Goal: Task Accomplishment & Management: Use online tool/utility

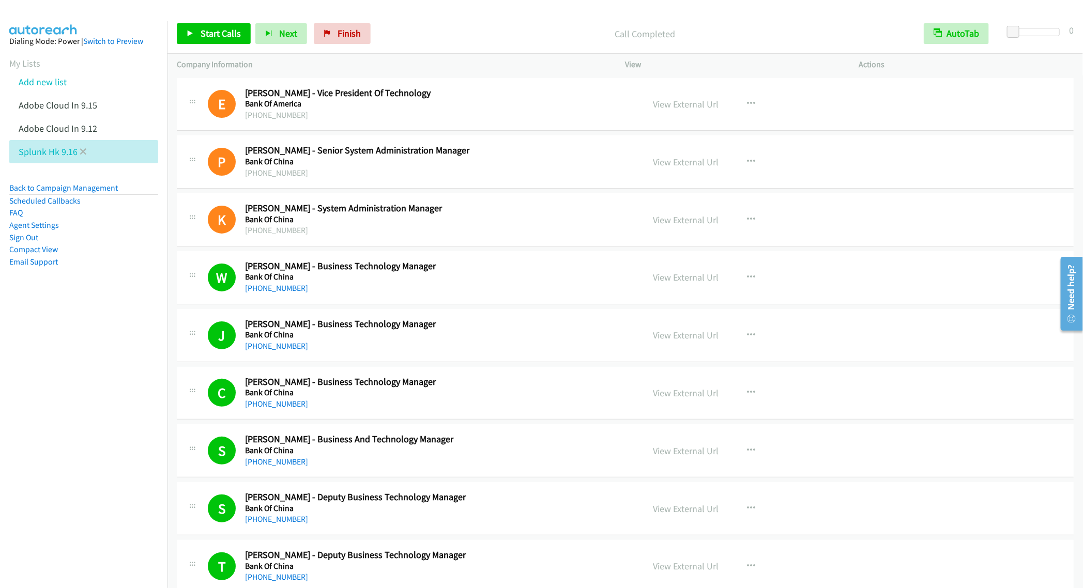
scroll to position [13549, 0]
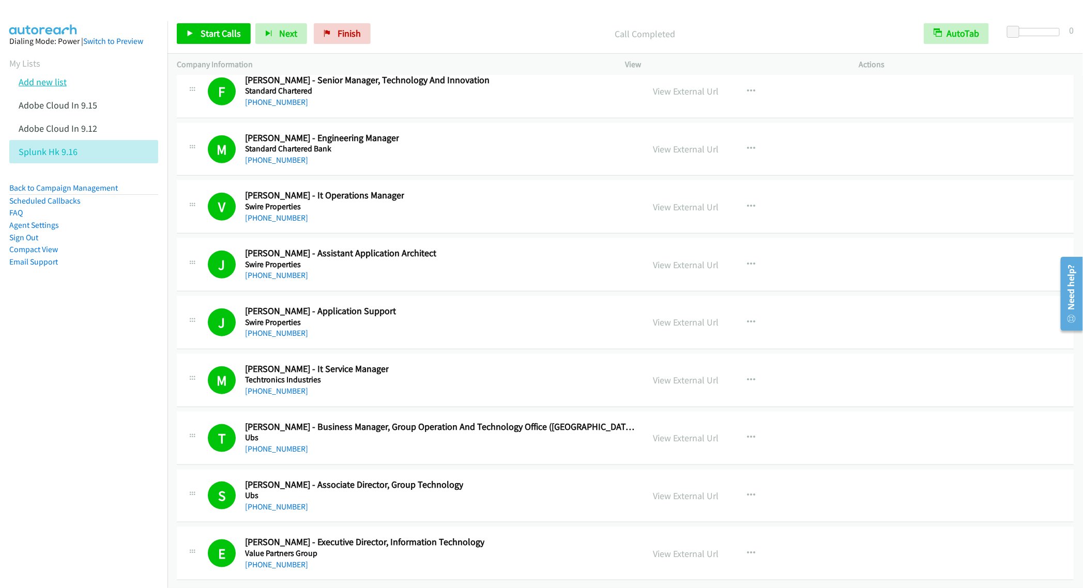
click at [56, 84] on link "Add new list" at bounding box center [43, 82] width 48 height 12
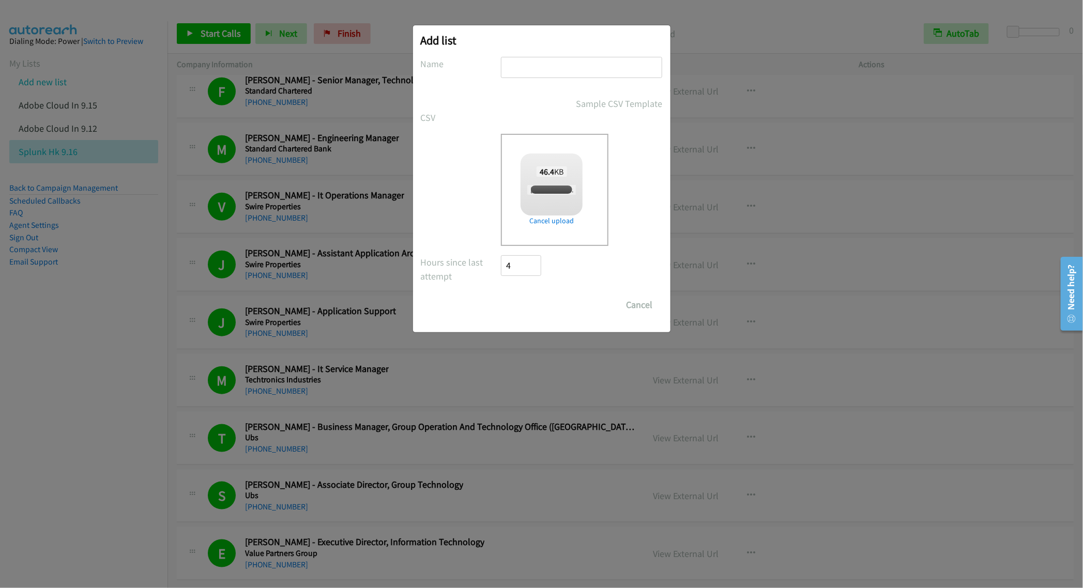
checkbox input "true"
click at [540, 64] on input "text" at bounding box center [581, 67] width 161 height 21
type input "Adobe IN 9.16"
click at [523, 301] on input "Save List" at bounding box center [528, 305] width 54 height 21
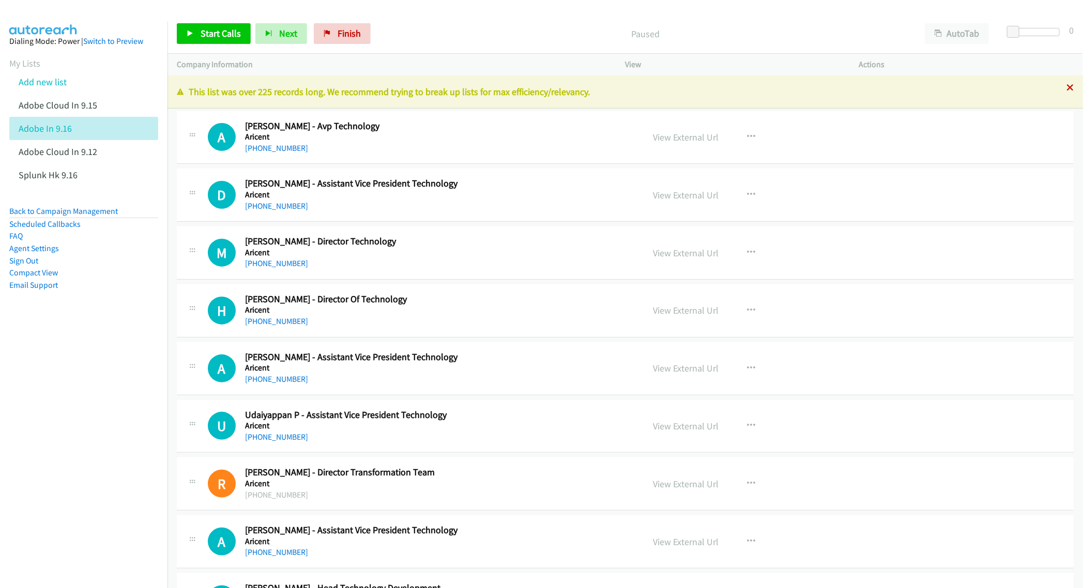
click at [1066, 87] on icon at bounding box center [1069, 88] width 7 height 7
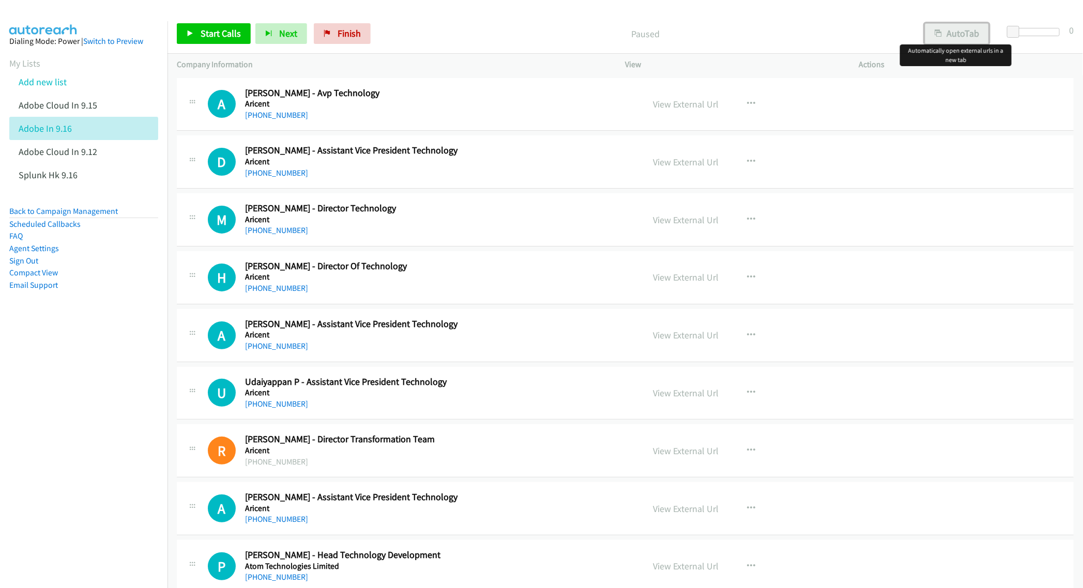
click at [952, 32] on button "AutoTab" at bounding box center [957, 33] width 64 height 21
click at [199, 35] on link "Start Calls" at bounding box center [214, 33] width 74 height 21
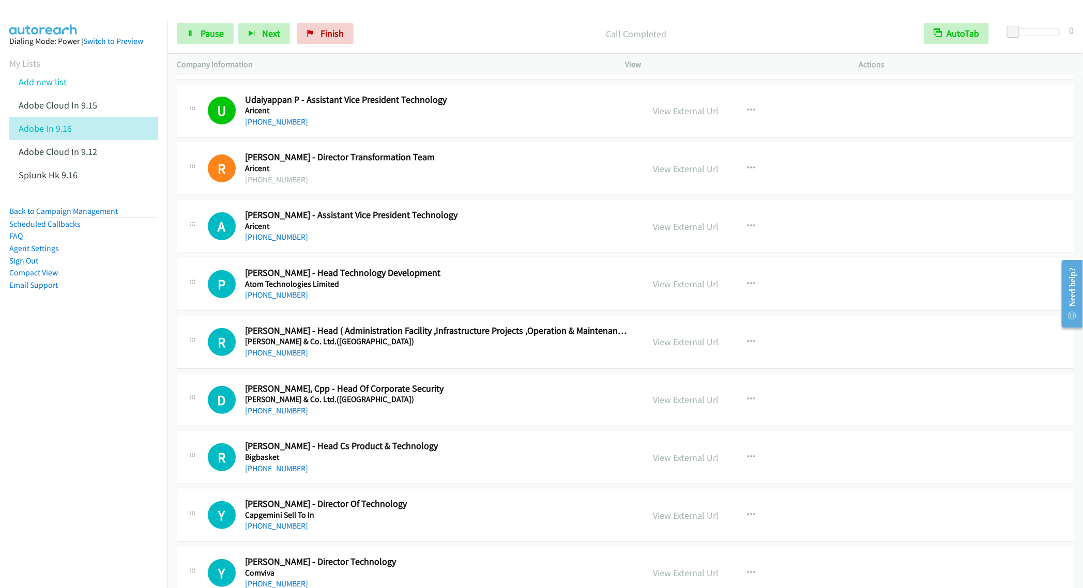
scroll to position [310, 0]
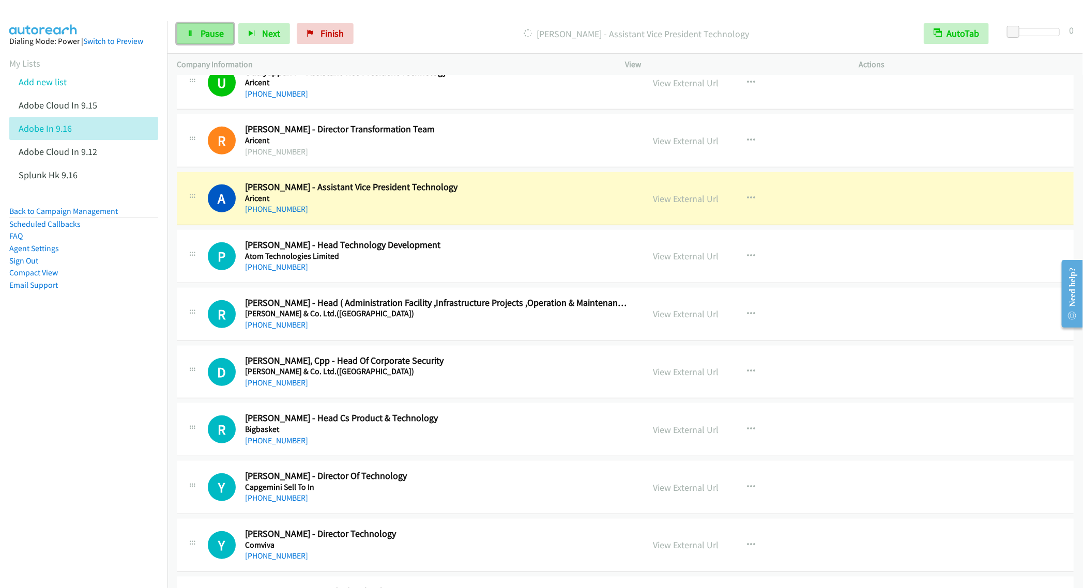
click at [207, 36] on span "Pause" at bounding box center [212, 33] width 23 height 12
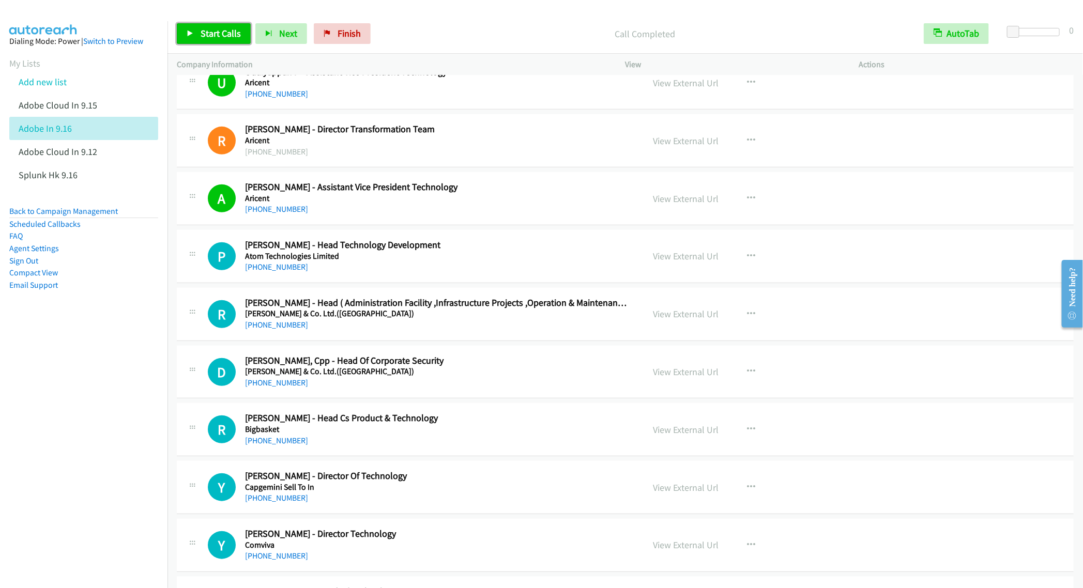
click at [203, 36] on span "Start Calls" at bounding box center [221, 33] width 40 height 12
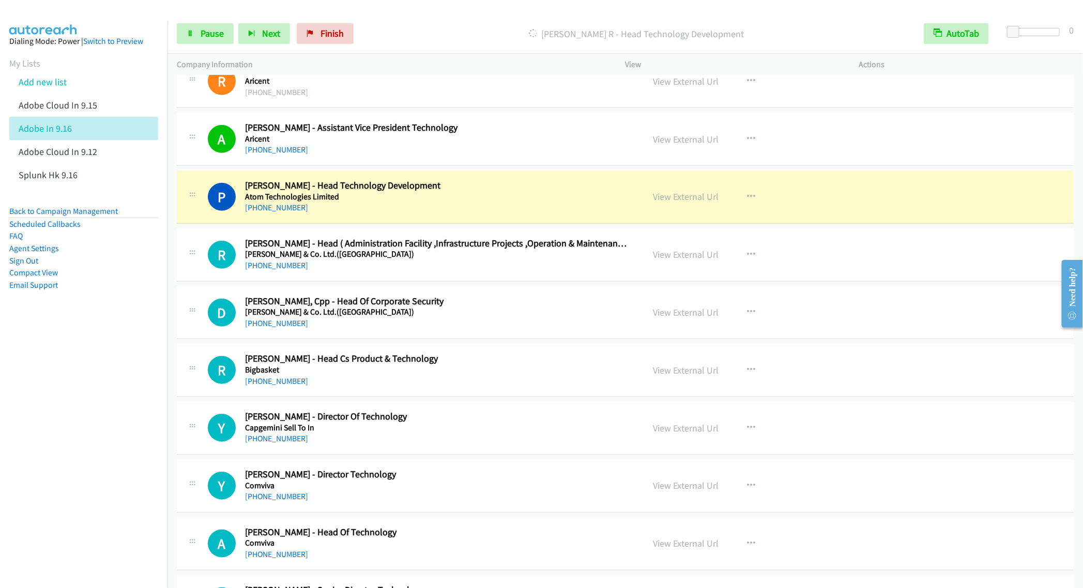
scroll to position [388, 0]
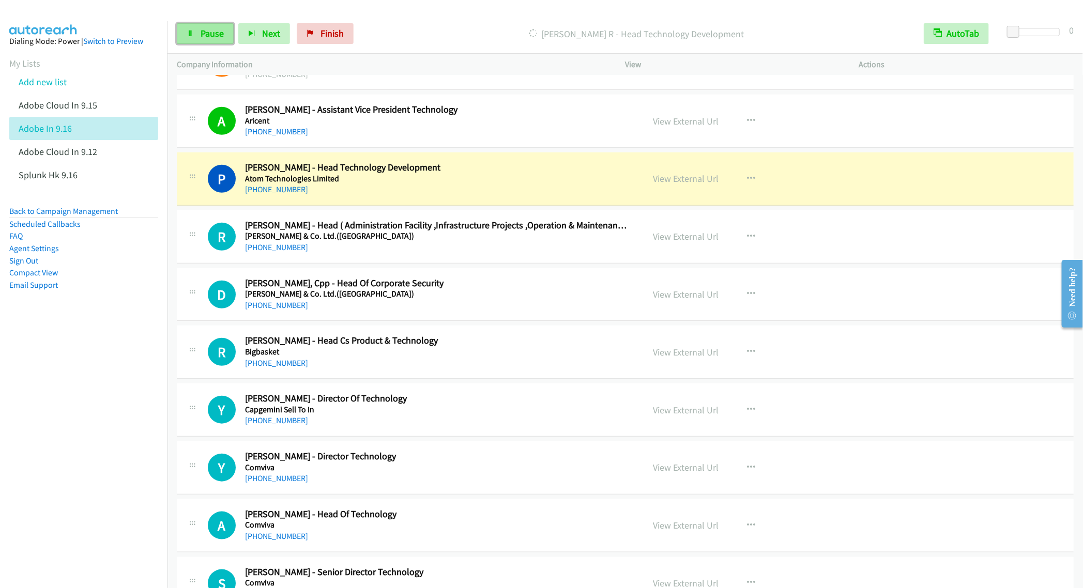
click at [211, 39] on link "Pause" at bounding box center [205, 33] width 57 height 21
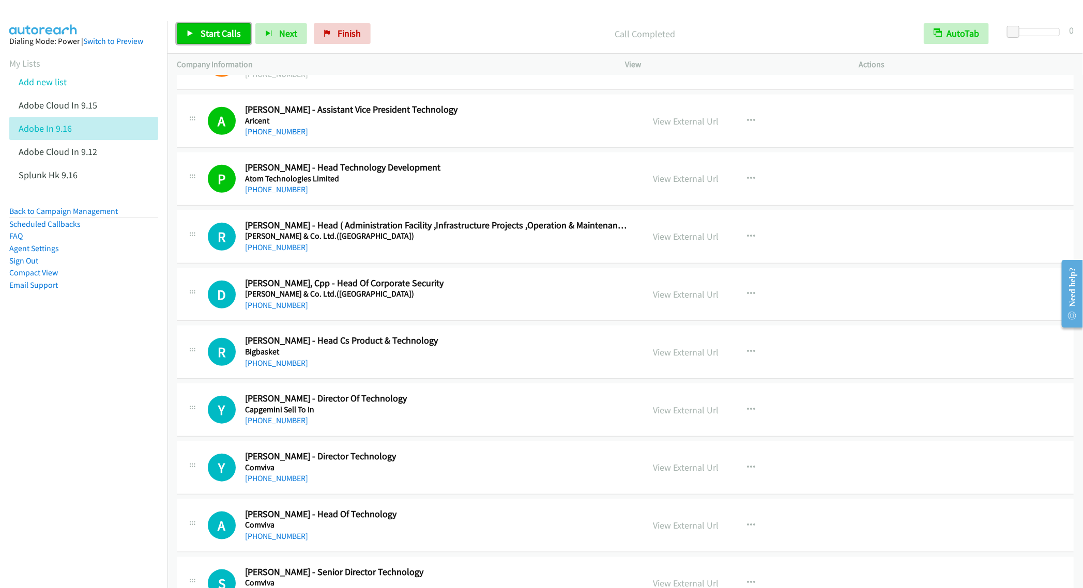
click at [216, 26] on link "Start Calls" at bounding box center [214, 33] width 74 height 21
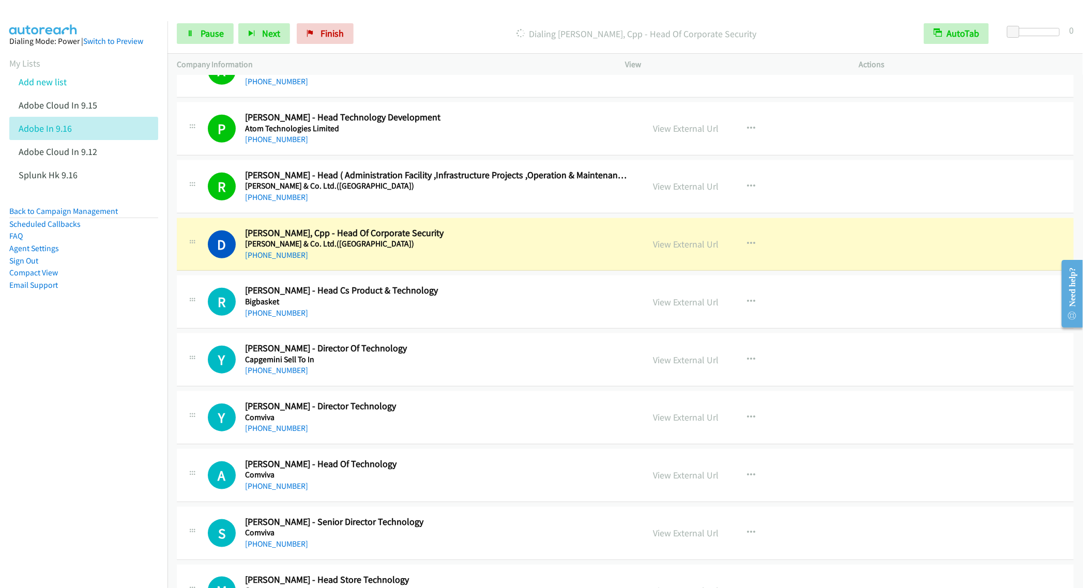
scroll to position [465, 0]
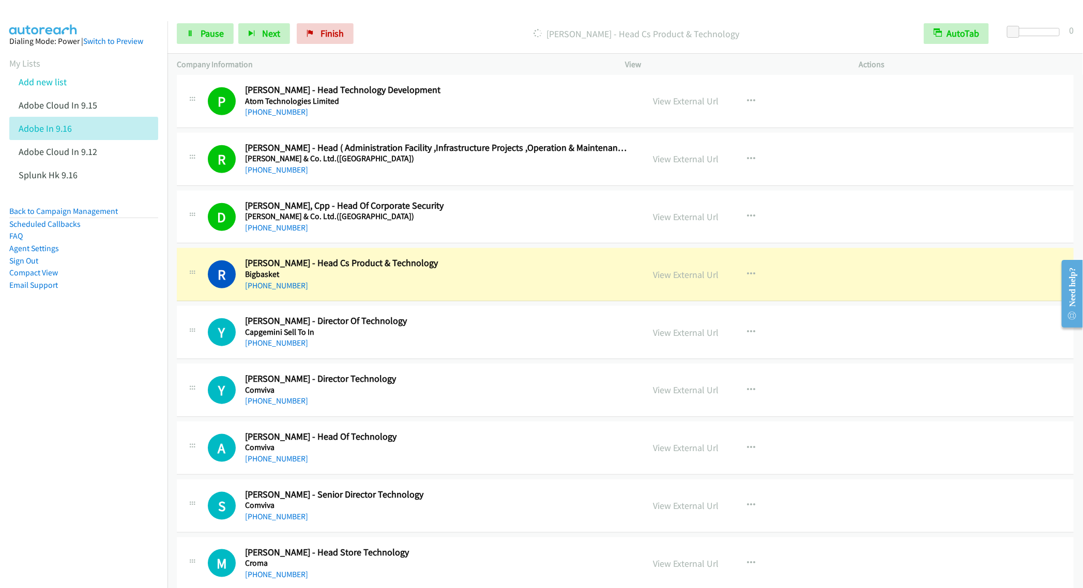
click at [203, 47] on div "Start Calls Pause Next Finish Dialing Rohil Ahmed - Head Cs Product & Technolog…" at bounding box center [624, 34] width 915 height 40
click at [201, 37] on span "Pause" at bounding box center [212, 33] width 23 height 12
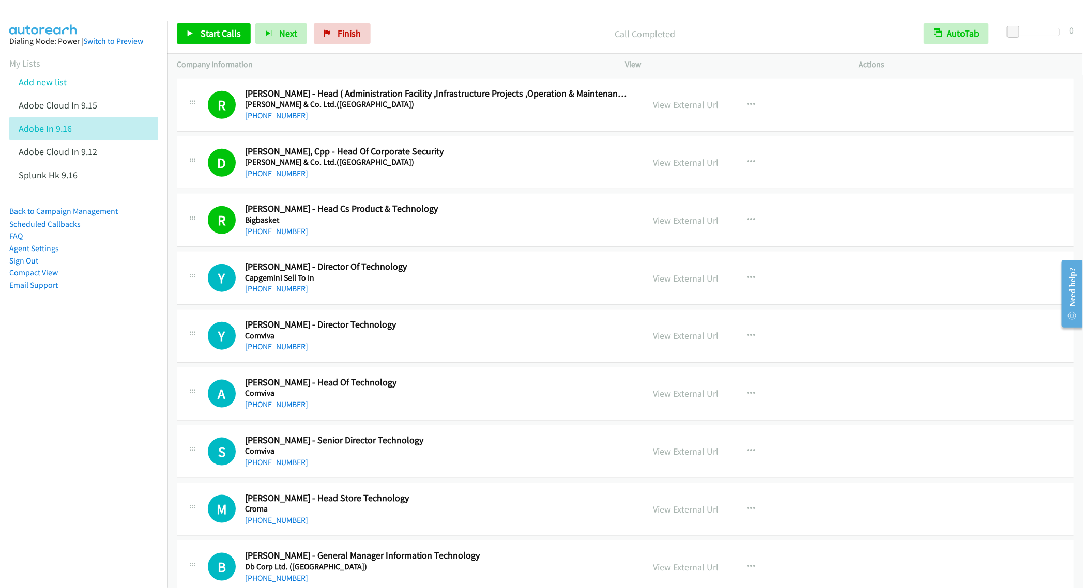
scroll to position [543, 0]
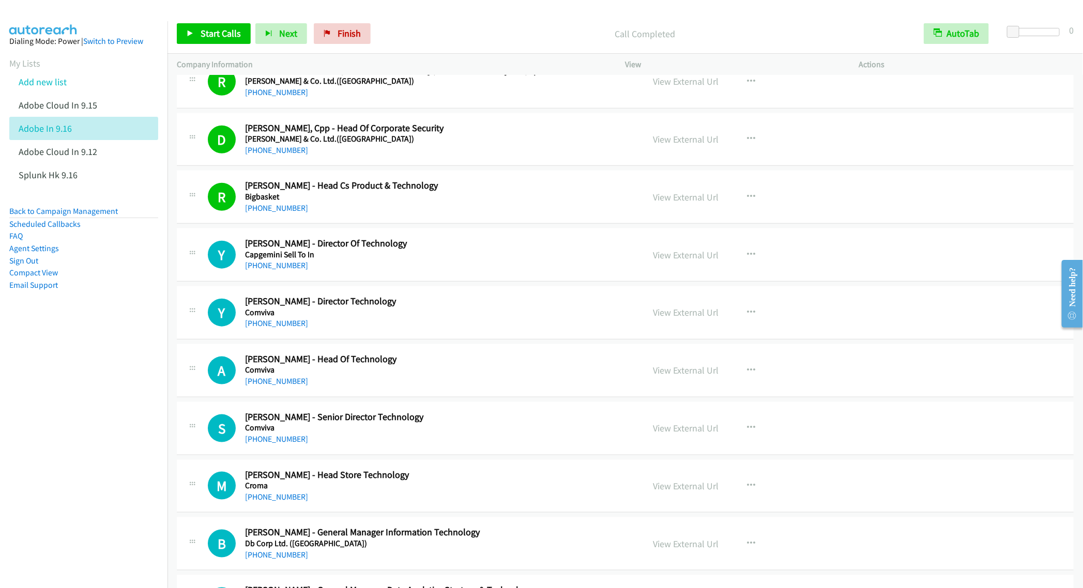
click at [199, 21] on div "Start Calls Pause Next Finish Call Completed AutoTab AutoTab 0" at bounding box center [624, 34] width 915 height 40
click at [204, 33] on span "Start Calls" at bounding box center [221, 33] width 40 height 12
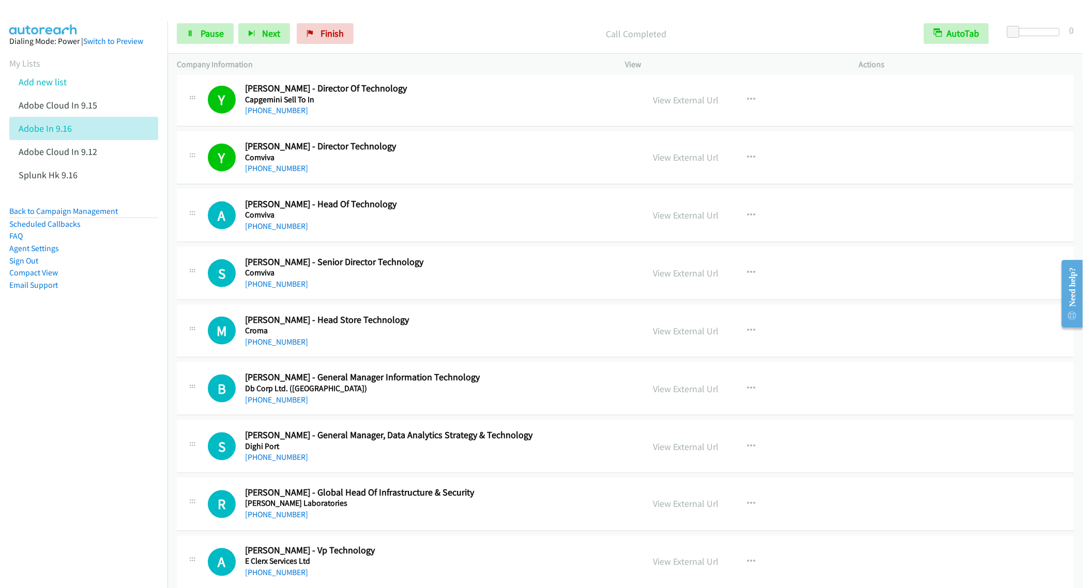
scroll to position [775, 0]
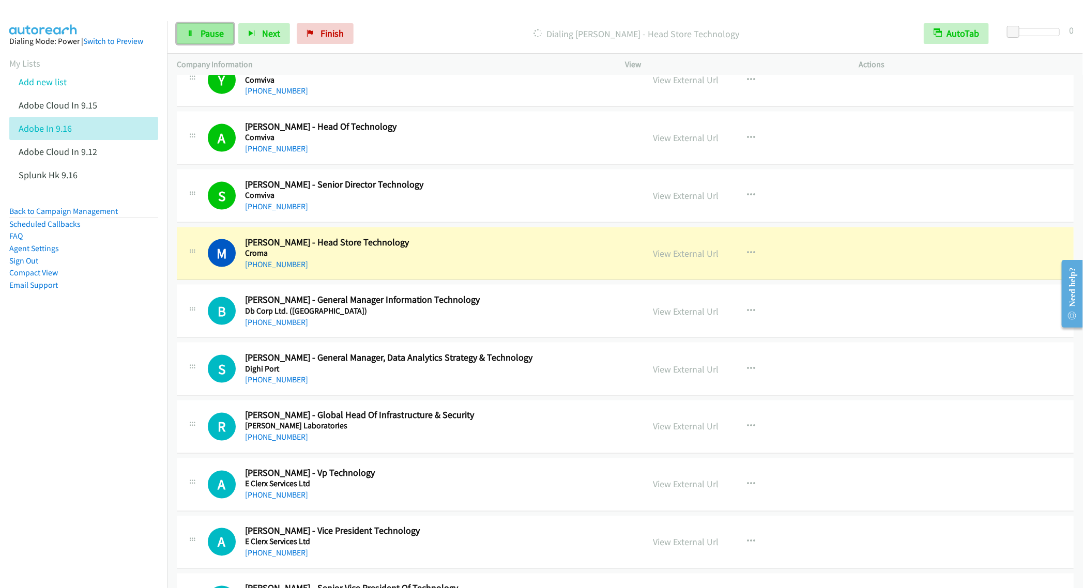
click at [202, 33] on span "Pause" at bounding box center [212, 33] width 23 height 12
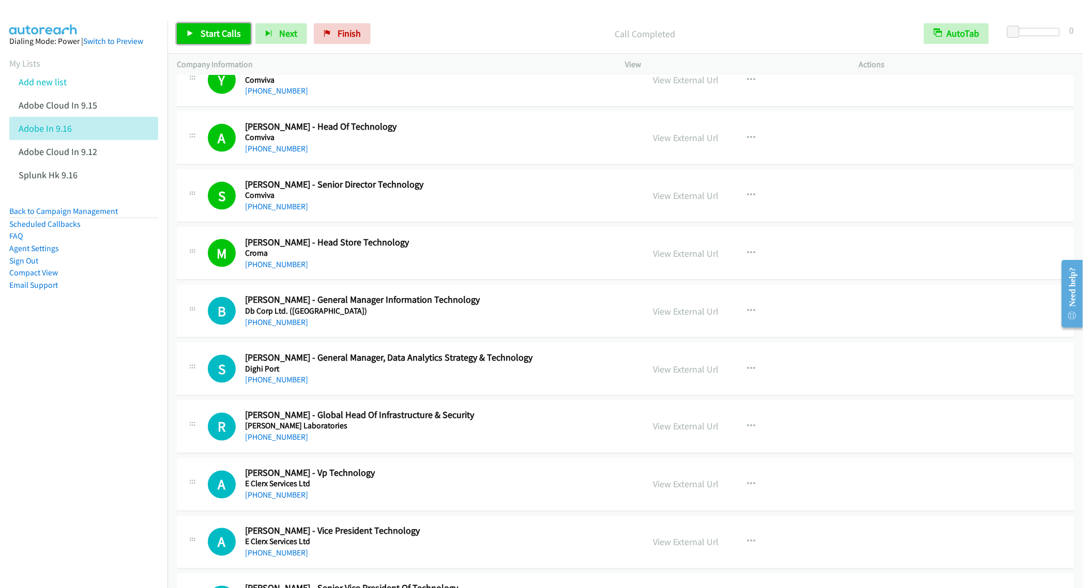
click at [199, 28] on link "Start Calls" at bounding box center [214, 33] width 74 height 21
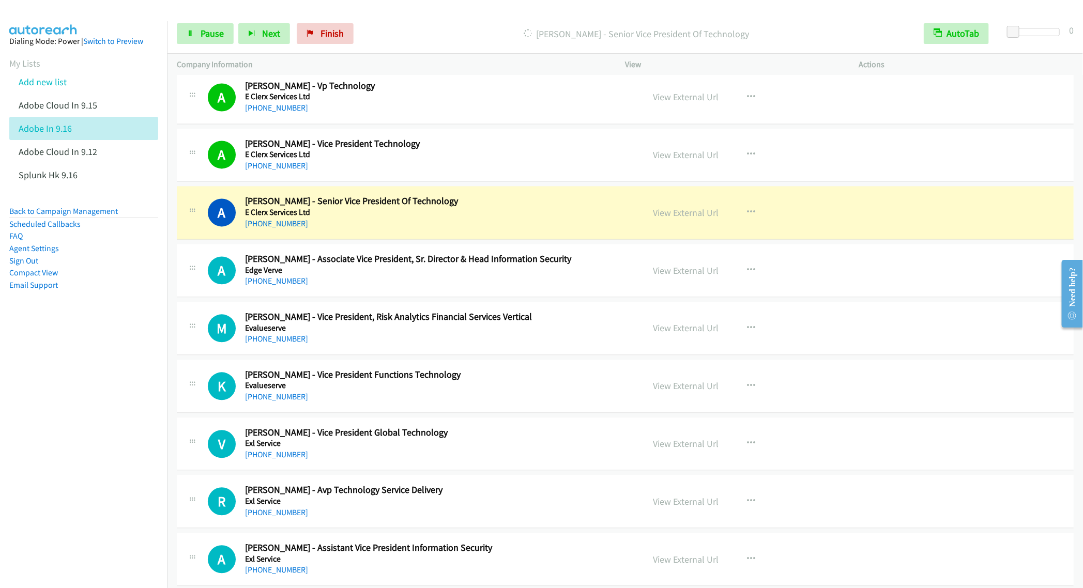
scroll to position [1240, 0]
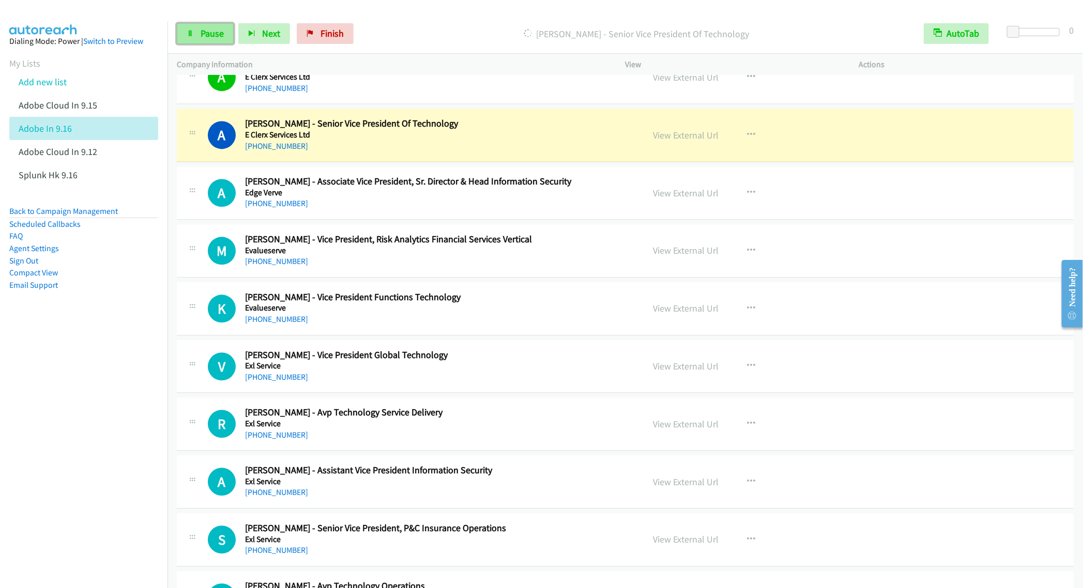
click at [204, 40] on link "Pause" at bounding box center [205, 33] width 57 height 21
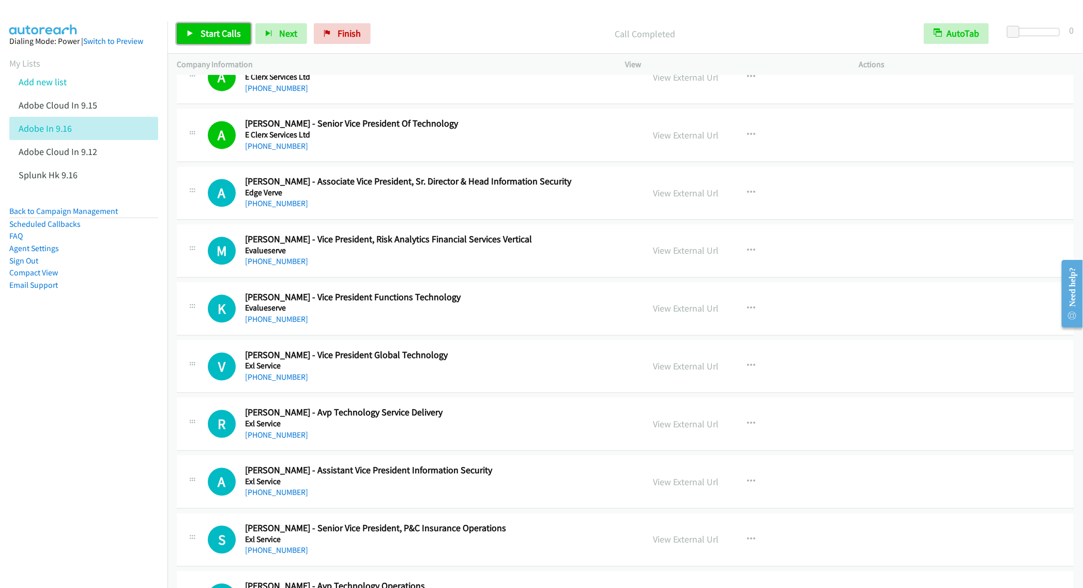
drag, startPoint x: 213, startPoint y: 32, endPoint x: 200, endPoint y: 36, distance: 13.7
click at [213, 32] on span "Start Calls" at bounding box center [221, 33] width 40 height 12
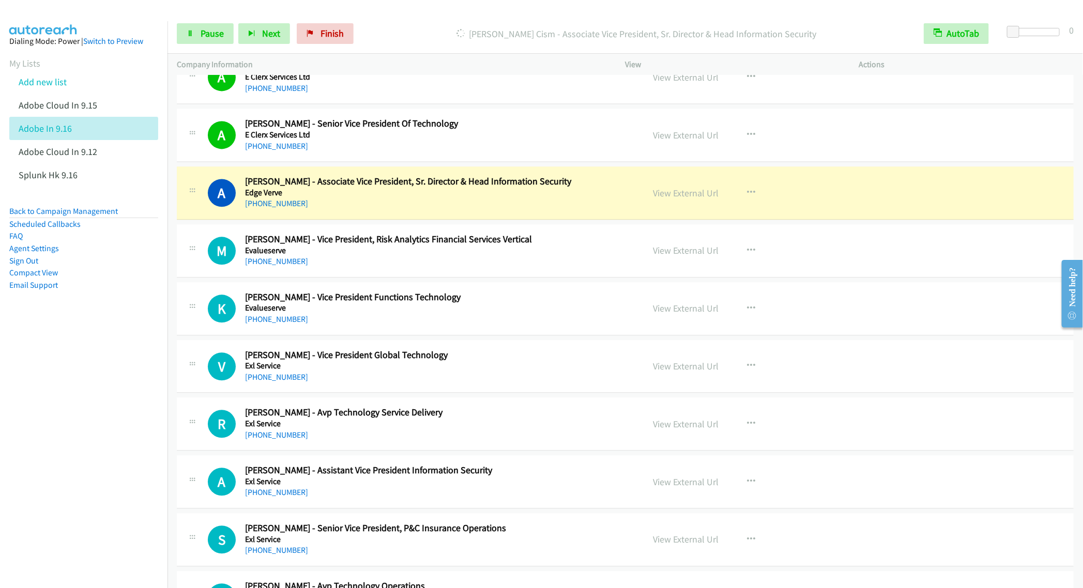
click at [465, 198] on h5 "Edge Verve" at bounding box center [437, 193] width 384 height 10
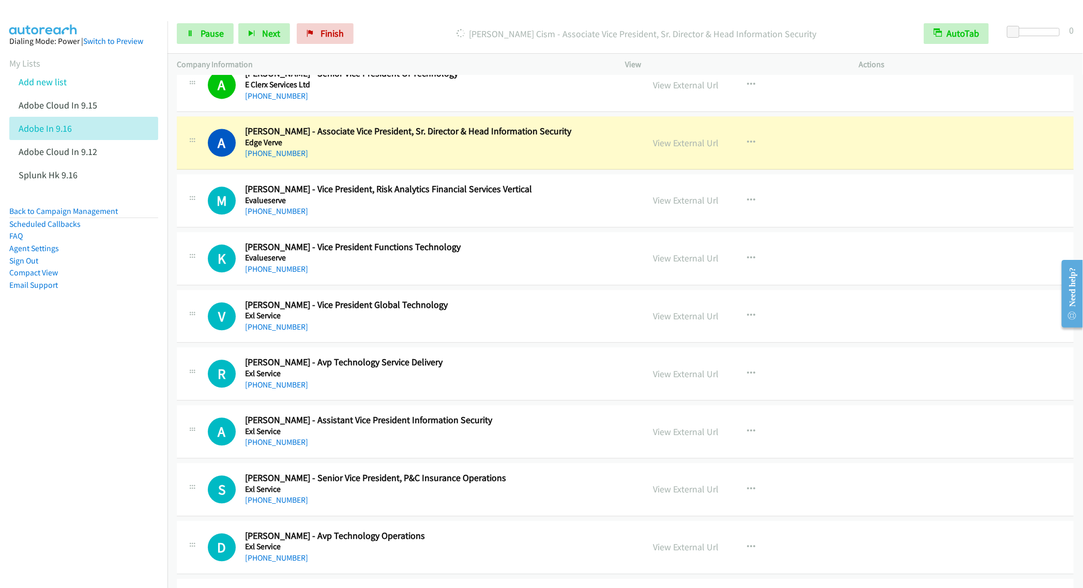
scroll to position [1318, 0]
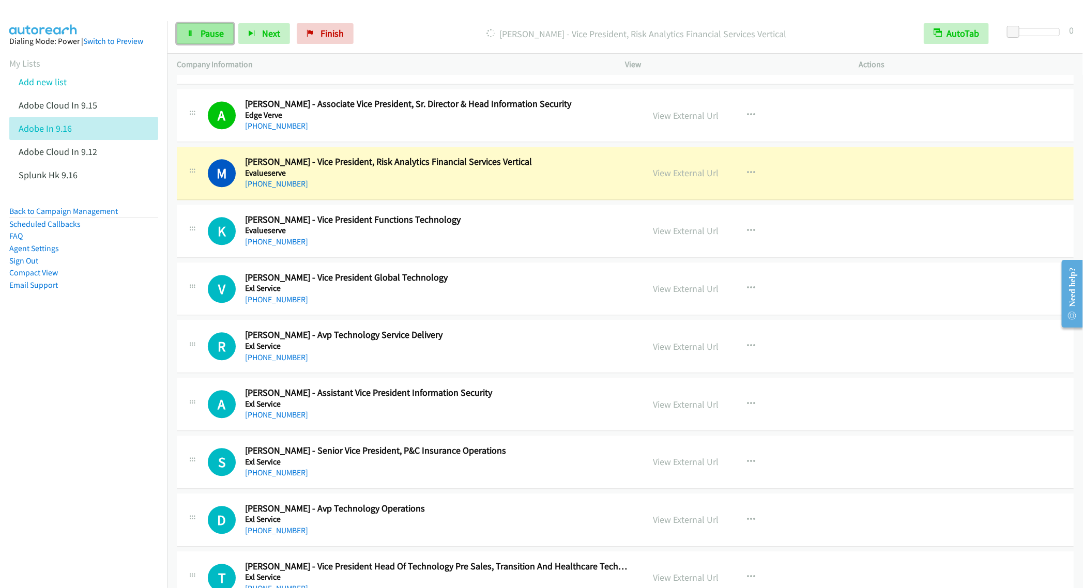
click at [201, 33] on span "Pause" at bounding box center [212, 33] width 23 height 12
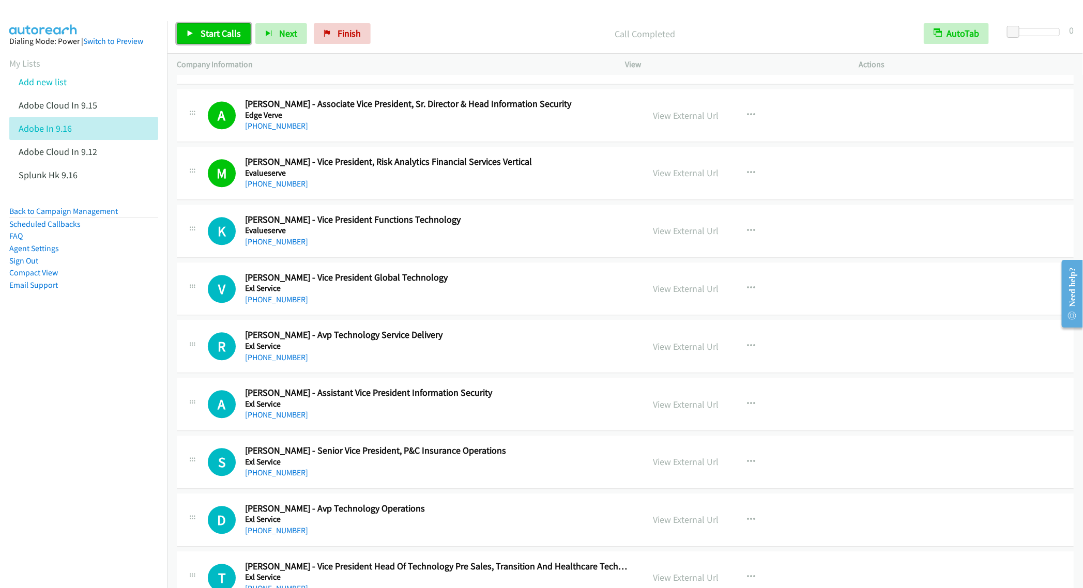
click at [208, 34] on span "Start Calls" at bounding box center [221, 33] width 40 height 12
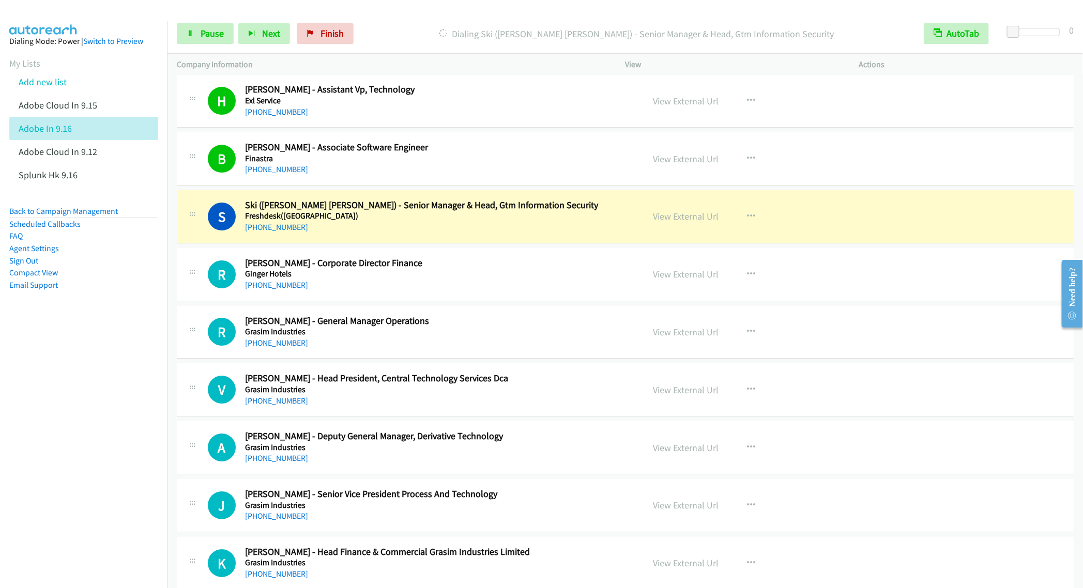
scroll to position [1938, 0]
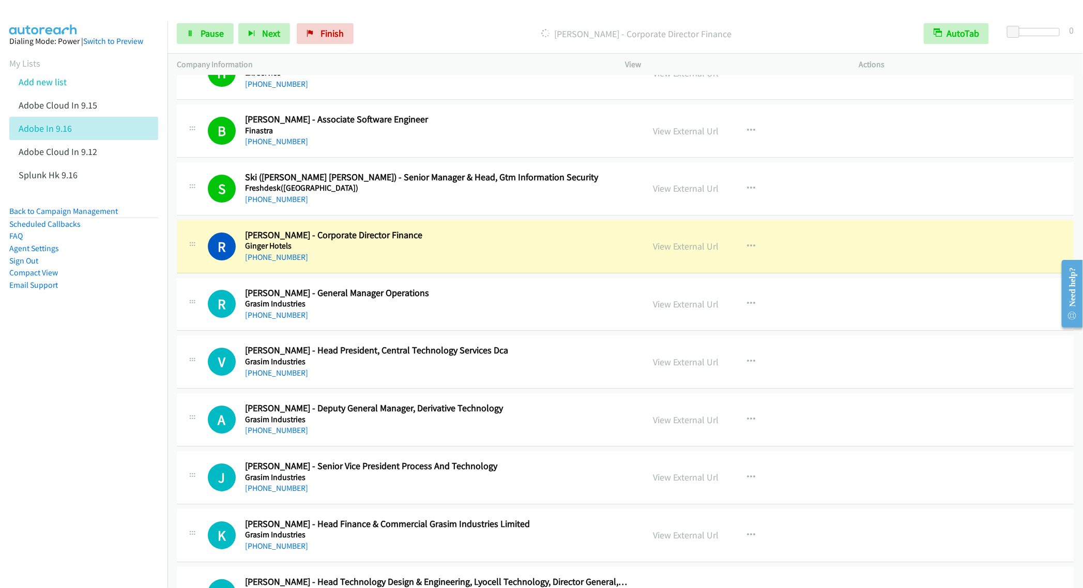
click at [138, 345] on nav "Dialing Mode: Power | Switch to Preview My Lists Add new list Adobe Cloud In 9.…" at bounding box center [84, 315] width 168 height 588
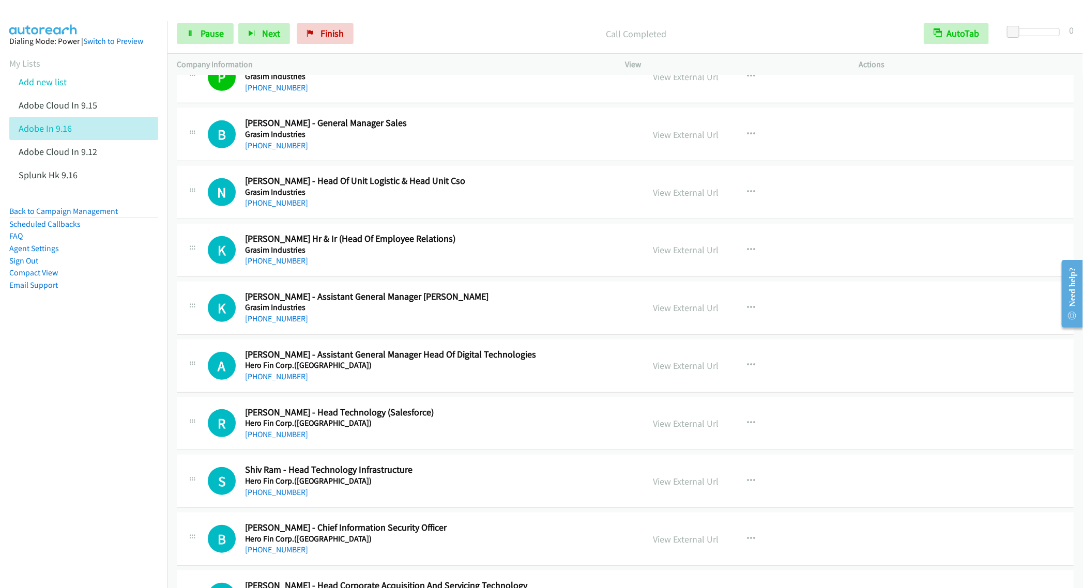
scroll to position [2481, 0]
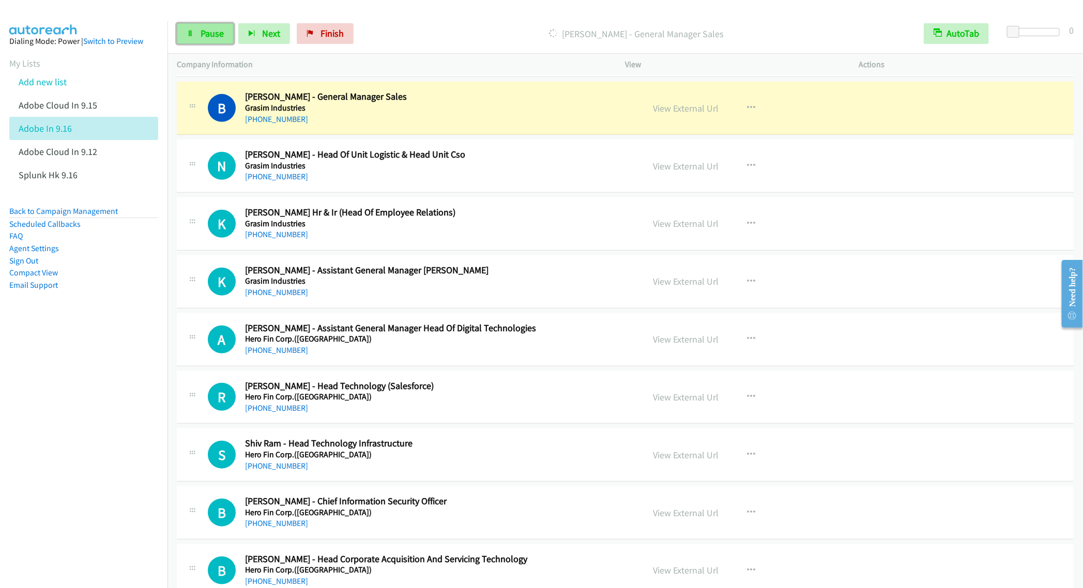
click at [199, 35] on link "Pause" at bounding box center [205, 33] width 57 height 21
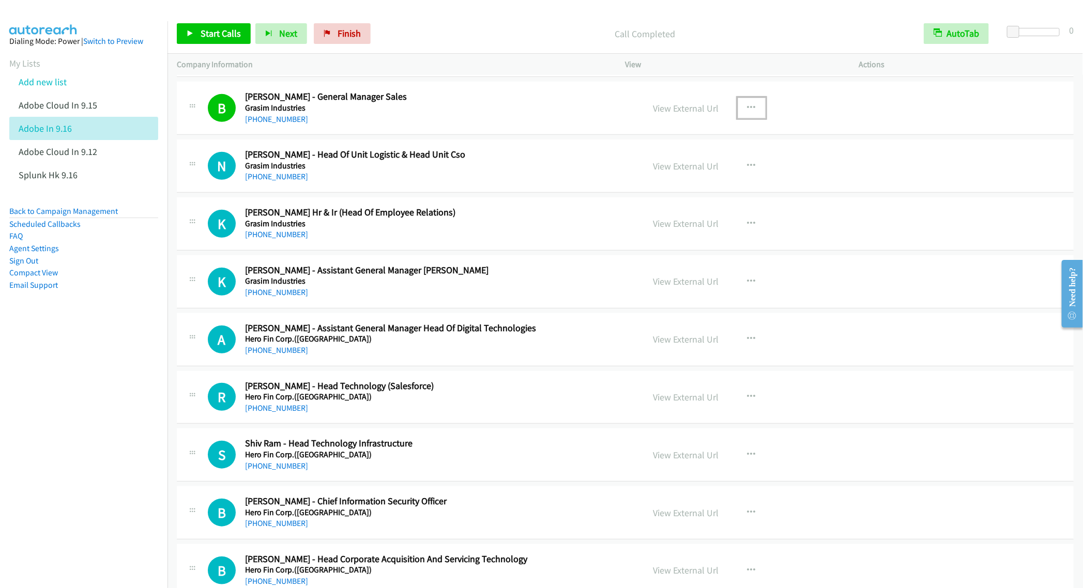
click at [747, 112] on icon "button" at bounding box center [751, 108] width 8 height 8
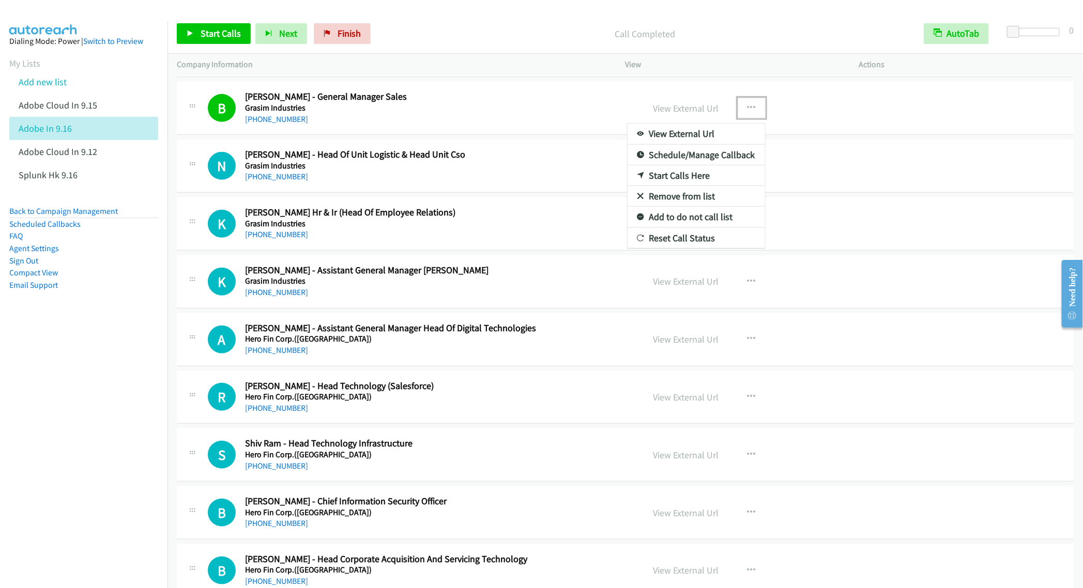
click at [670, 207] on link "Remove from list" at bounding box center [695, 196] width 137 height 21
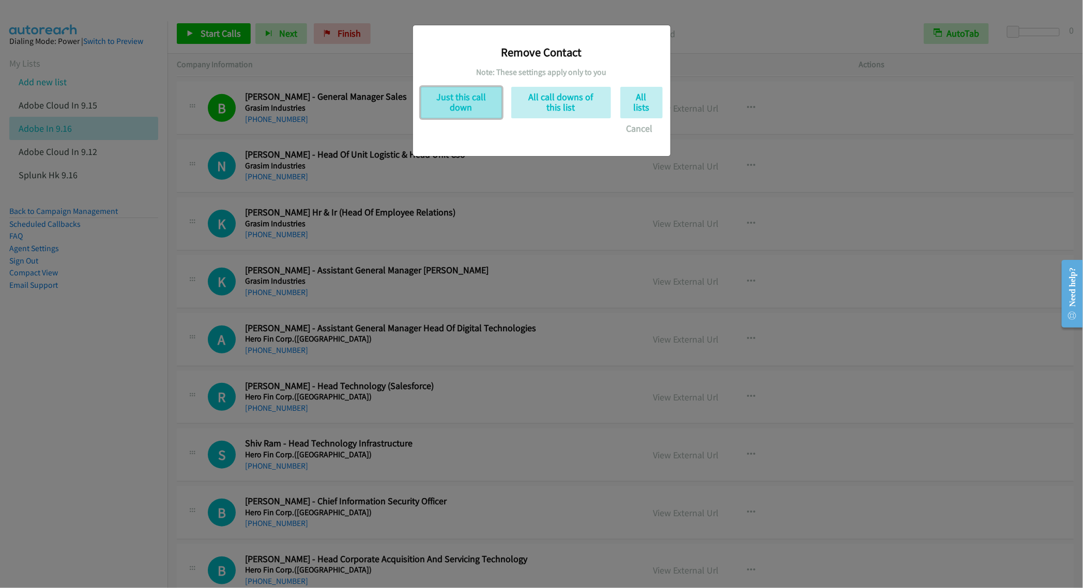
click at [467, 102] on button "Just this call down" at bounding box center [461, 103] width 81 height 32
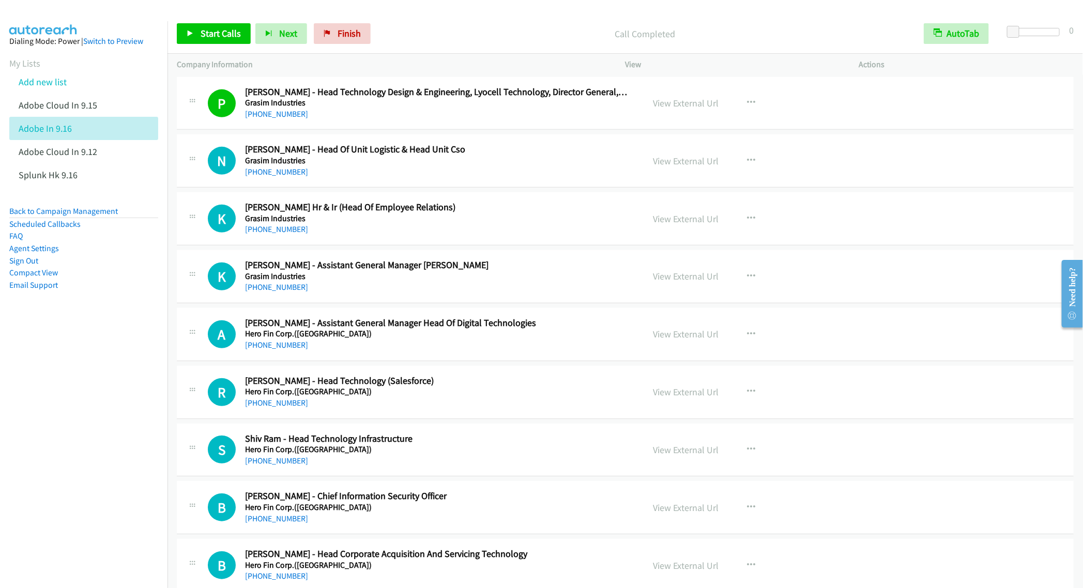
scroll to position [2403, 0]
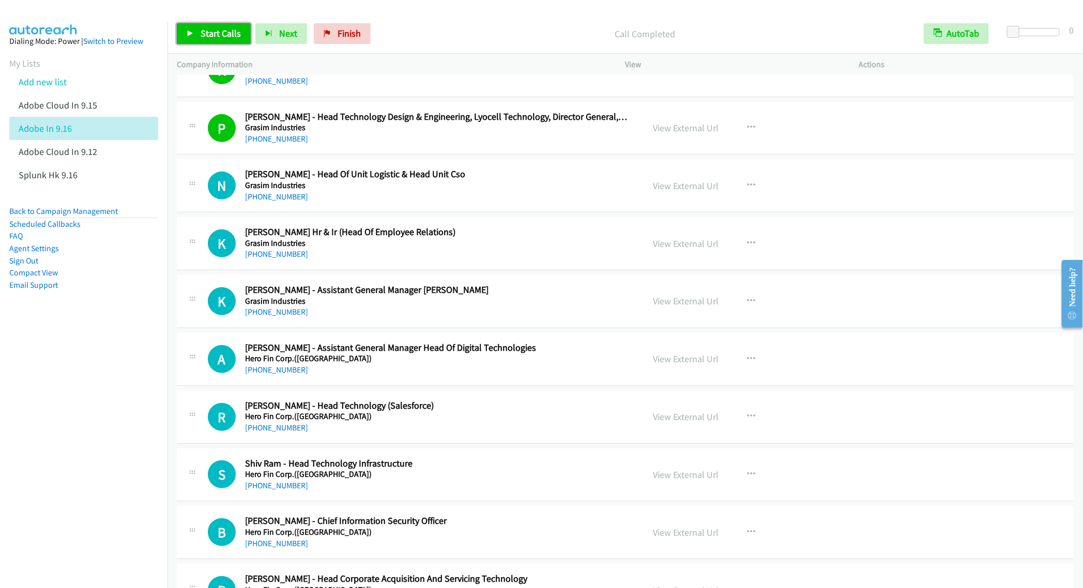
click at [214, 32] on span "Start Calls" at bounding box center [221, 33] width 40 height 12
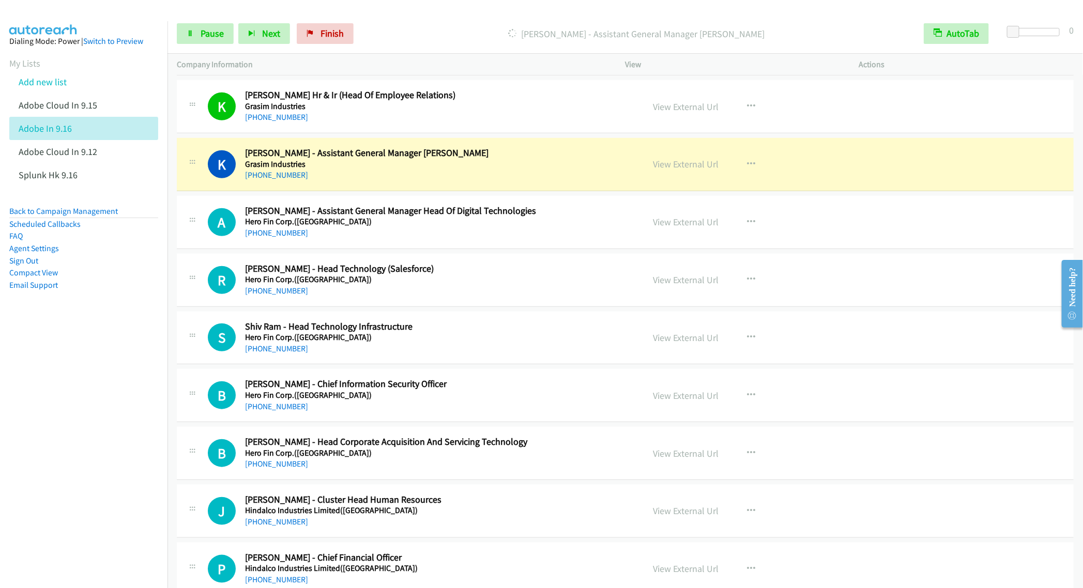
scroll to position [2558, 0]
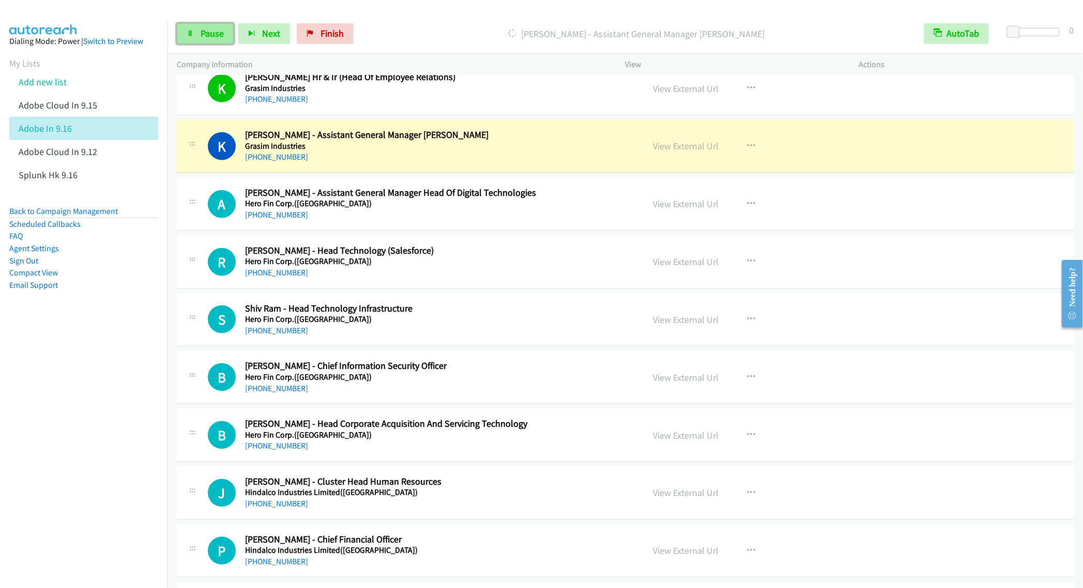
click at [214, 33] on span "Pause" at bounding box center [212, 33] width 23 height 12
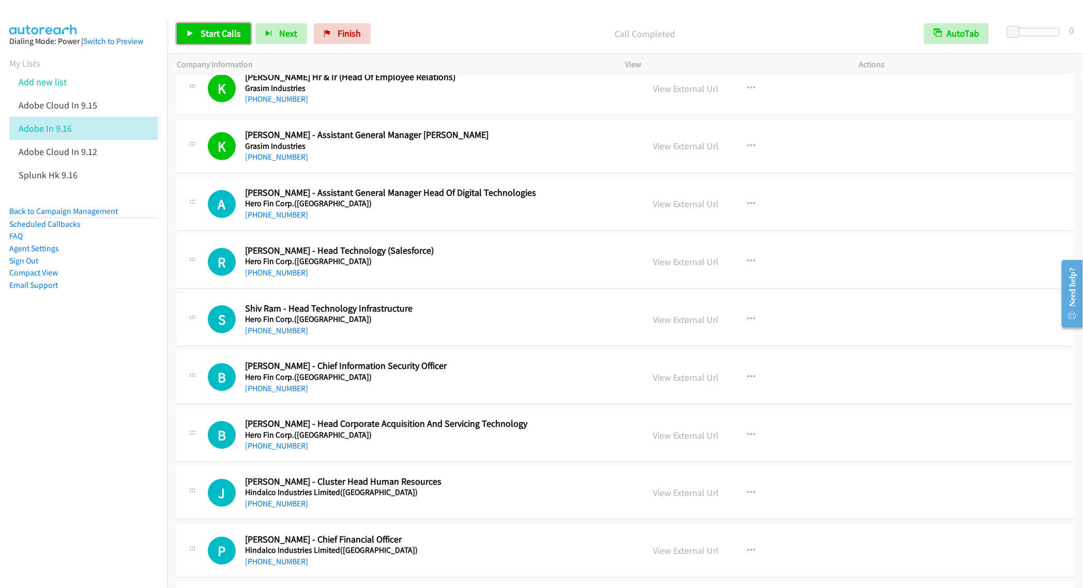
click at [211, 33] on span "Start Calls" at bounding box center [221, 33] width 40 height 12
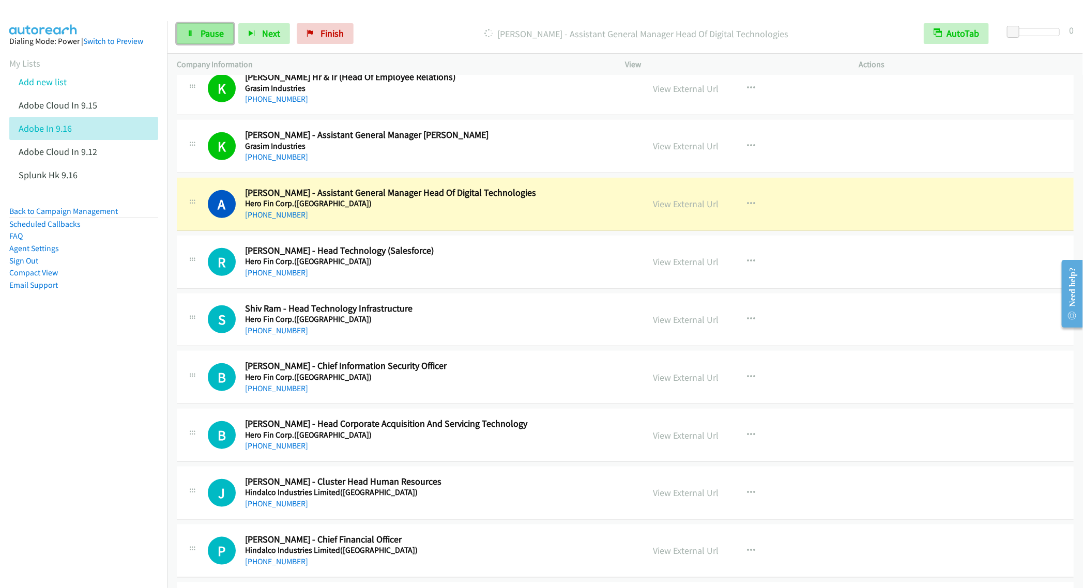
click at [190, 37] on link "Pause" at bounding box center [205, 33] width 57 height 21
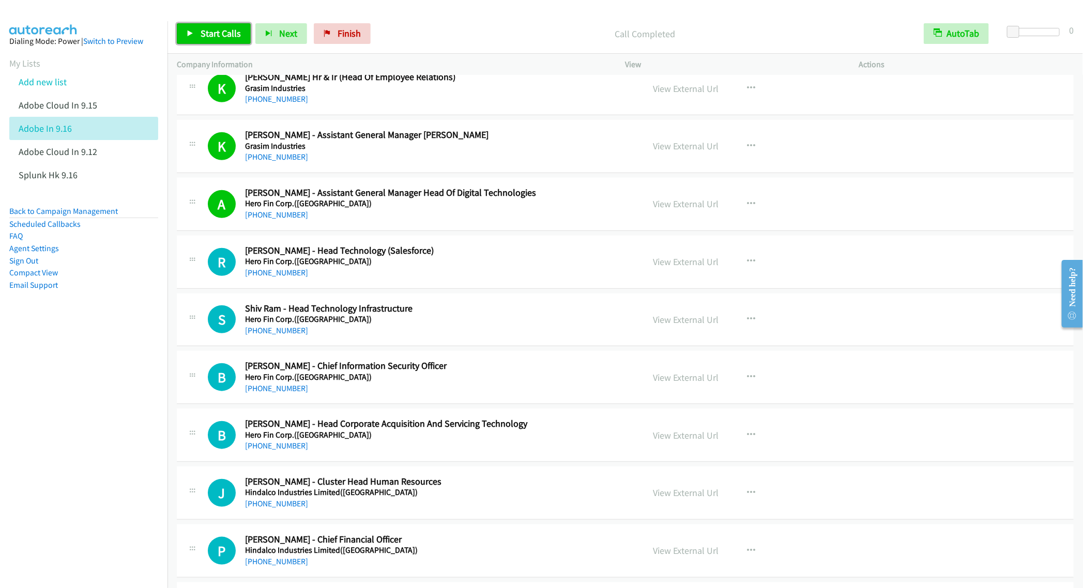
click at [202, 35] on span "Start Calls" at bounding box center [221, 33] width 40 height 12
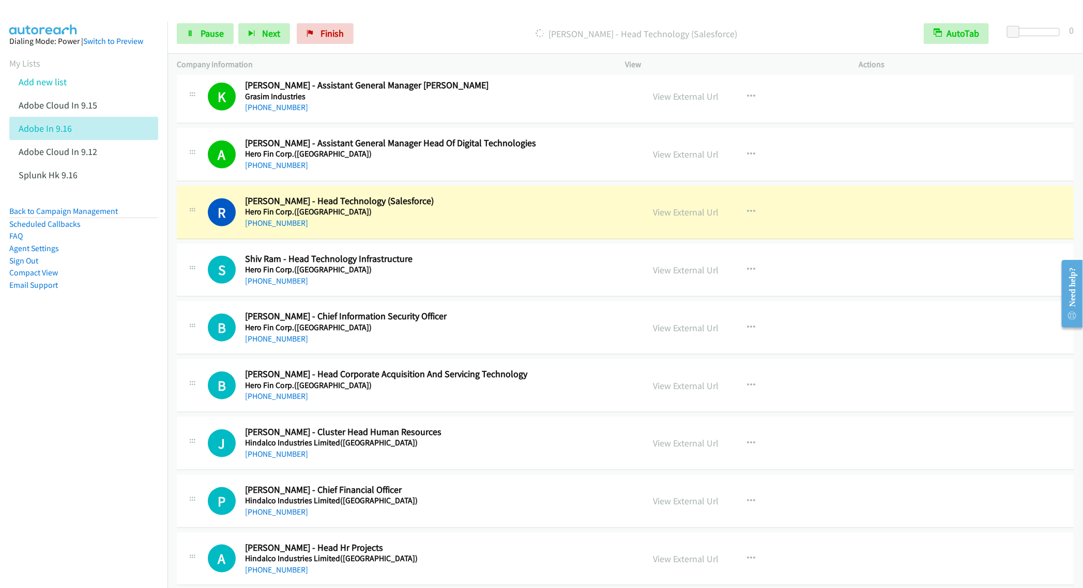
scroll to position [2636, 0]
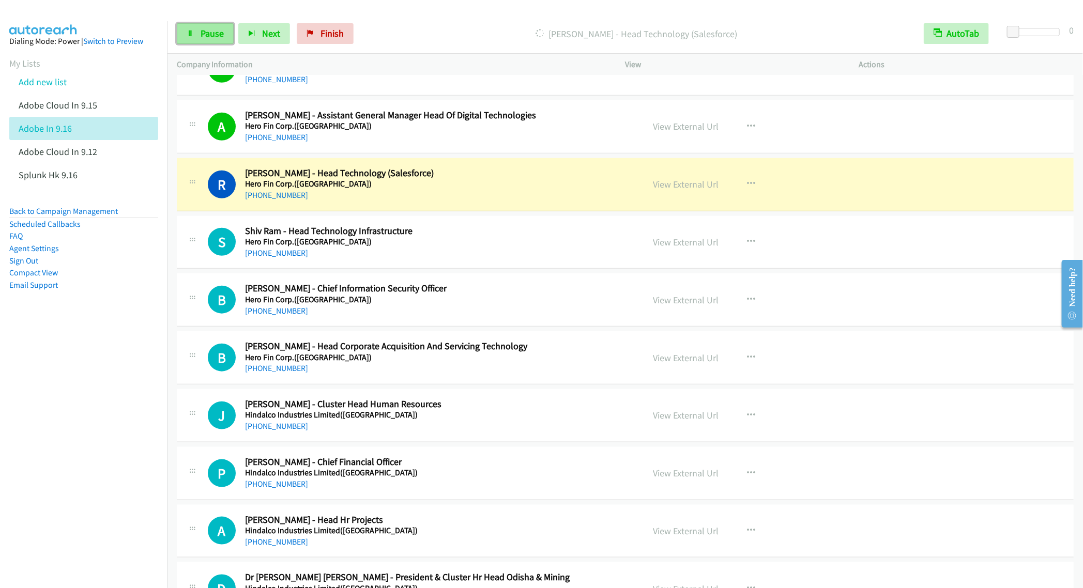
click at [196, 36] on link "Pause" at bounding box center [205, 33] width 57 height 21
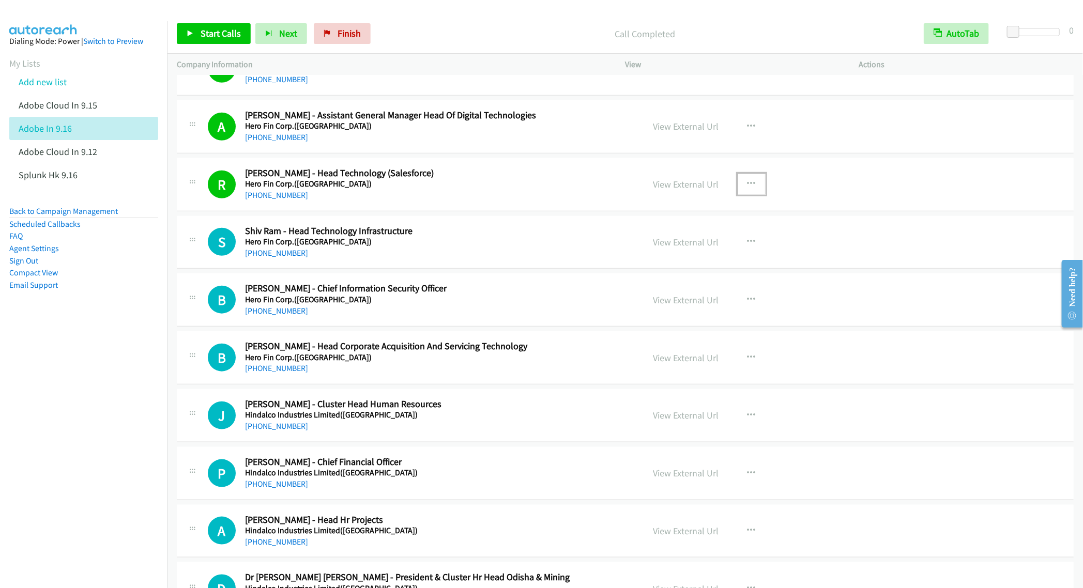
click at [747, 188] on icon "button" at bounding box center [751, 184] width 8 height 8
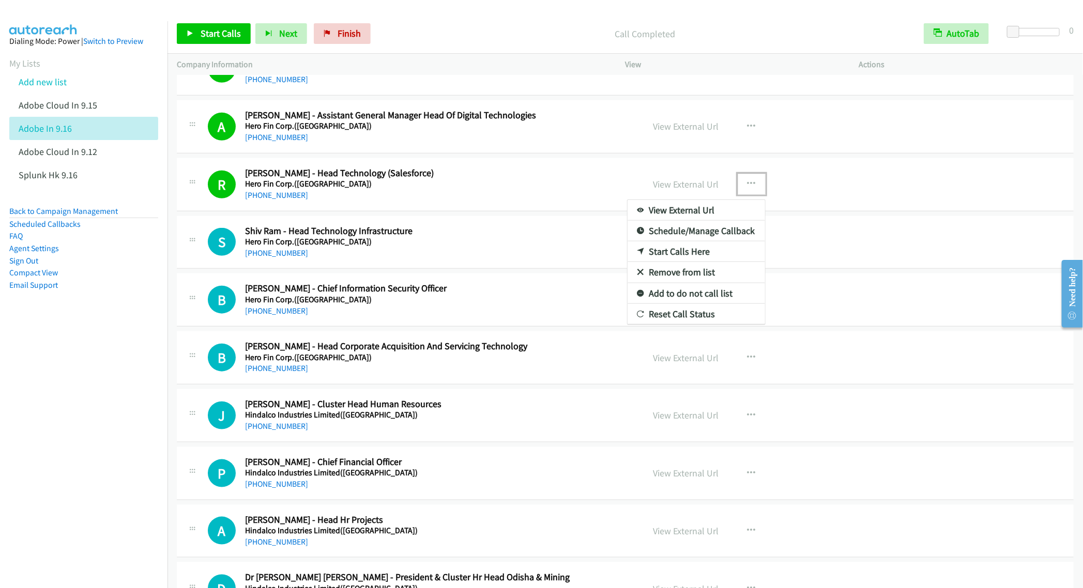
click at [680, 283] on link "Remove from list" at bounding box center [695, 272] width 137 height 21
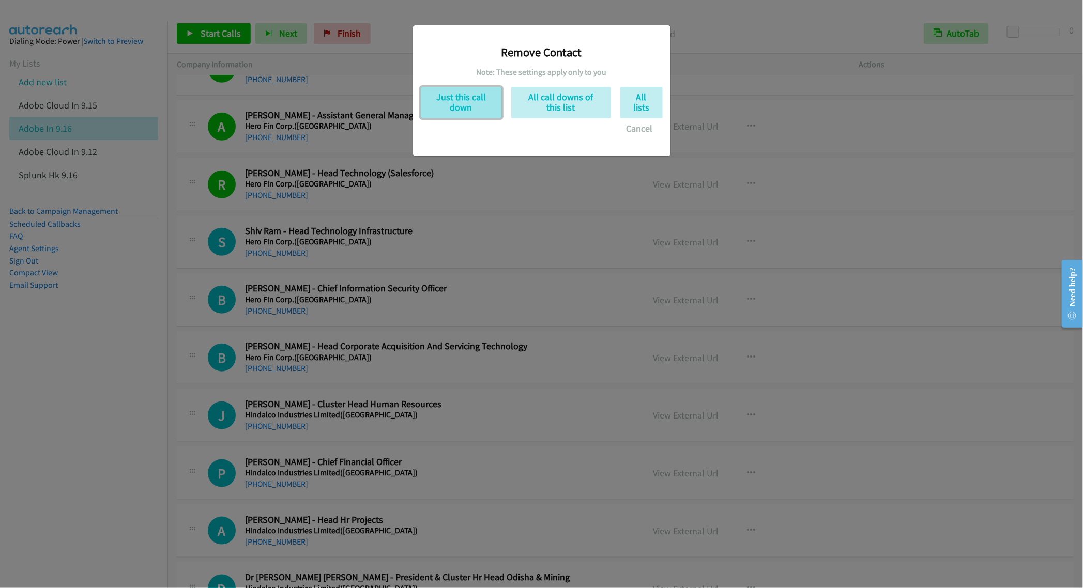
click at [459, 104] on button "Just this call down" at bounding box center [461, 103] width 81 height 32
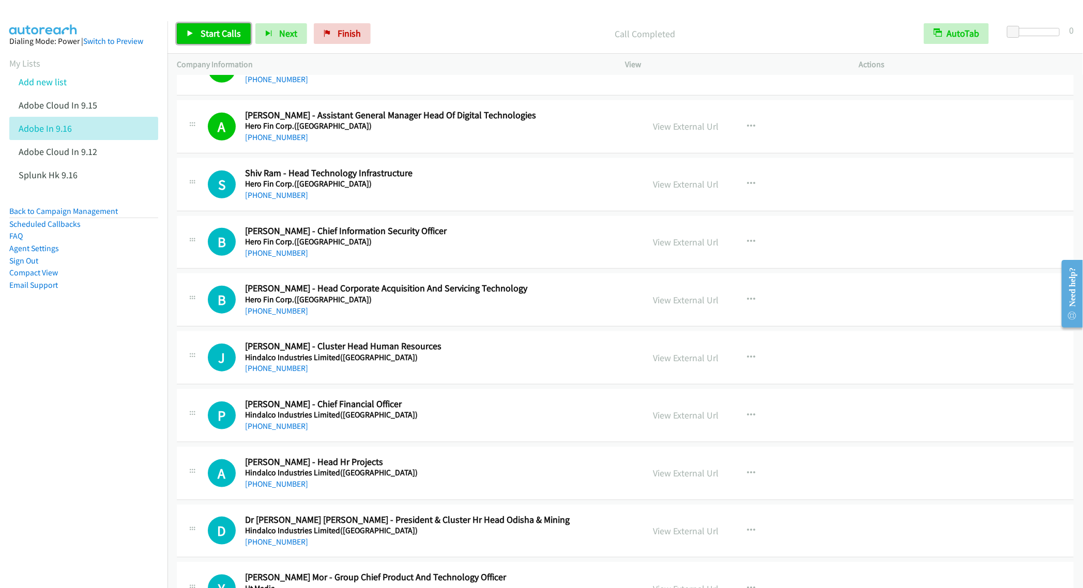
click at [203, 31] on span "Start Calls" at bounding box center [221, 33] width 40 height 12
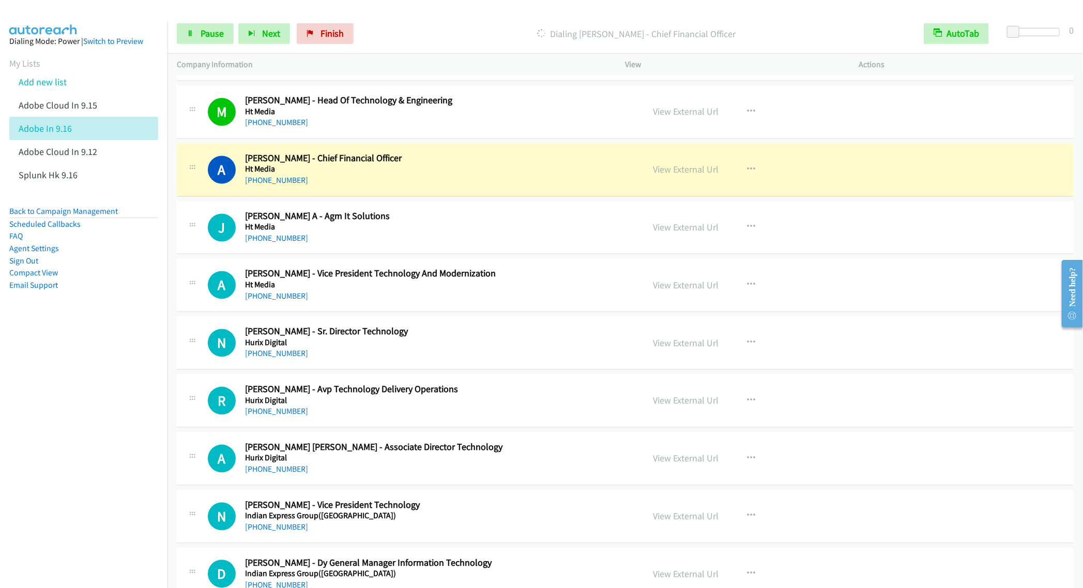
scroll to position [3256, 0]
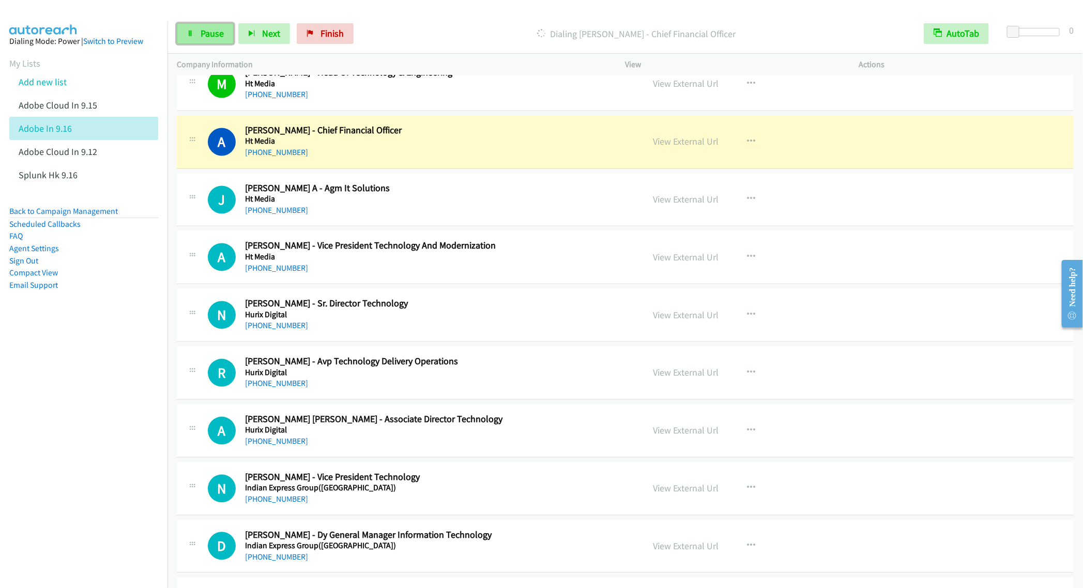
click at [199, 40] on link "Pause" at bounding box center [205, 33] width 57 height 21
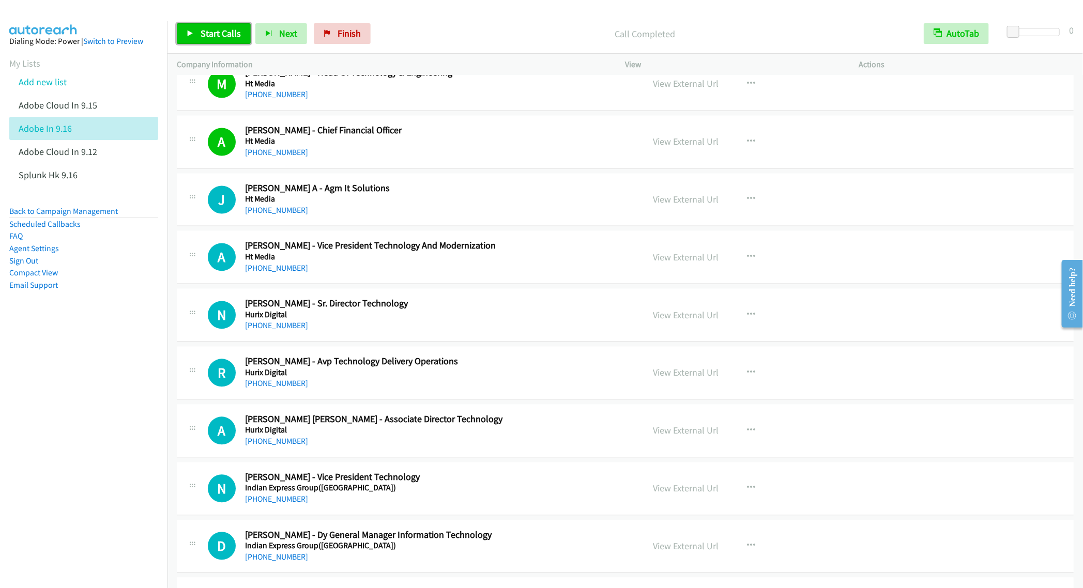
click at [208, 28] on span "Start Calls" at bounding box center [221, 33] width 40 height 12
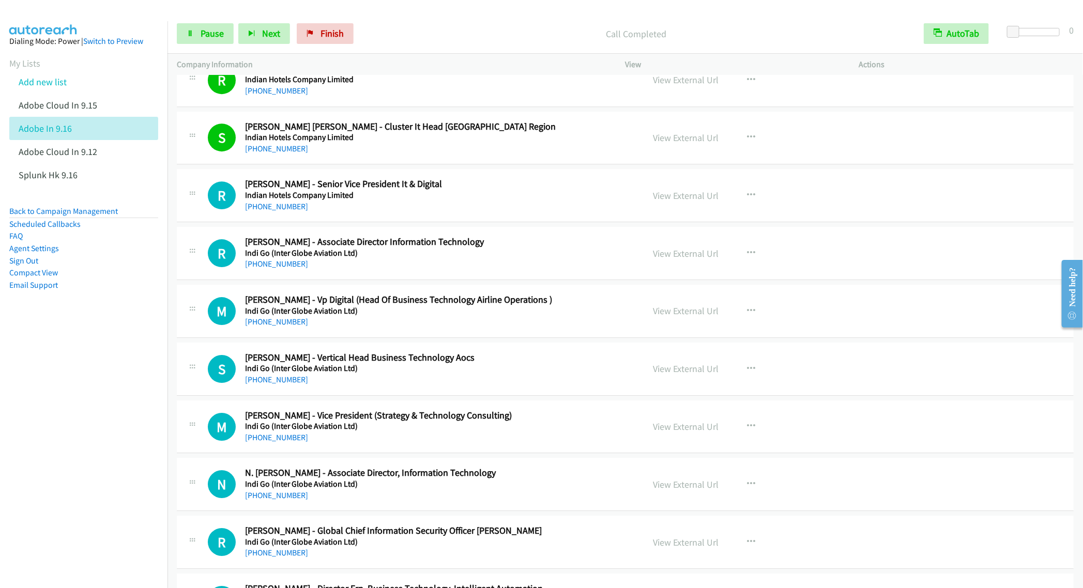
scroll to position [4031, 0]
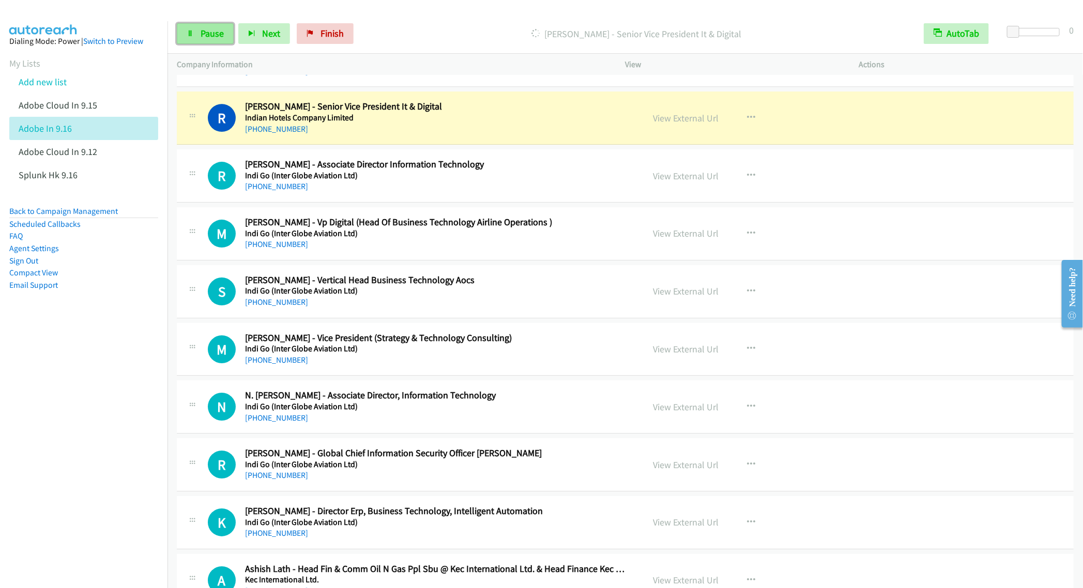
click at [202, 42] on link "Pause" at bounding box center [205, 33] width 57 height 21
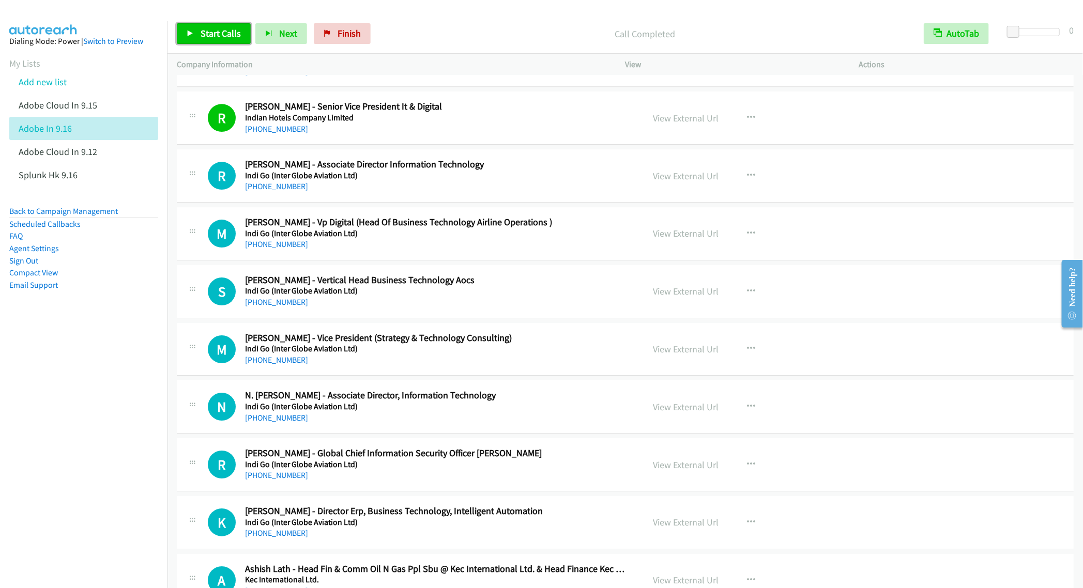
click at [221, 28] on span "Start Calls" at bounding box center [221, 33] width 40 height 12
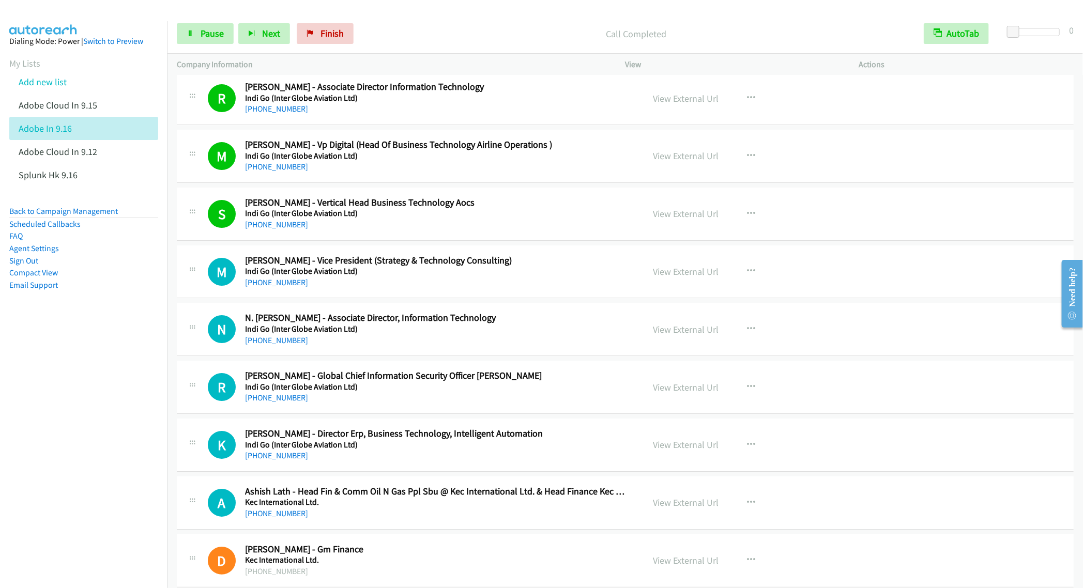
scroll to position [4186, 0]
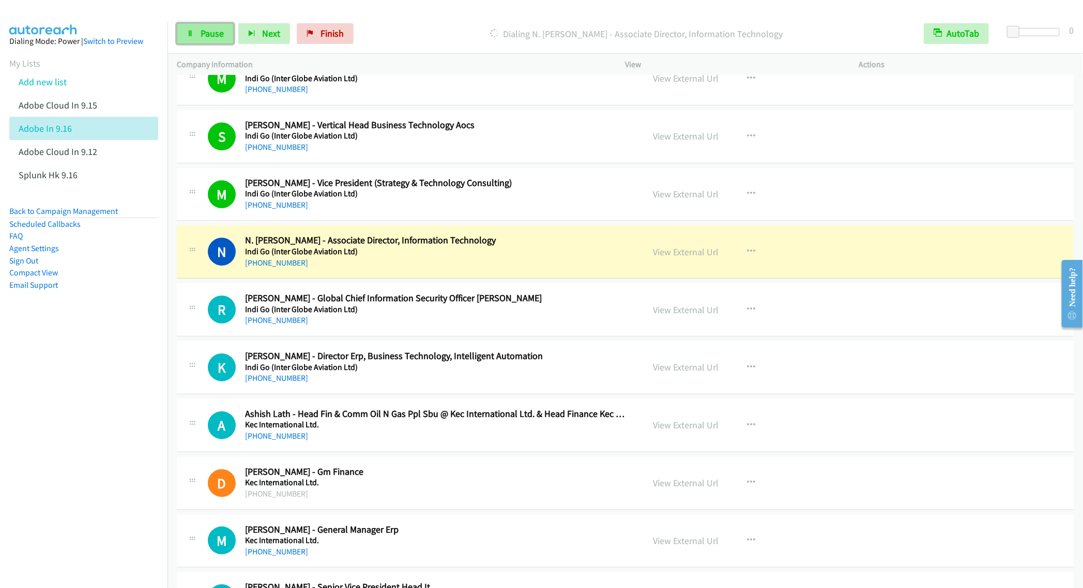
click at [208, 35] on span "Pause" at bounding box center [212, 33] width 23 height 12
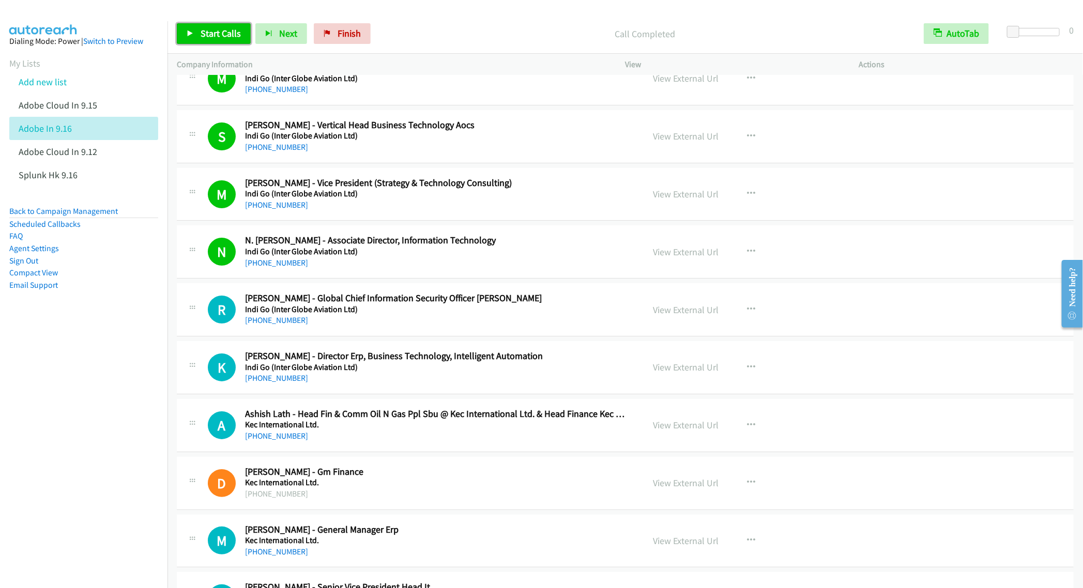
click at [199, 36] on link "Start Calls" at bounding box center [214, 33] width 74 height 21
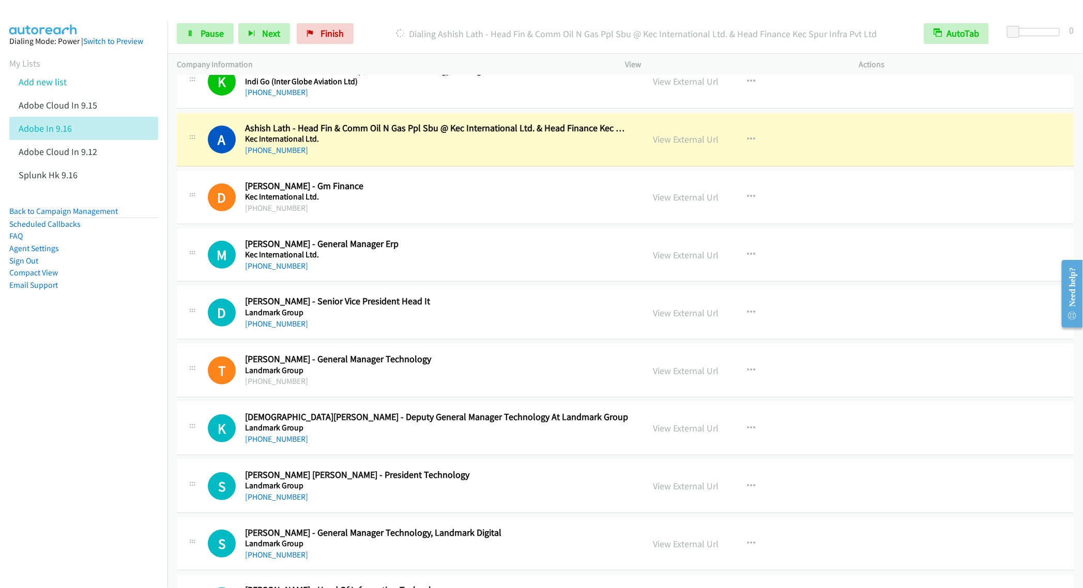
scroll to position [4496, 0]
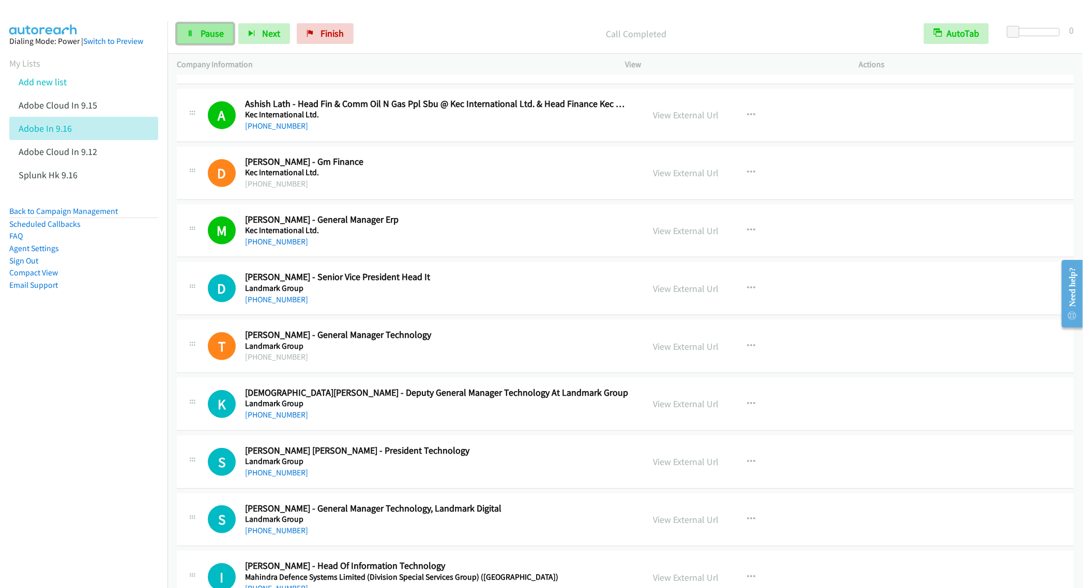
click at [211, 30] on span "Pause" at bounding box center [212, 33] width 23 height 12
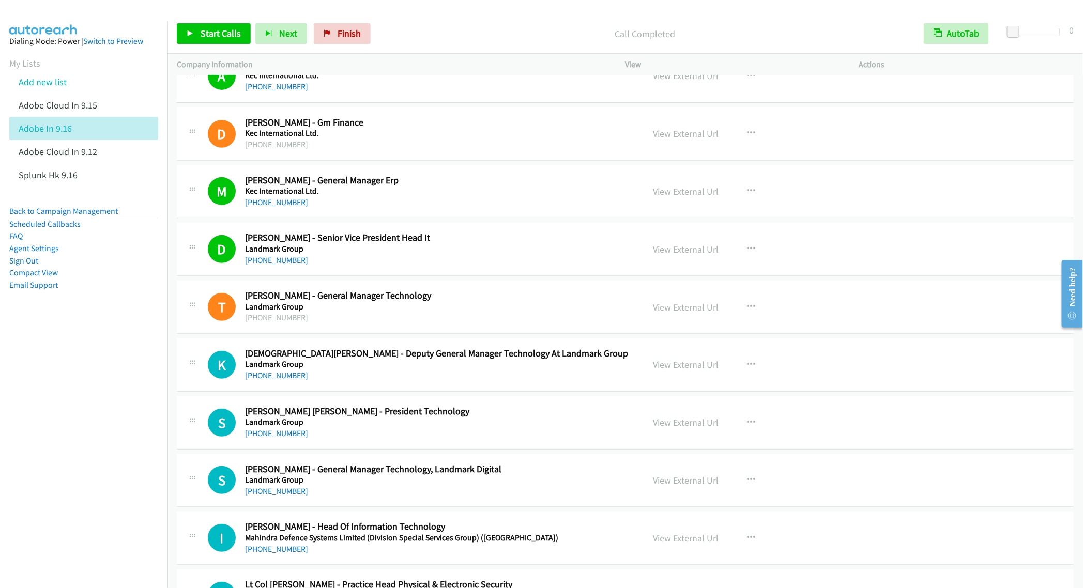
scroll to position [4574, 0]
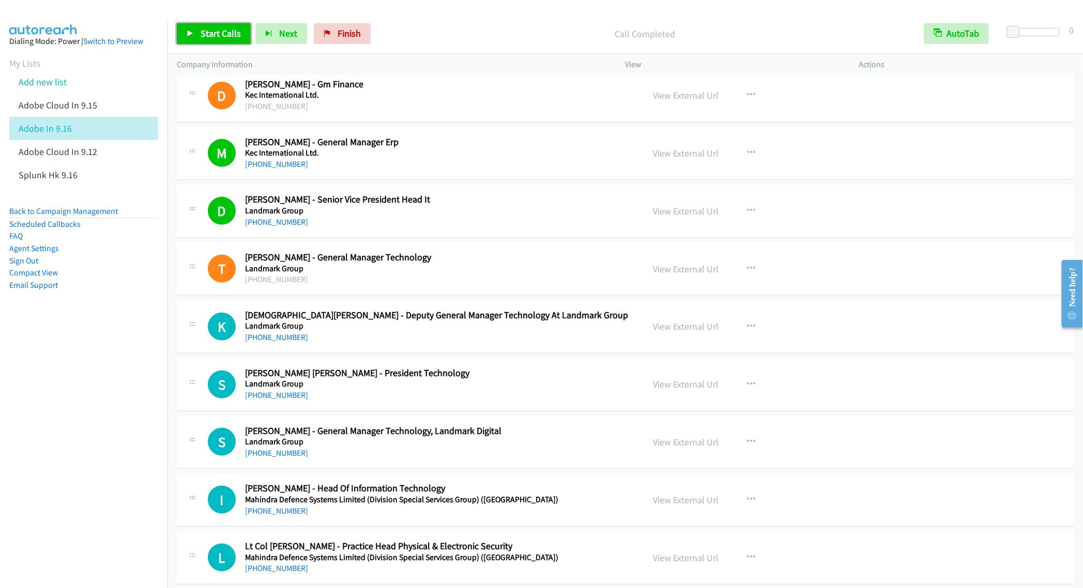
click at [201, 38] on span "Start Calls" at bounding box center [221, 33] width 40 height 12
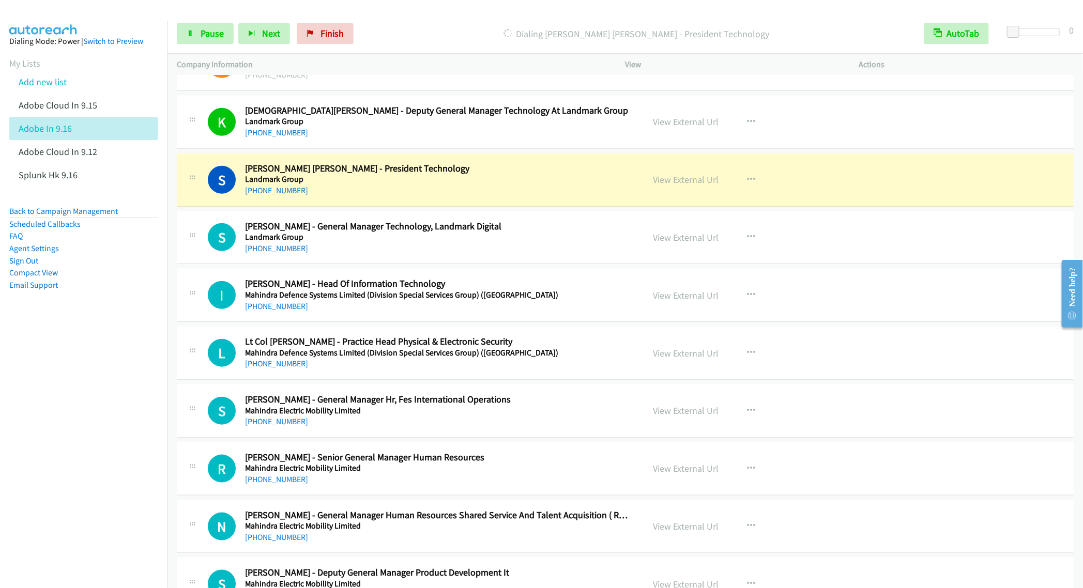
scroll to position [4806, 0]
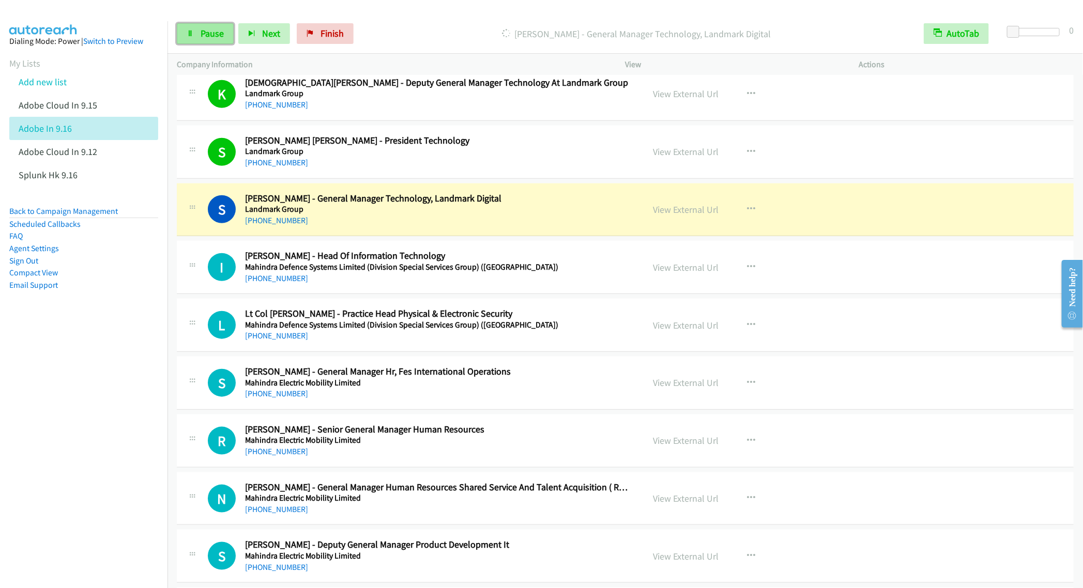
click at [202, 32] on span "Pause" at bounding box center [212, 33] width 23 height 12
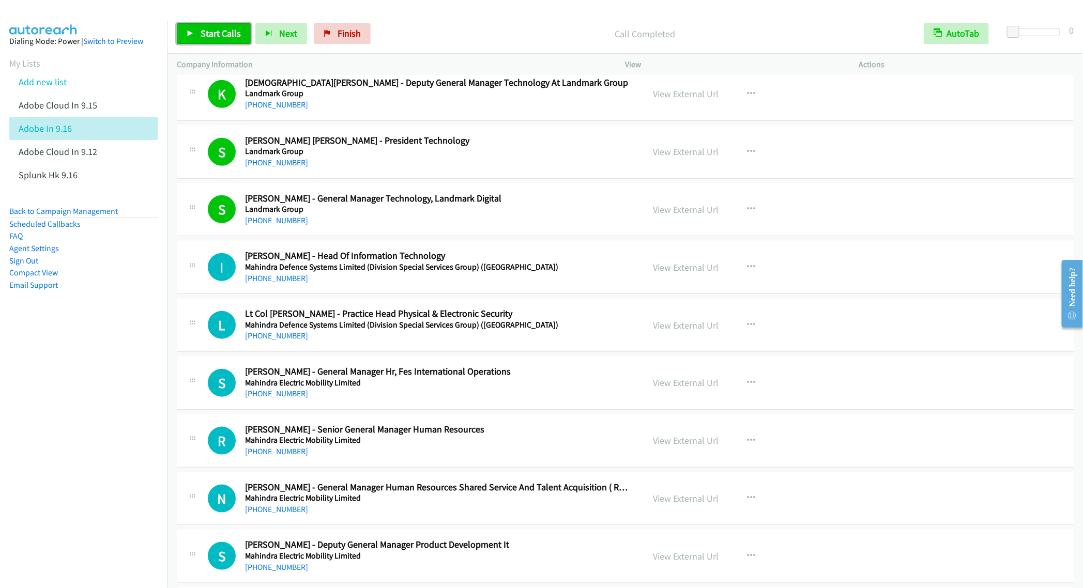
click at [211, 33] on span "Start Calls" at bounding box center [221, 33] width 40 height 12
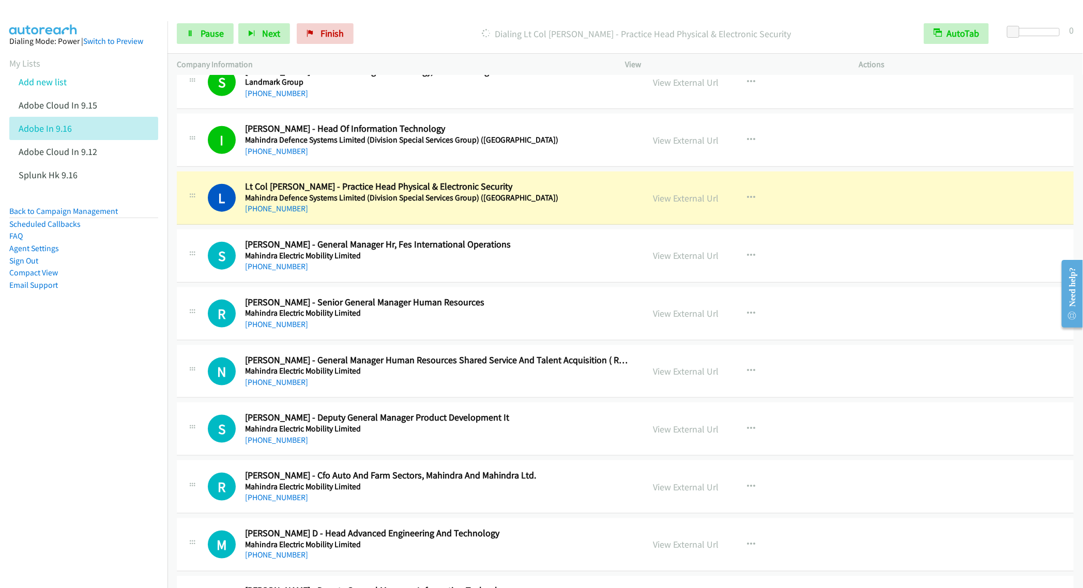
scroll to position [4961, 0]
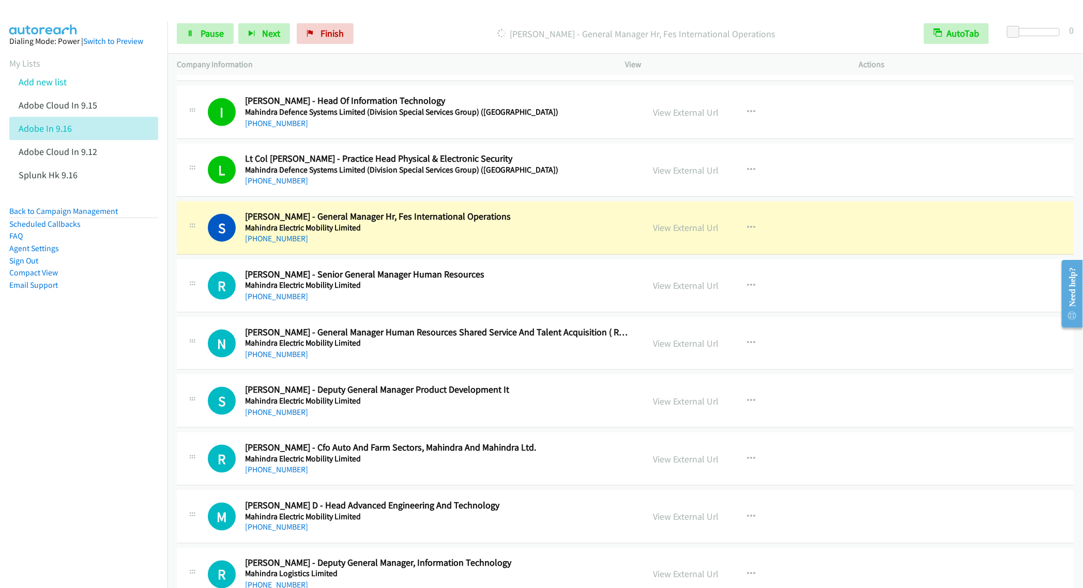
click at [112, 352] on nav "Dialing Mode: Power | Switch to Preview My Lists Add new list Adobe Cloud In 9.…" at bounding box center [84, 315] width 168 height 588
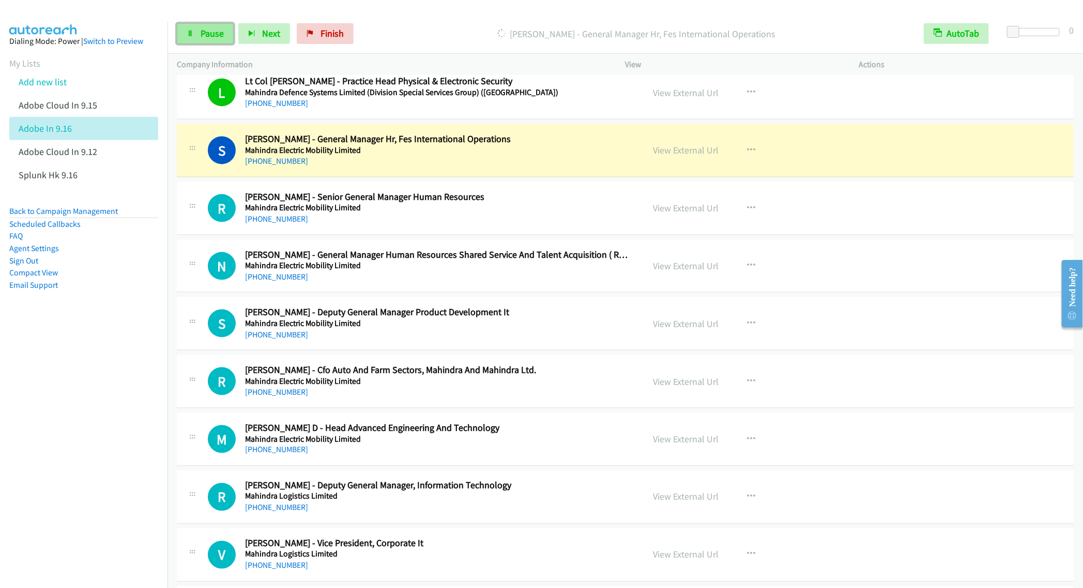
click at [193, 32] on icon at bounding box center [190, 33] width 7 height 7
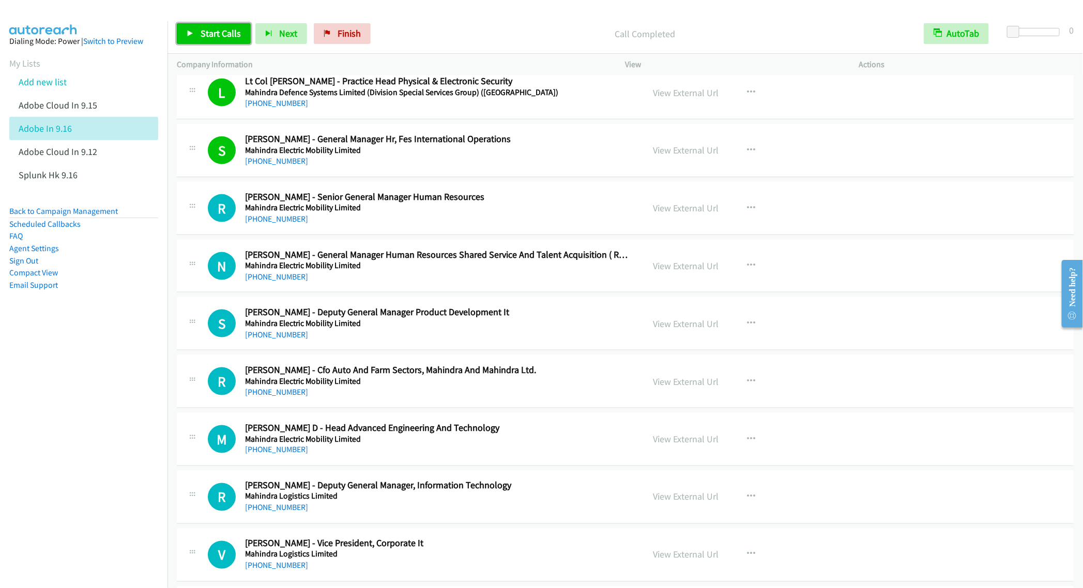
click at [207, 26] on link "Start Calls" at bounding box center [214, 33] width 74 height 21
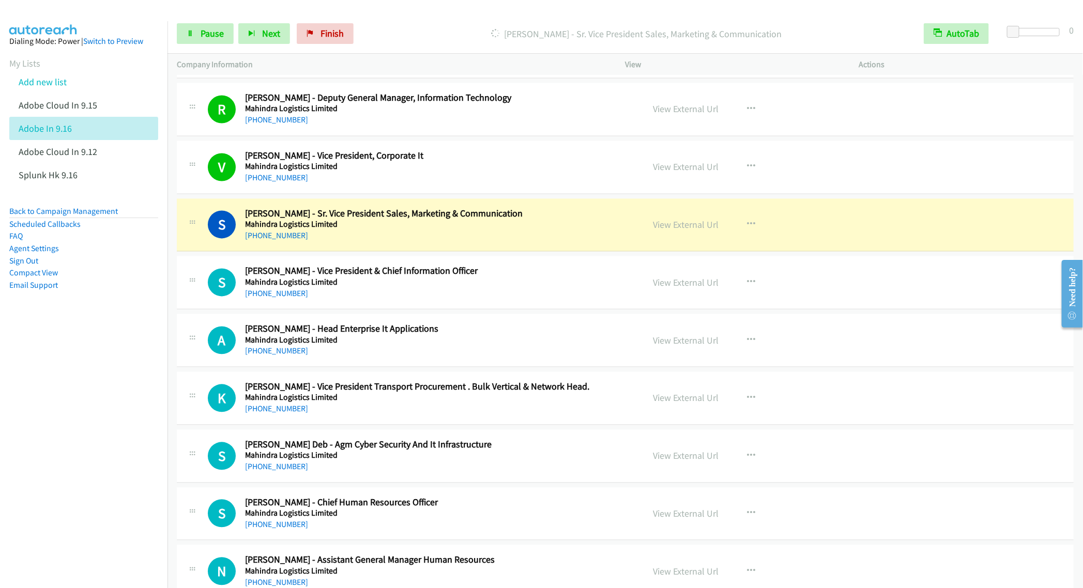
scroll to position [5504, 0]
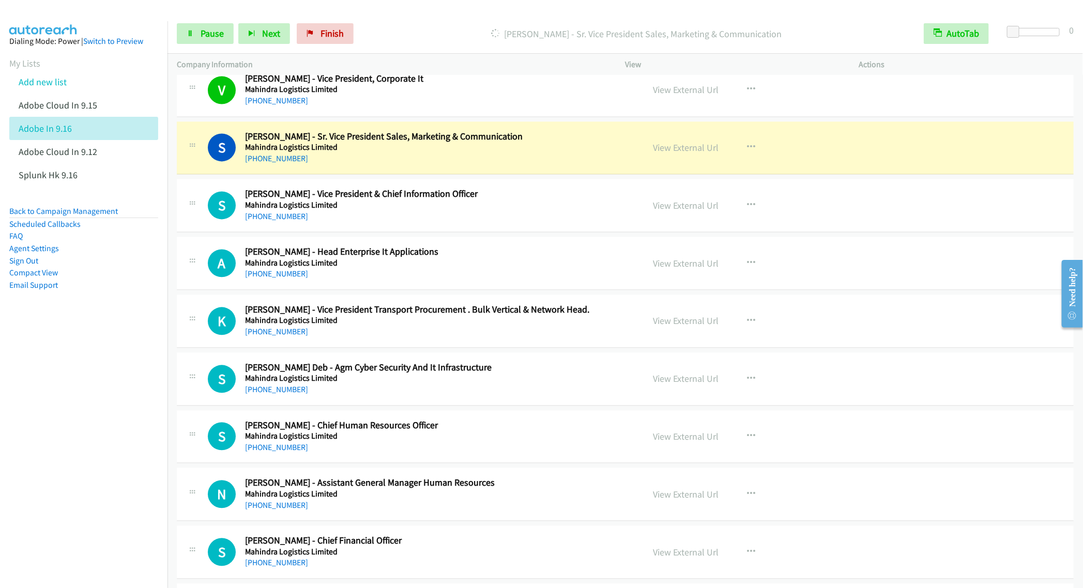
click at [211, 45] on div "Start Calls Pause Next Finish Dialing Sreeram Venkateswaran - Sr. Vice Presiden…" at bounding box center [624, 34] width 915 height 40
click at [205, 36] on span "Pause" at bounding box center [212, 33] width 23 height 12
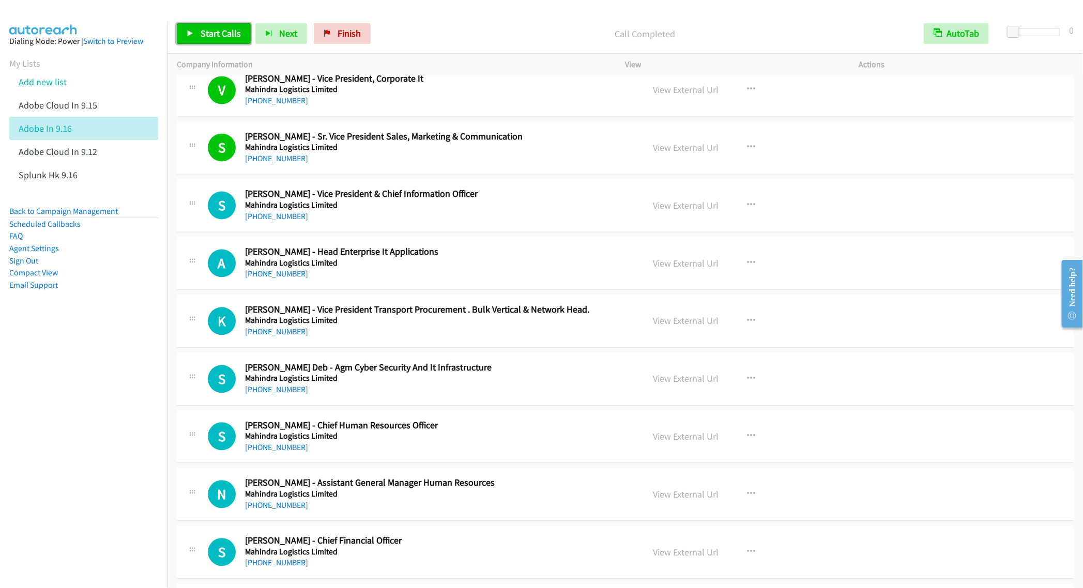
click at [192, 31] on icon at bounding box center [190, 33] width 7 height 7
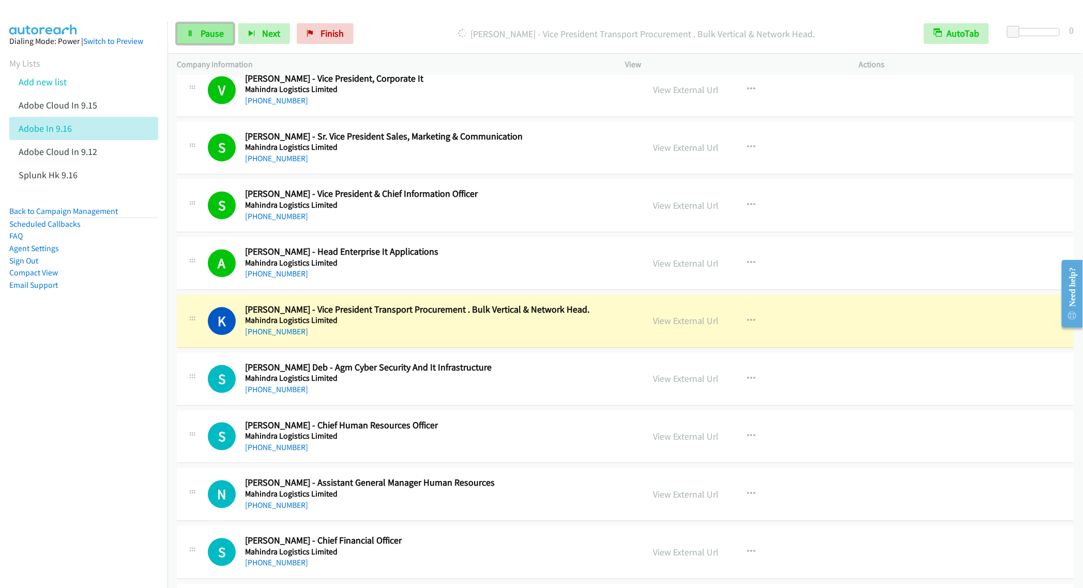
click at [208, 39] on link "Pause" at bounding box center [205, 33] width 57 height 21
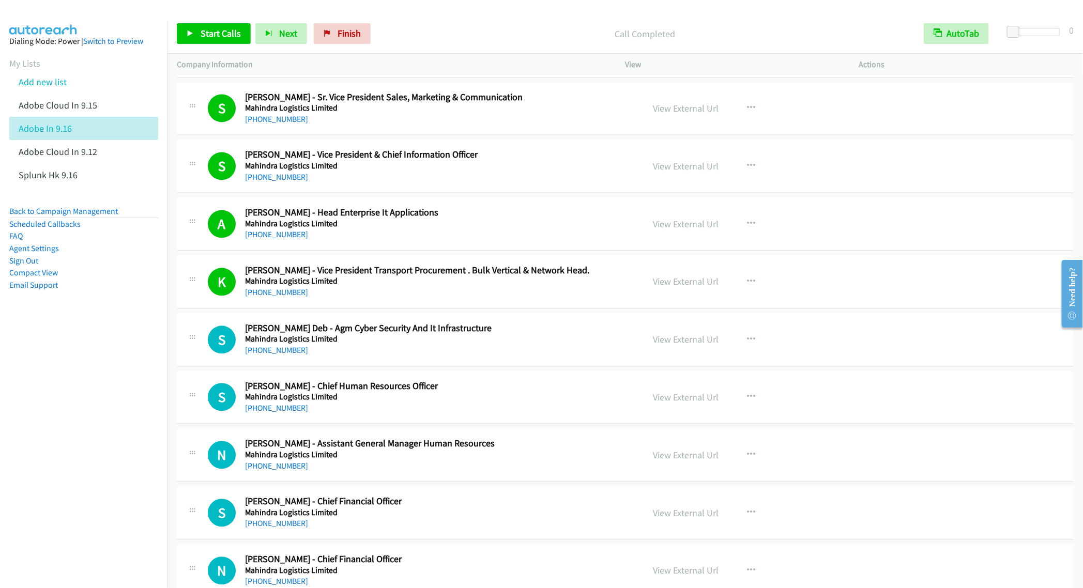
scroll to position [5581, 0]
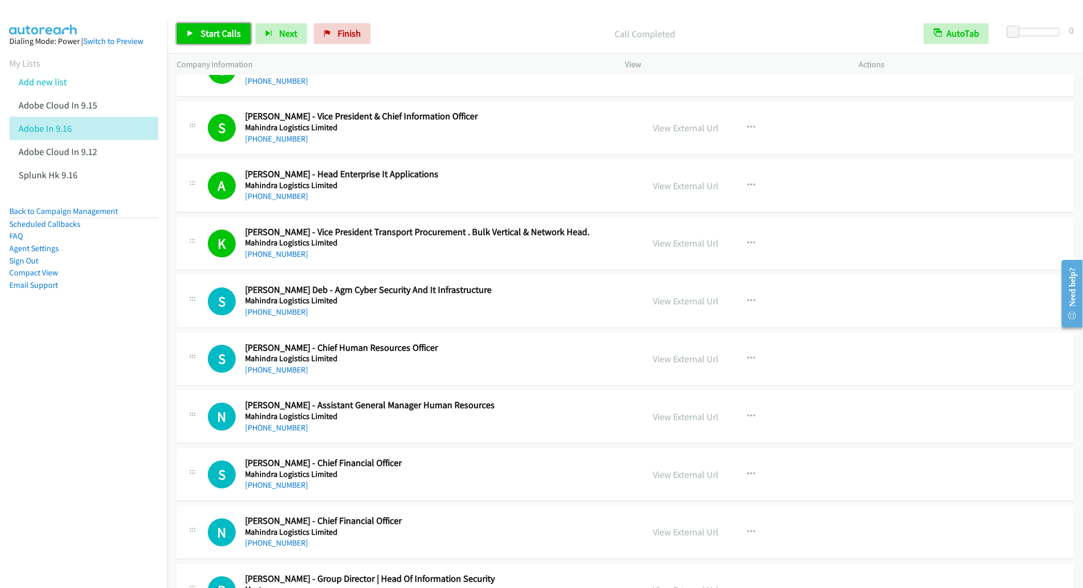
click at [201, 31] on span "Start Calls" at bounding box center [221, 33] width 40 height 12
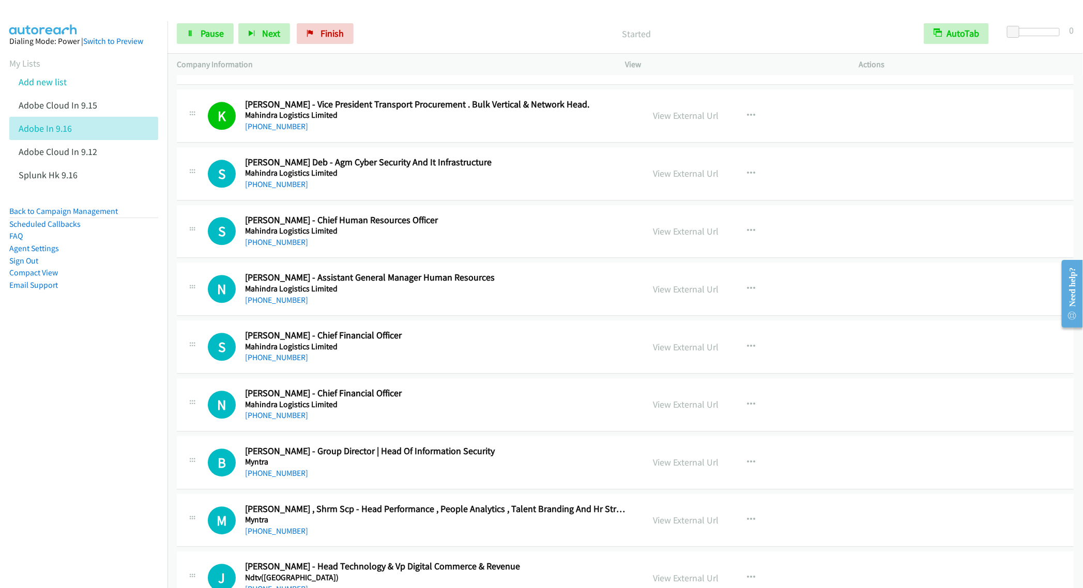
scroll to position [5736, 0]
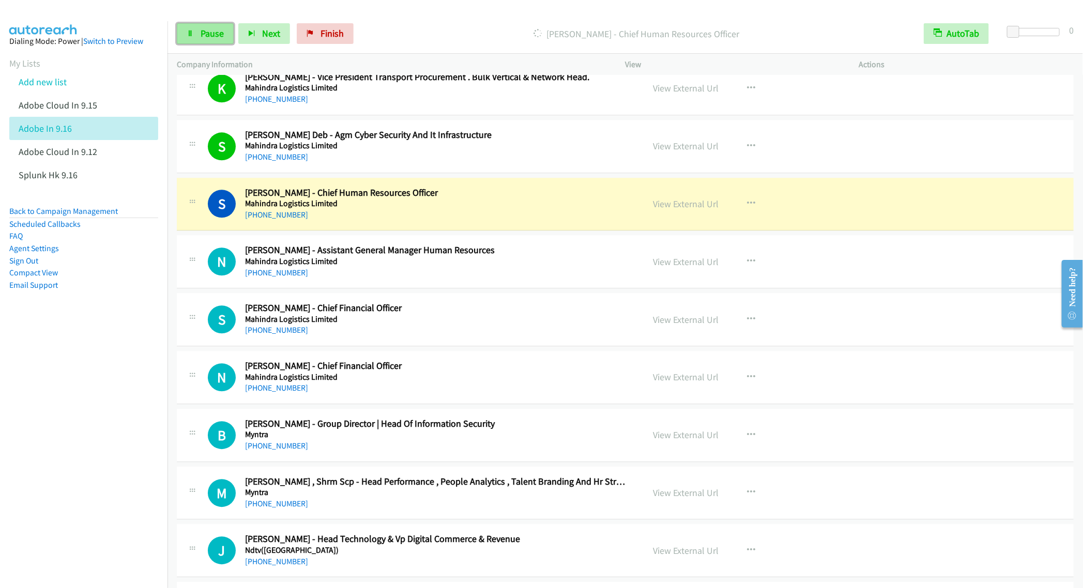
click at [205, 33] on span "Pause" at bounding box center [212, 33] width 23 height 12
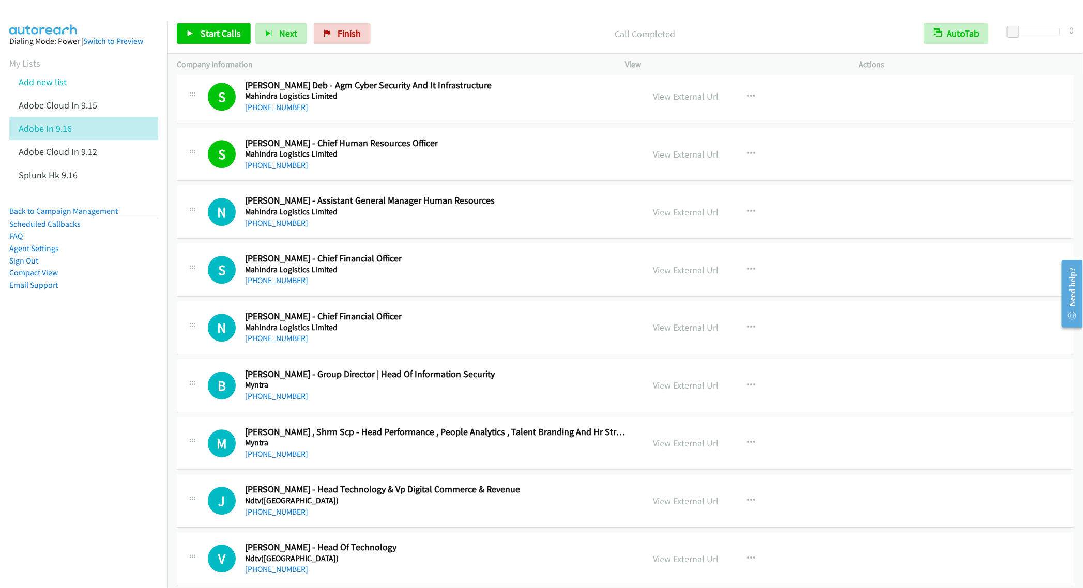
scroll to position [5814, 0]
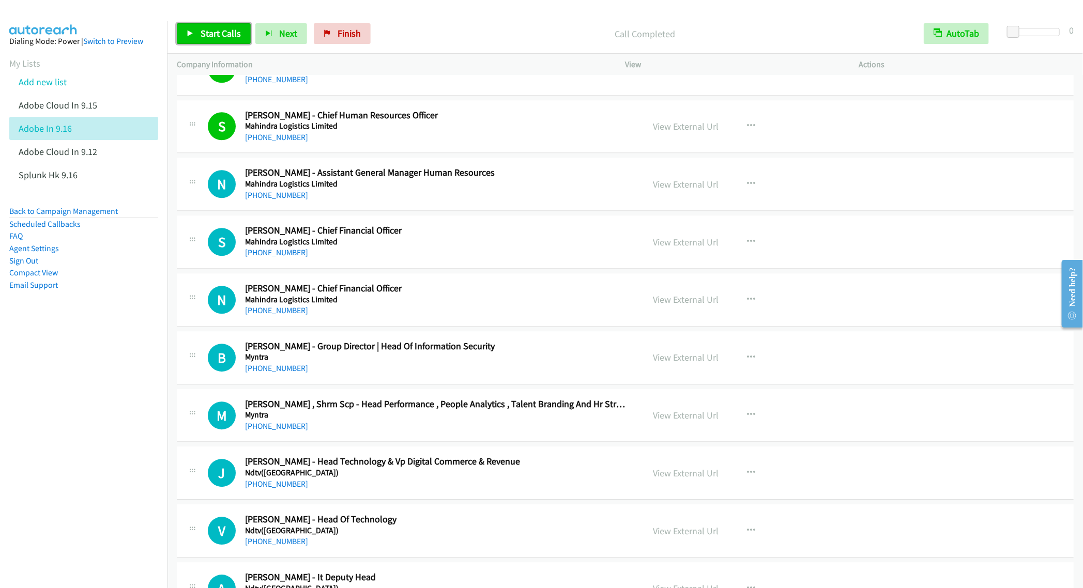
click at [205, 36] on span "Start Calls" at bounding box center [221, 33] width 40 height 12
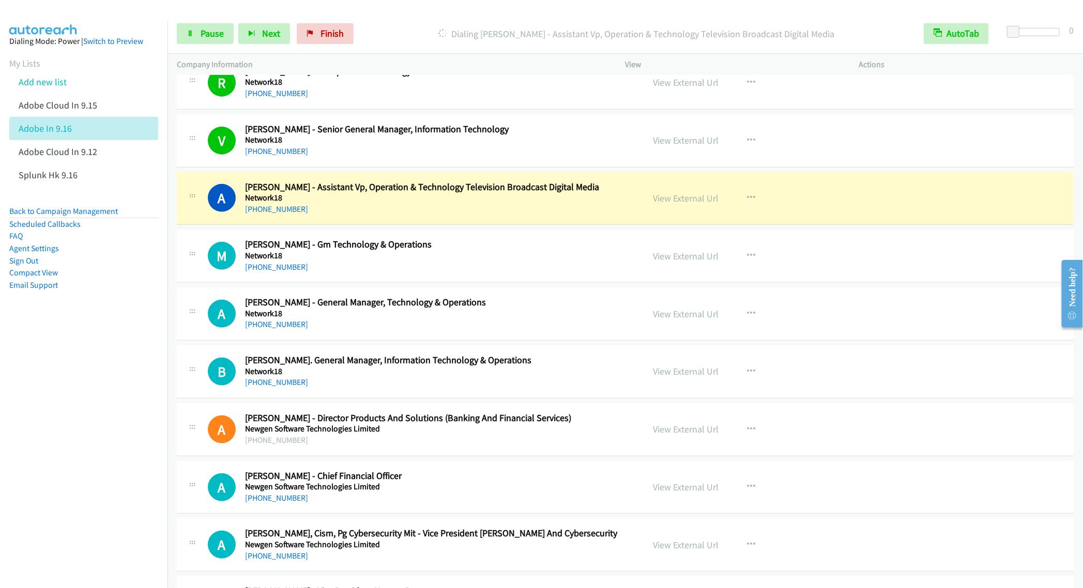
scroll to position [6744, 0]
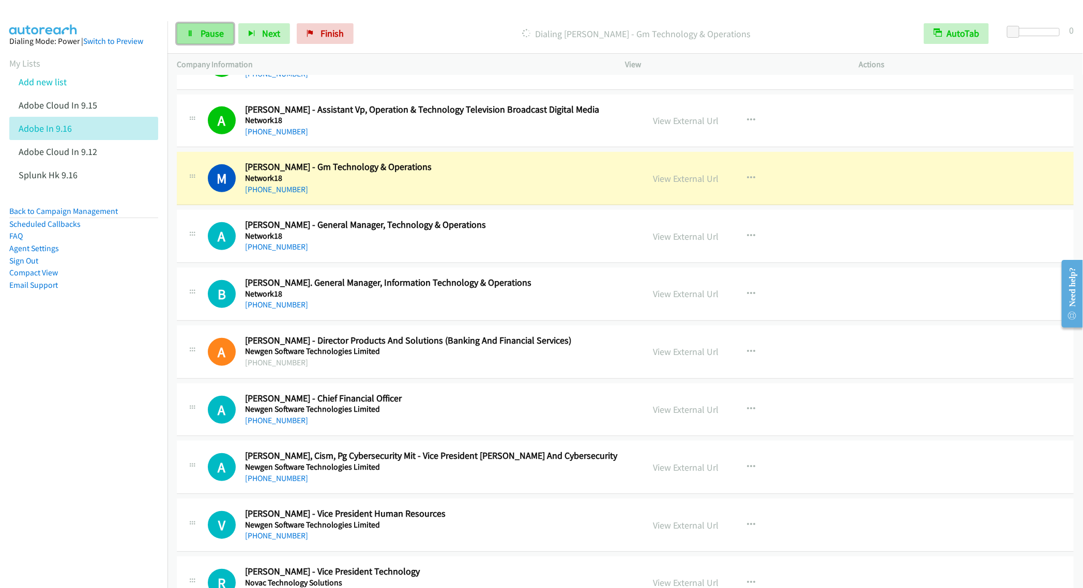
click at [204, 31] on span "Pause" at bounding box center [212, 33] width 23 height 12
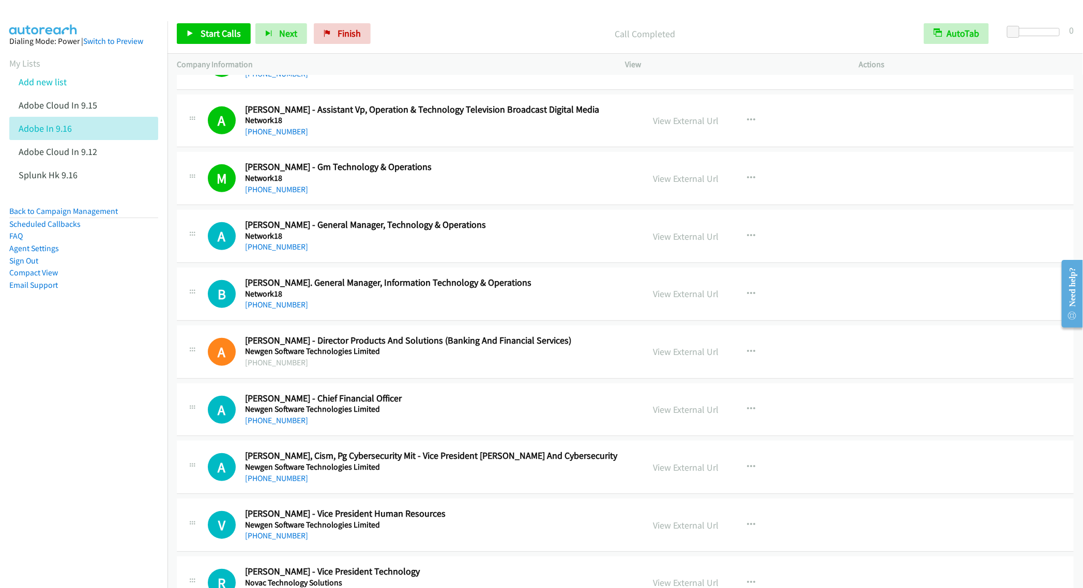
scroll to position [6822, 0]
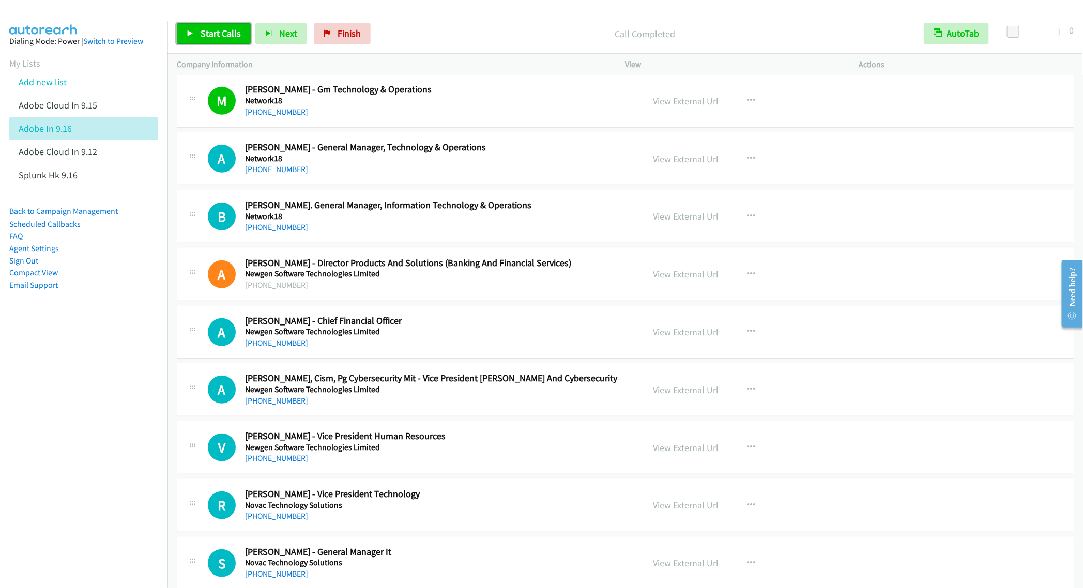
click at [209, 39] on span "Start Calls" at bounding box center [221, 33] width 40 height 12
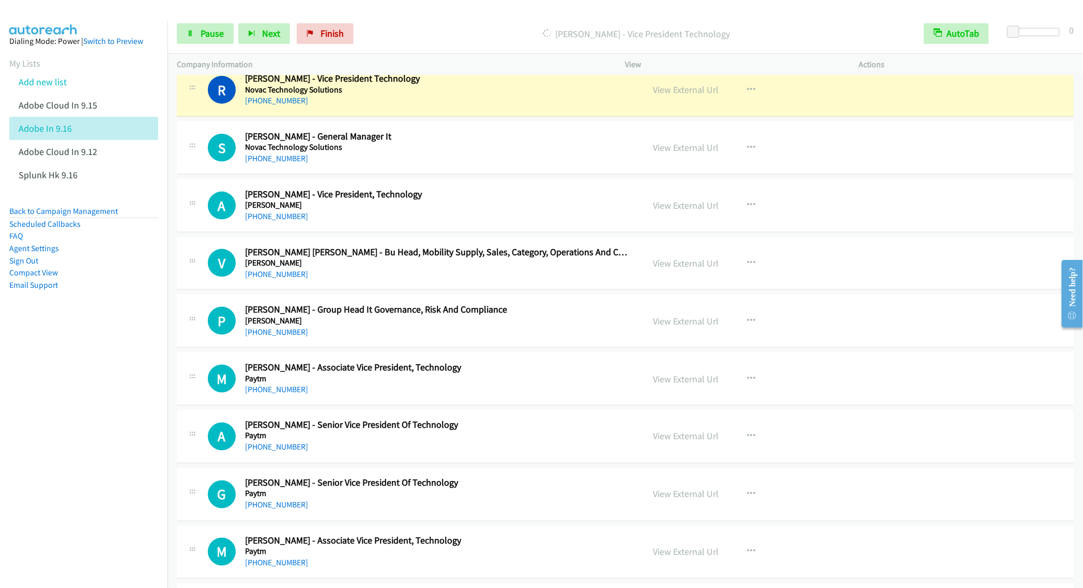
scroll to position [7209, 0]
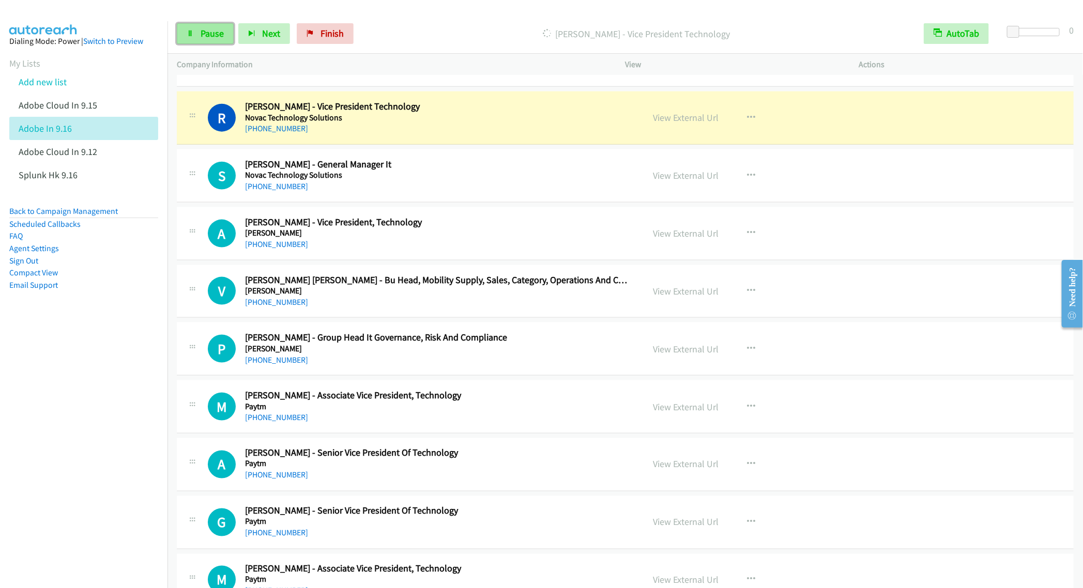
click at [204, 35] on span "Pause" at bounding box center [212, 33] width 23 height 12
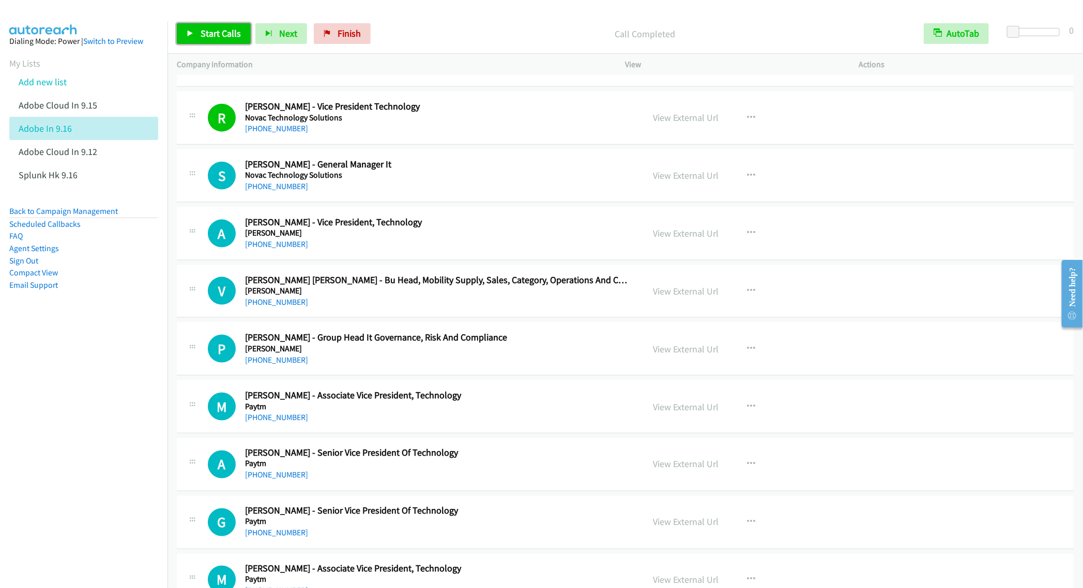
click at [206, 34] on span "Start Calls" at bounding box center [221, 33] width 40 height 12
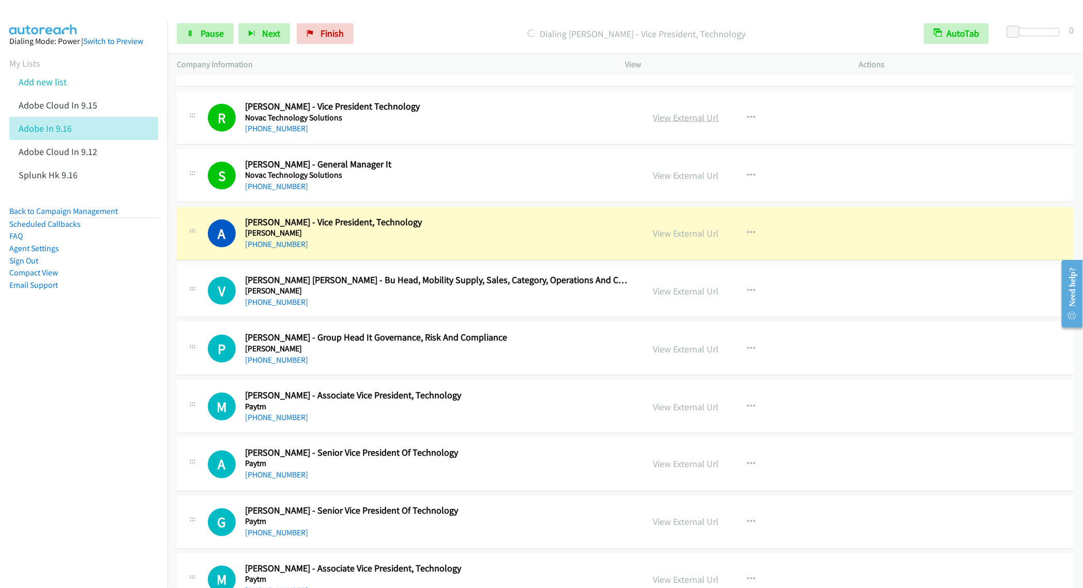
click at [690, 124] on link "View External Url" at bounding box center [686, 118] width 66 height 12
click at [199, 31] on link "Pause" at bounding box center [205, 33] width 57 height 21
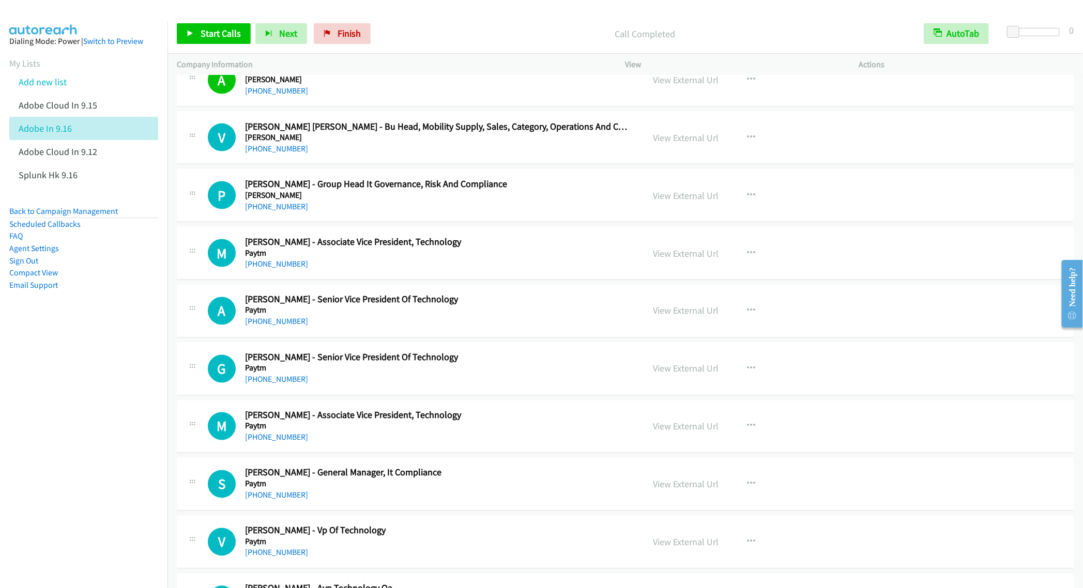
scroll to position [7364, 0]
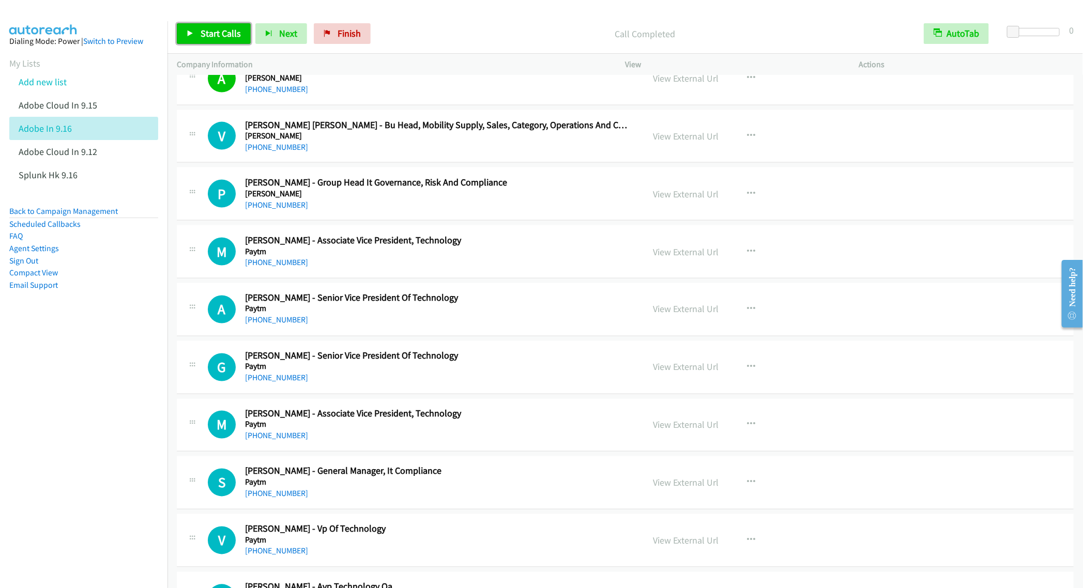
click at [214, 41] on link "Start Calls" at bounding box center [214, 33] width 74 height 21
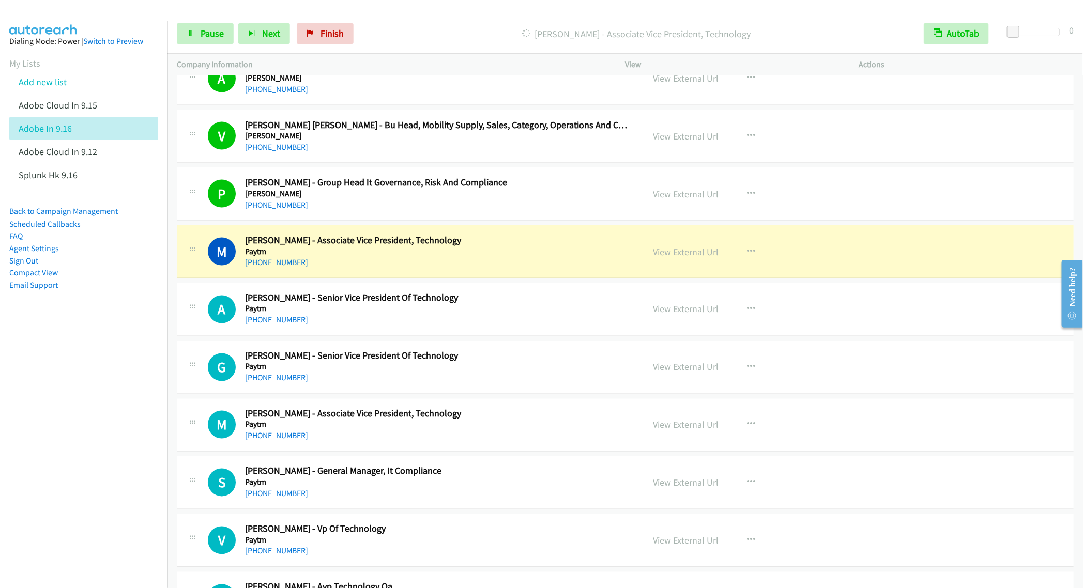
scroll to position [7442, 0]
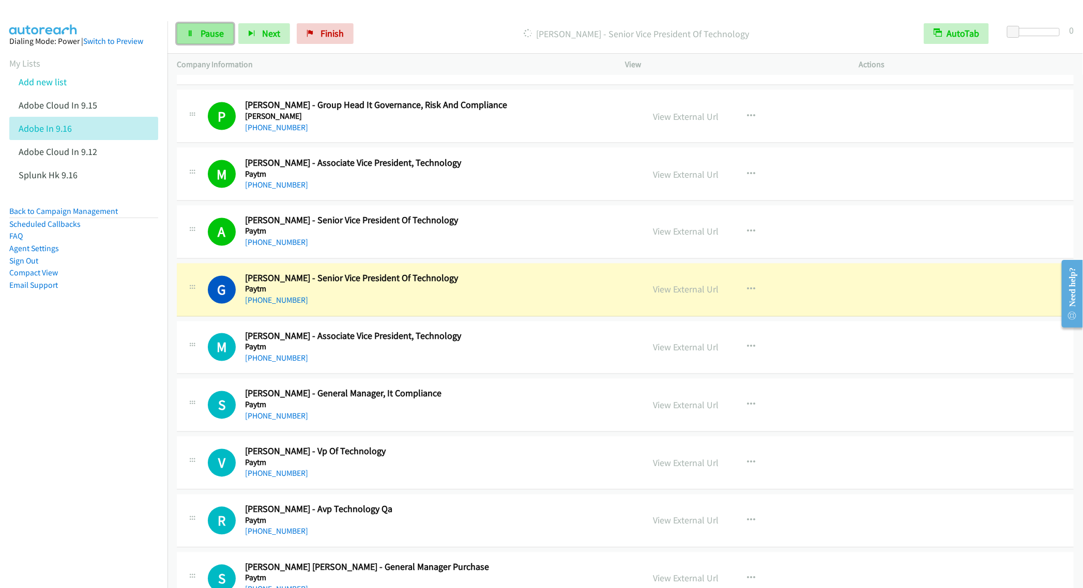
click at [205, 38] on span "Pause" at bounding box center [212, 33] width 23 height 12
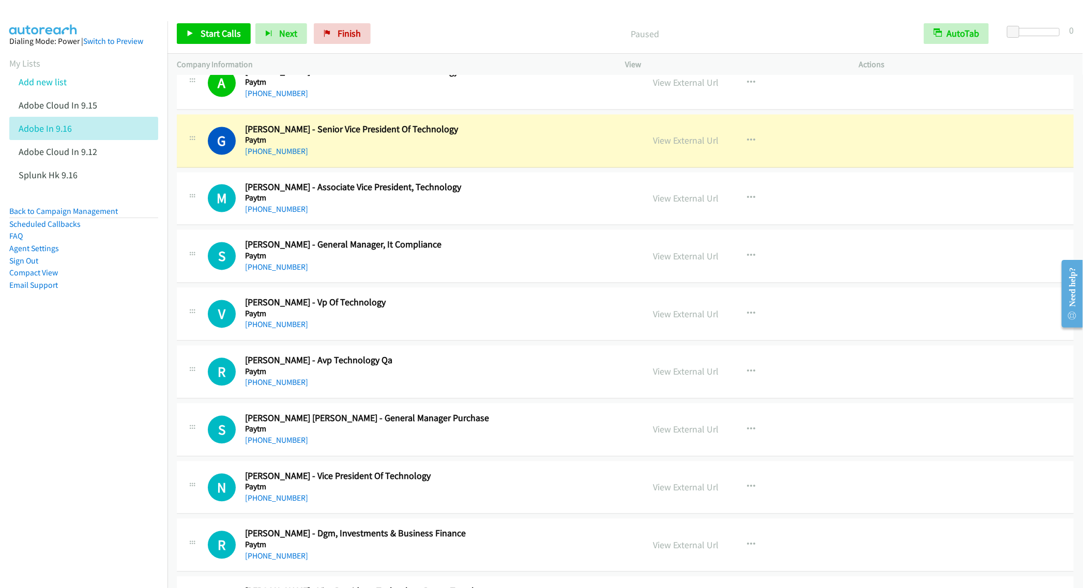
scroll to position [7597, 0]
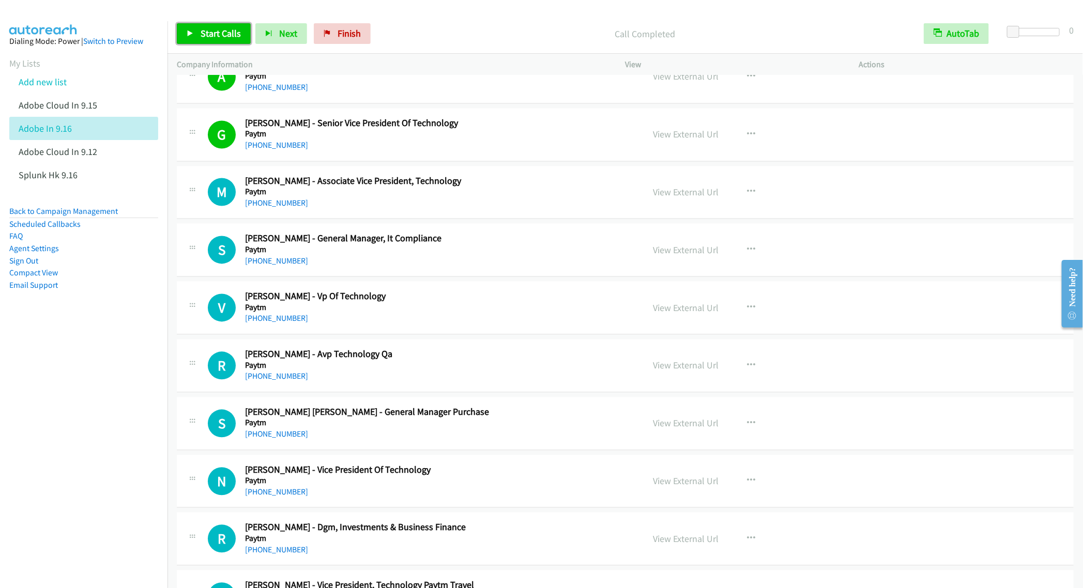
click at [211, 38] on span "Start Calls" at bounding box center [221, 33] width 40 height 12
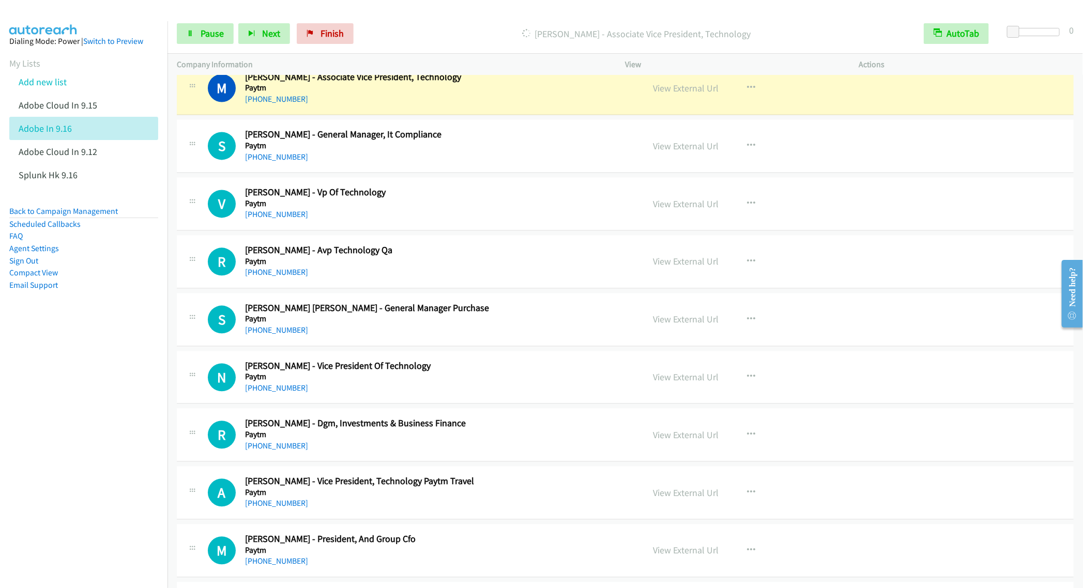
scroll to position [7674, 0]
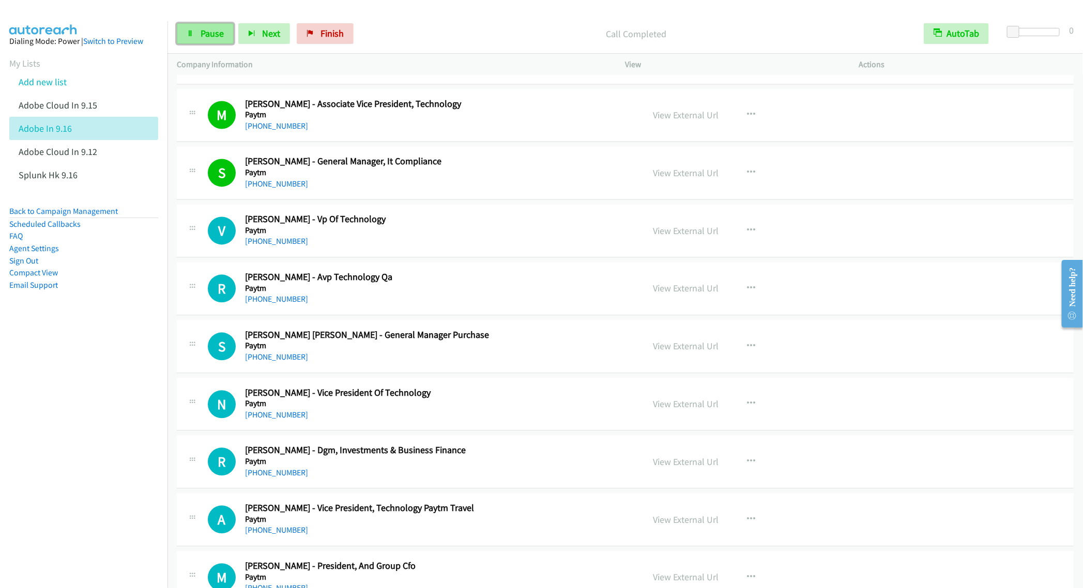
click at [208, 36] on span "Pause" at bounding box center [212, 33] width 23 height 12
click at [222, 41] on link "Start Calls" at bounding box center [214, 33] width 74 height 21
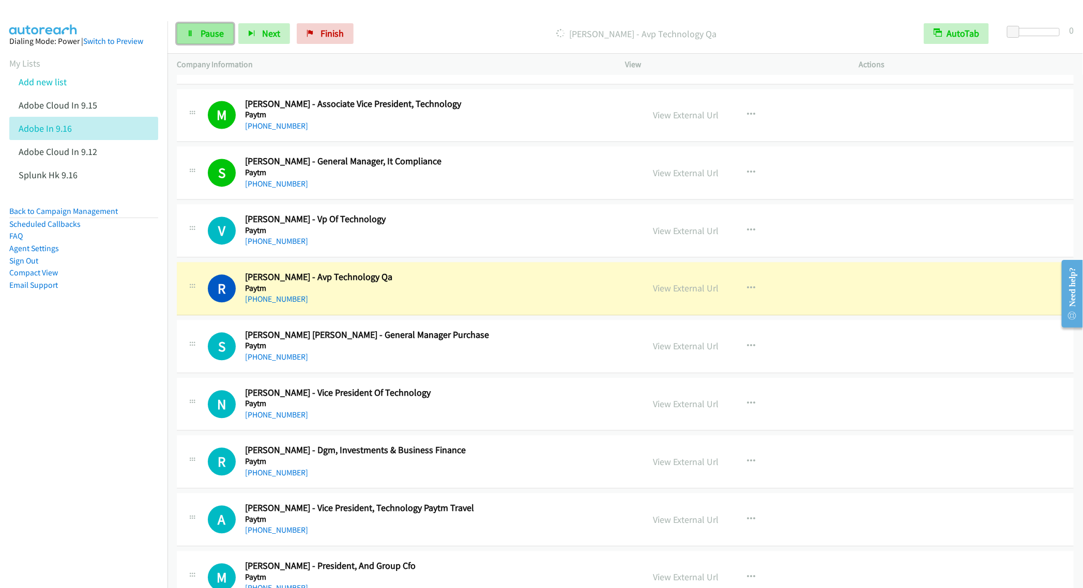
click at [205, 36] on span "Pause" at bounding box center [212, 33] width 23 height 12
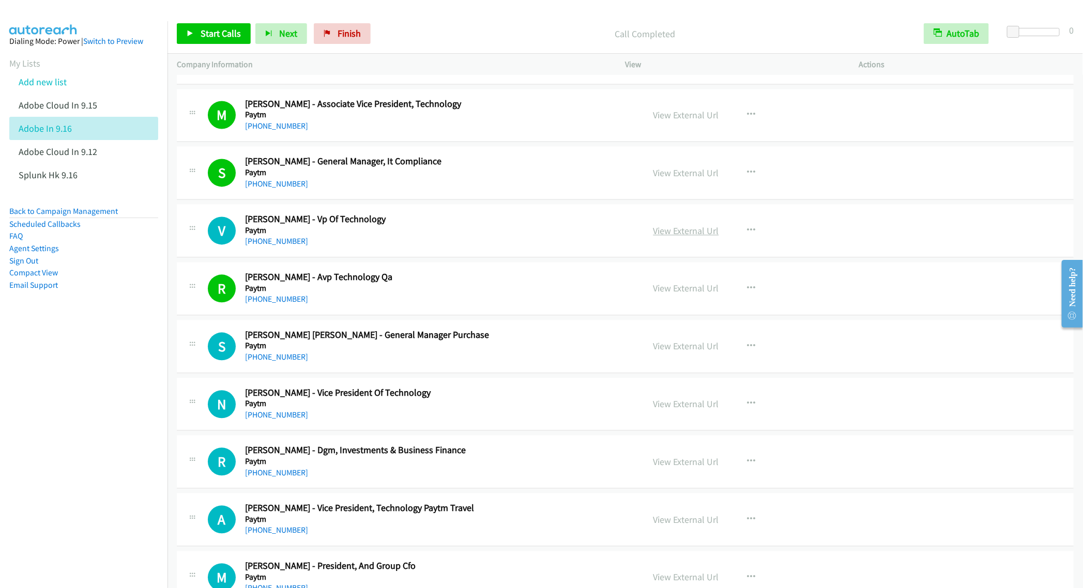
drag, startPoint x: 405, startPoint y: 264, endPoint x: 690, endPoint y: 264, distance: 285.3
click at [687, 237] on link "View External Url" at bounding box center [686, 231] width 66 height 12
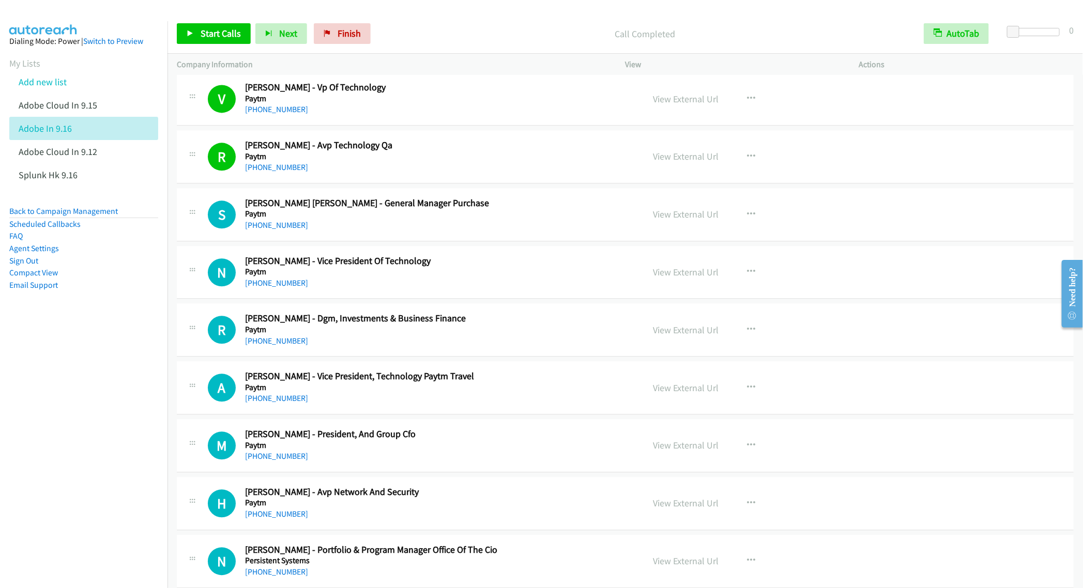
scroll to position [7829, 0]
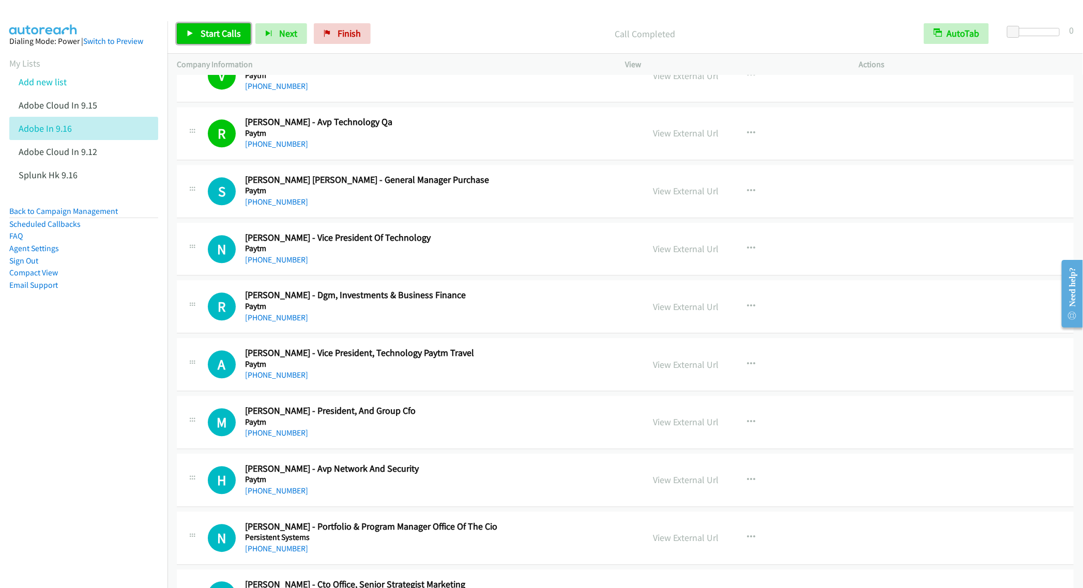
click at [199, 30] on link "Start Calls" at bounding box center [214, 33] width 74 height 21
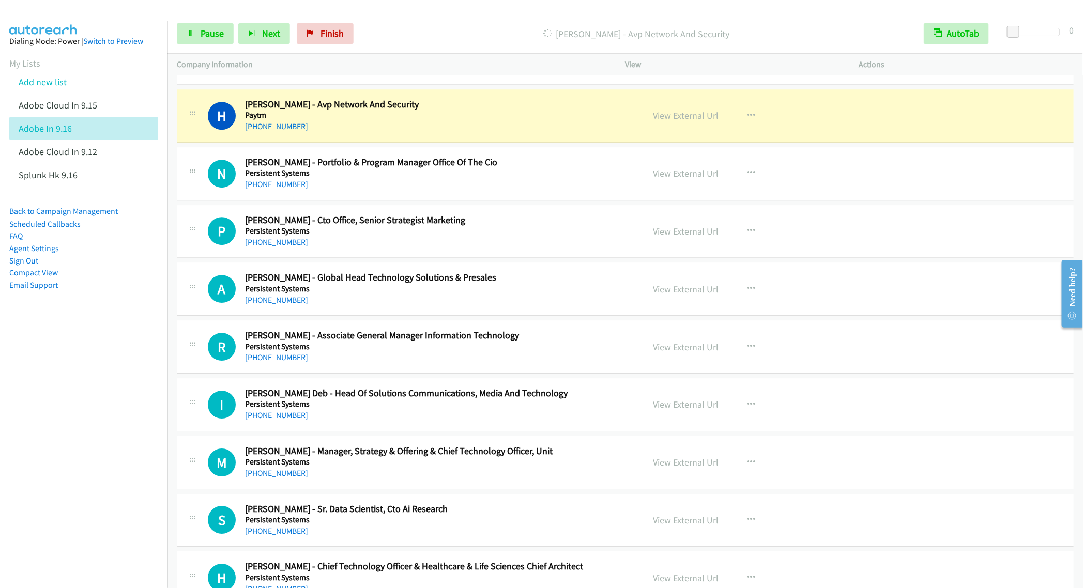
scroll to position [8217, 0]
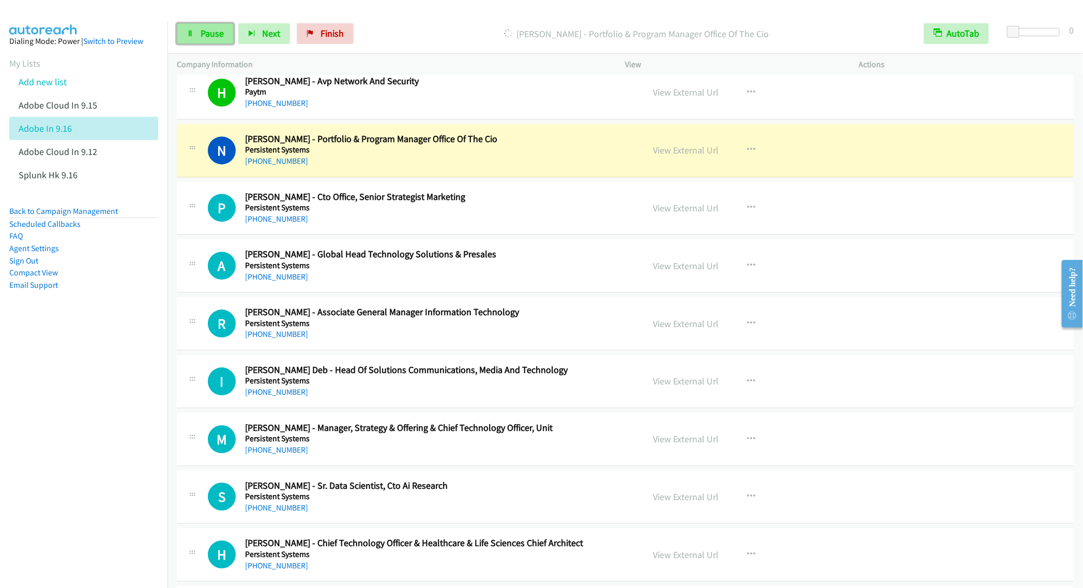
click at [211, 41] on link "Pause" at bounding box center [205, 33] width 57 height 21
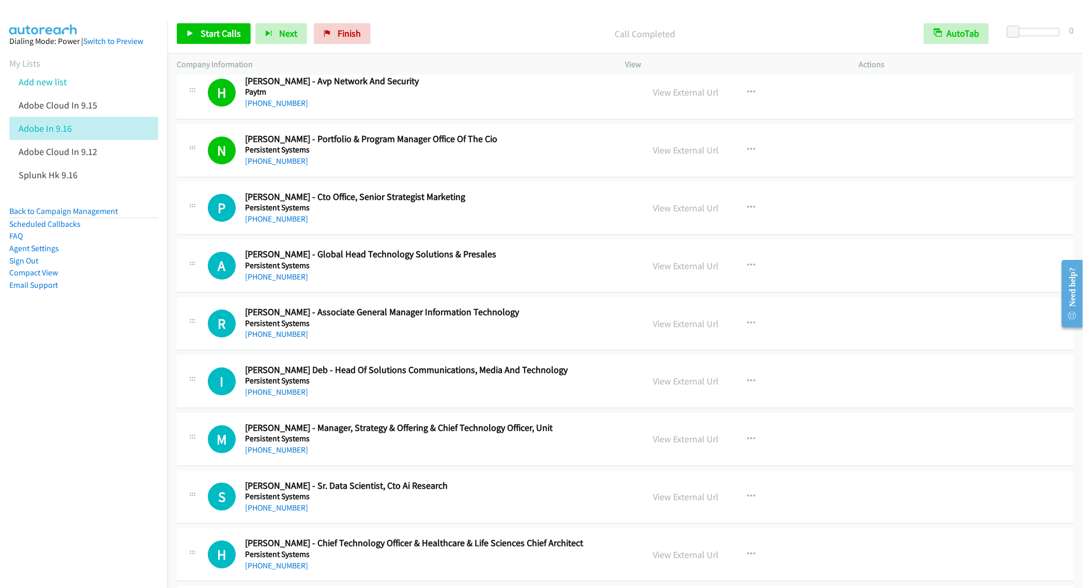
scroll to position [8295, 0]
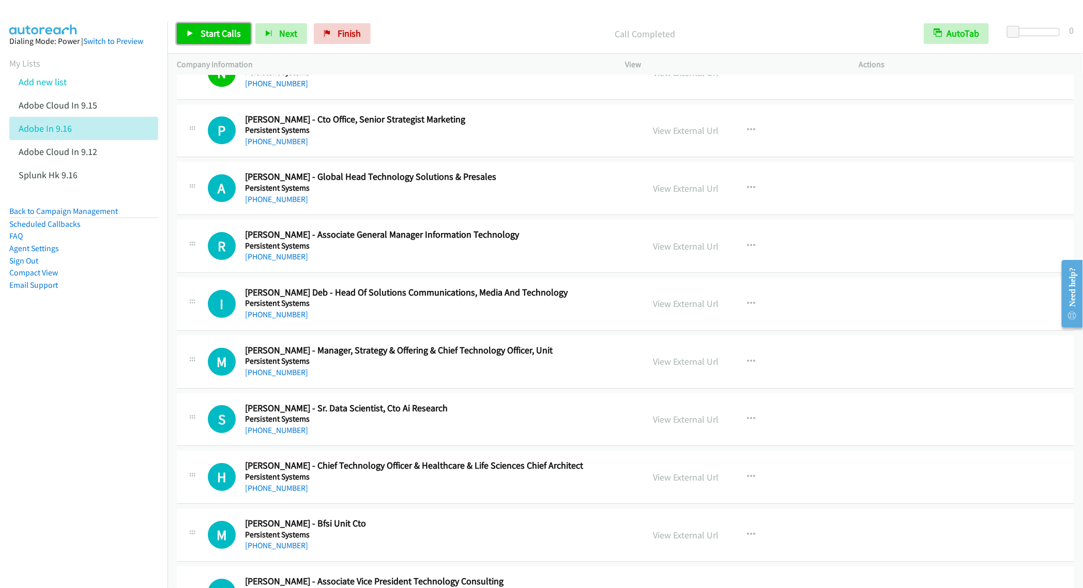
click at [222, 35] on span "Start Calls" at bounding box center [221, 33] width 40 height 12
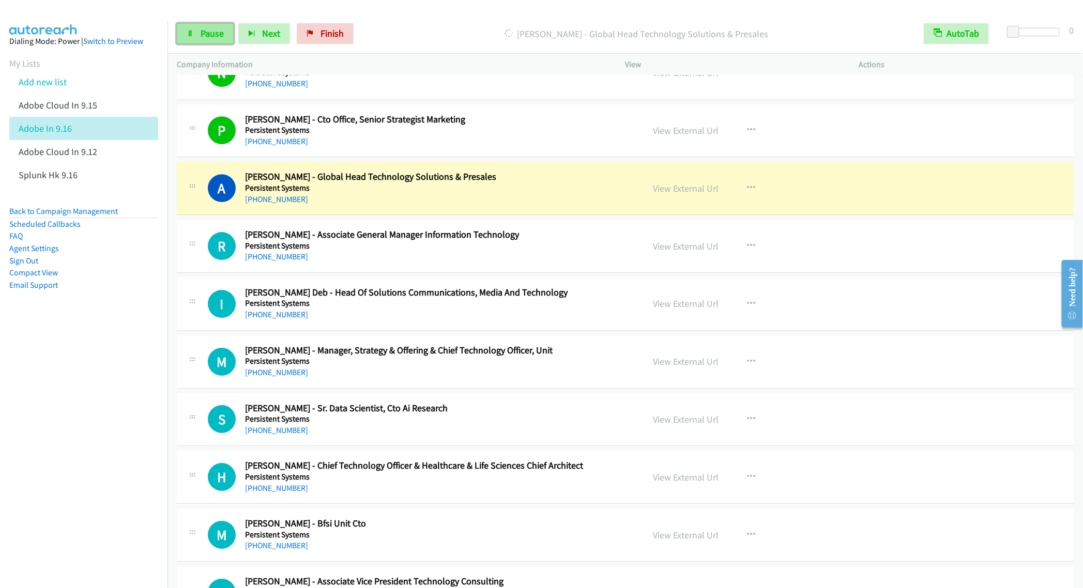
click at [198, 35] on link "Pause" at bounding box center [205, 33] width 57 height 21
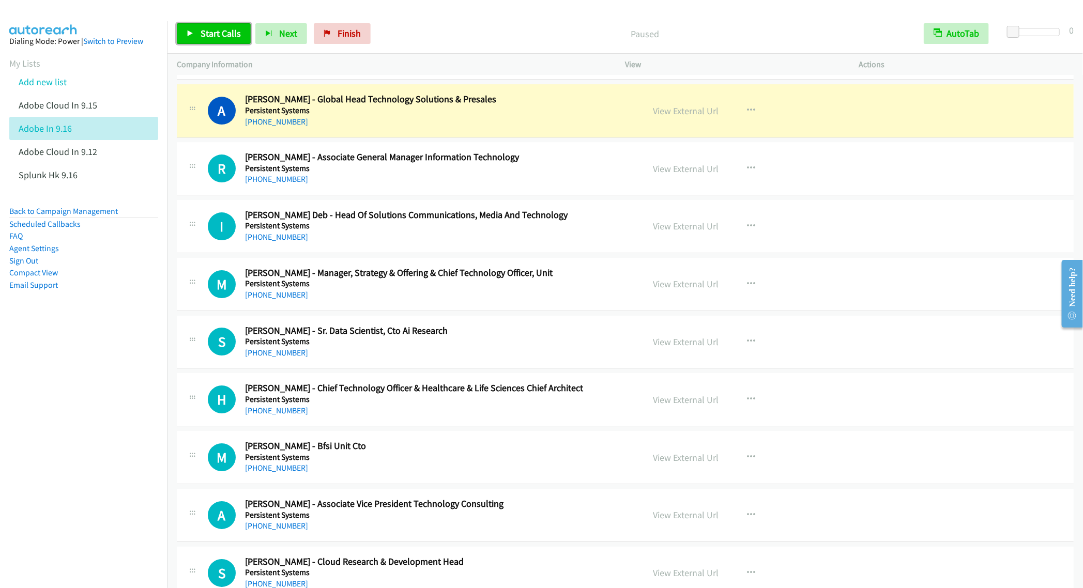
click at [214, 34] on span "Start Calls" at bounding box center [221, 33] width 40 height 12
click at [208, 28] on span "Pause" at bounding box center [212, 33] width 23 height 12
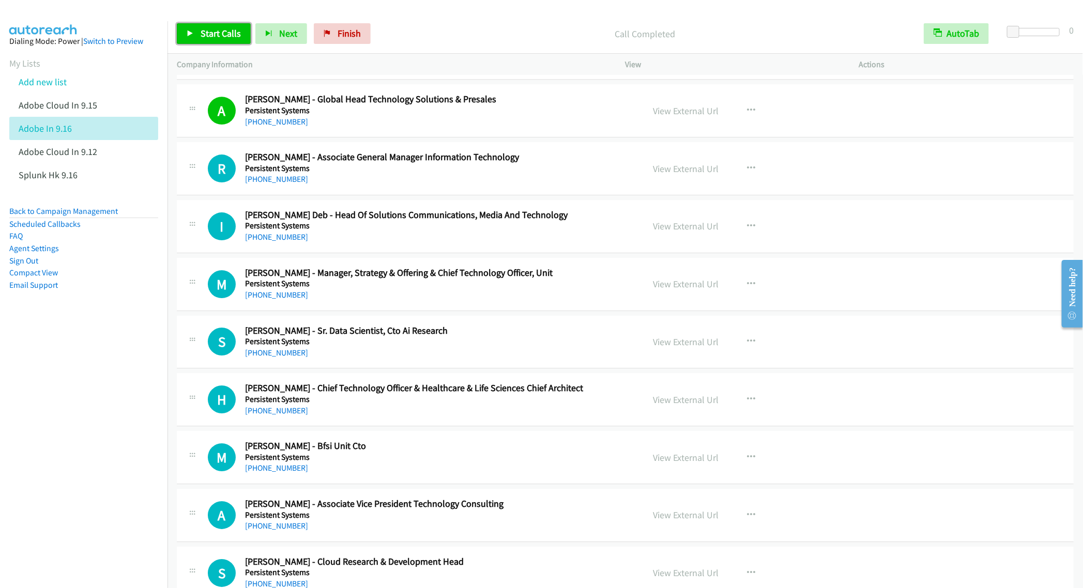
click at [216, 35] on span "Start Calls" at bounding box center [221, 33] width 40 height 12
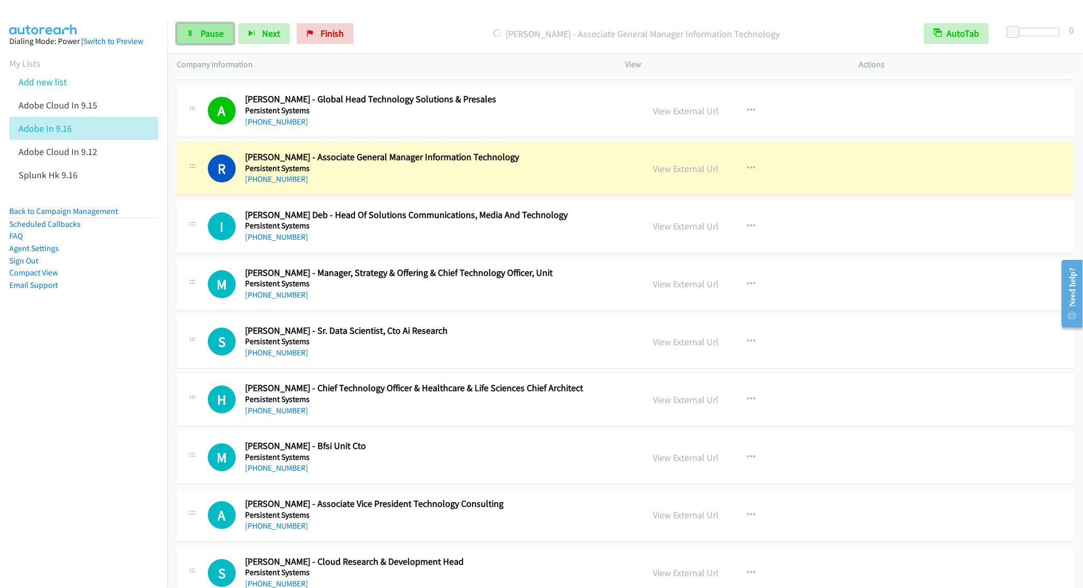
drag, startPoint x: 214, startPoint y: 33, endPoint x: 222, endPoint y: 34, distance: 7.8
click at [214, 33] on span "Pause" at bounding box center [212, 33] width 23 height 12
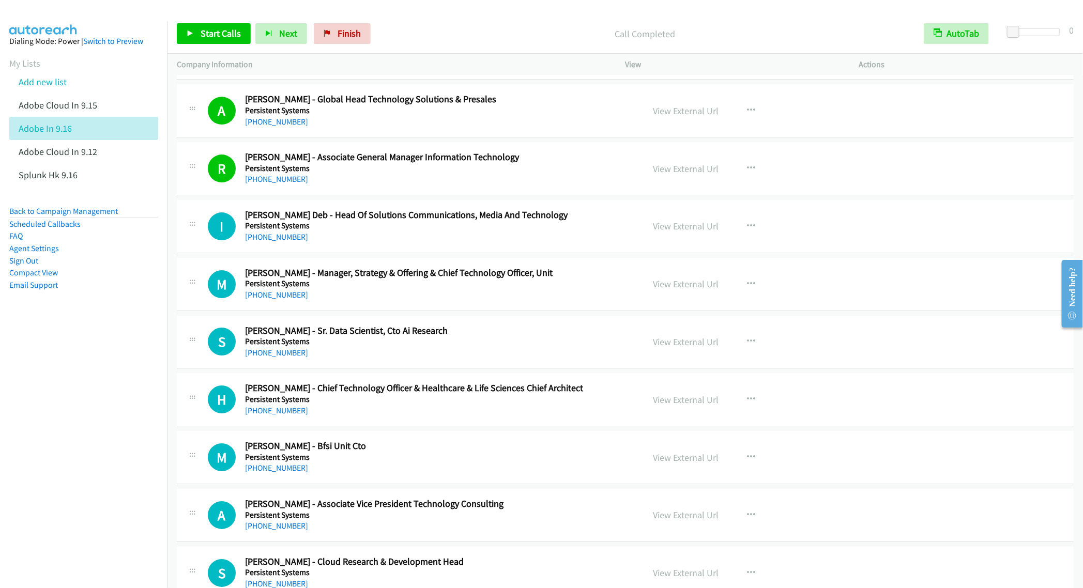
scroll to position [8450, 0]
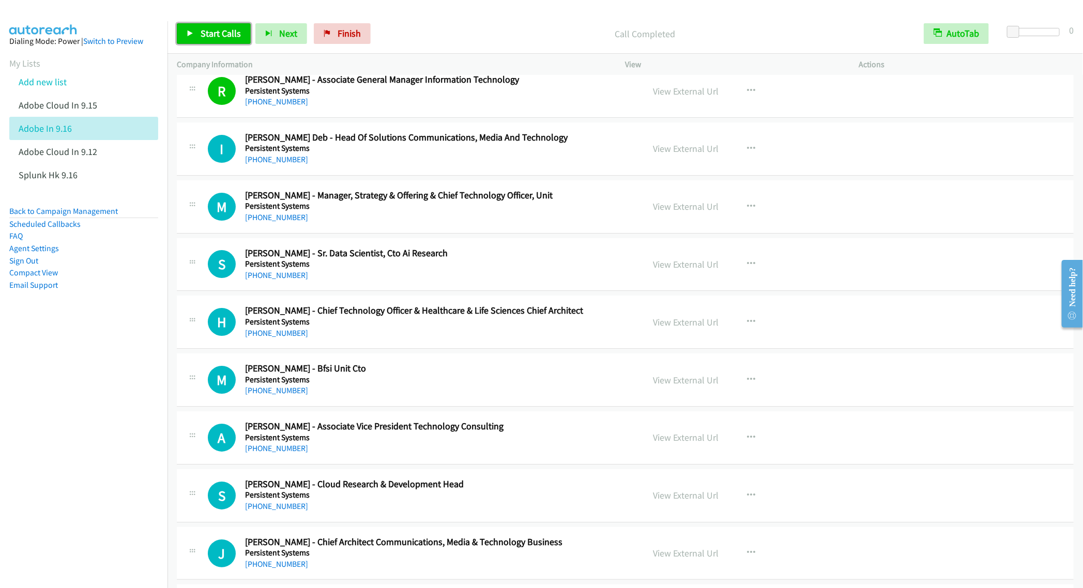
click at [195, 34] on link "Start Calls" at bounding box center [214, 33] width 74 height 21
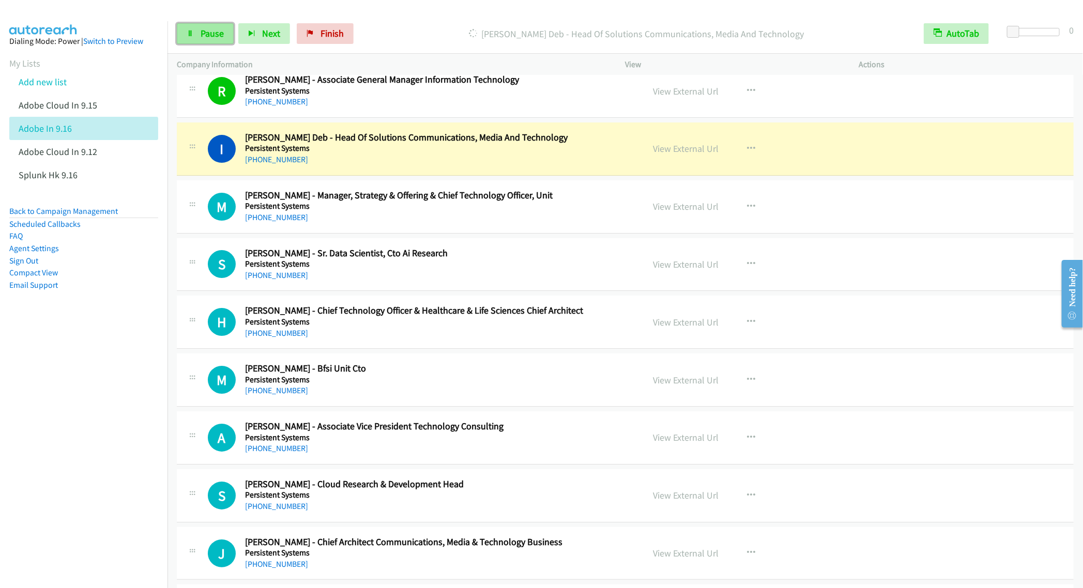
click at [214, 39] on span "Pause" at bounding box center [212, 33] width 23 height 12
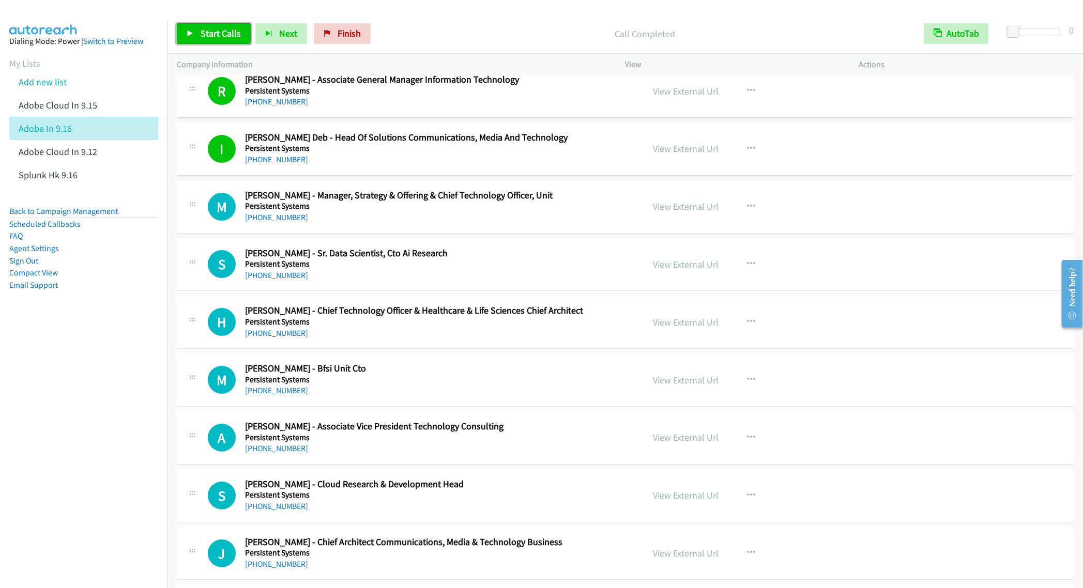
click at [214, 39] on span "Start Calls" at bounding box center [221, 33] width 40 height 12
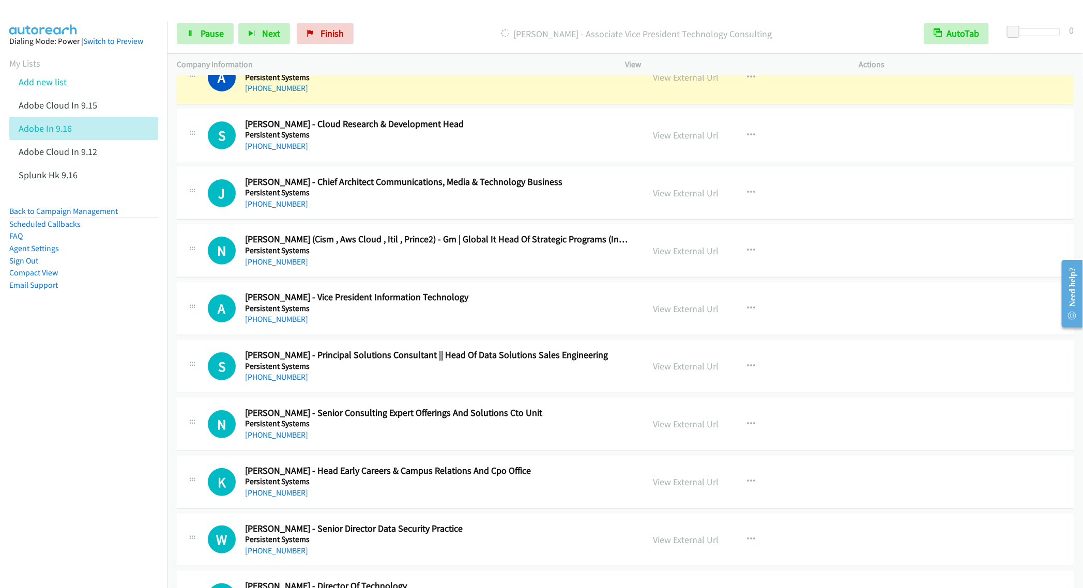
scroll to position [8837, 0]
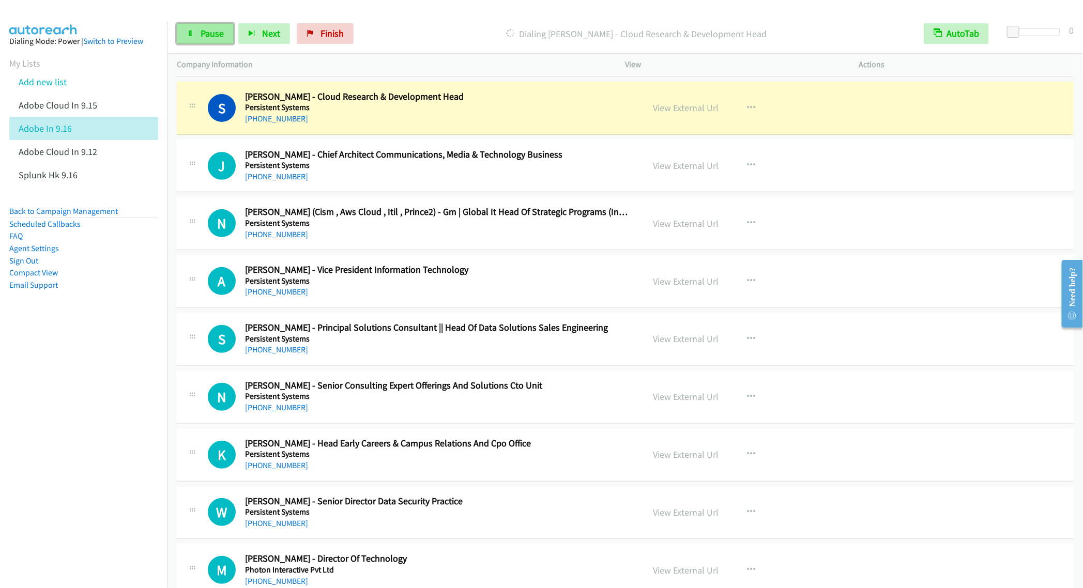
click at [207, 44] on link "Pause" at bounding box center [205, 33] width 57 height 21
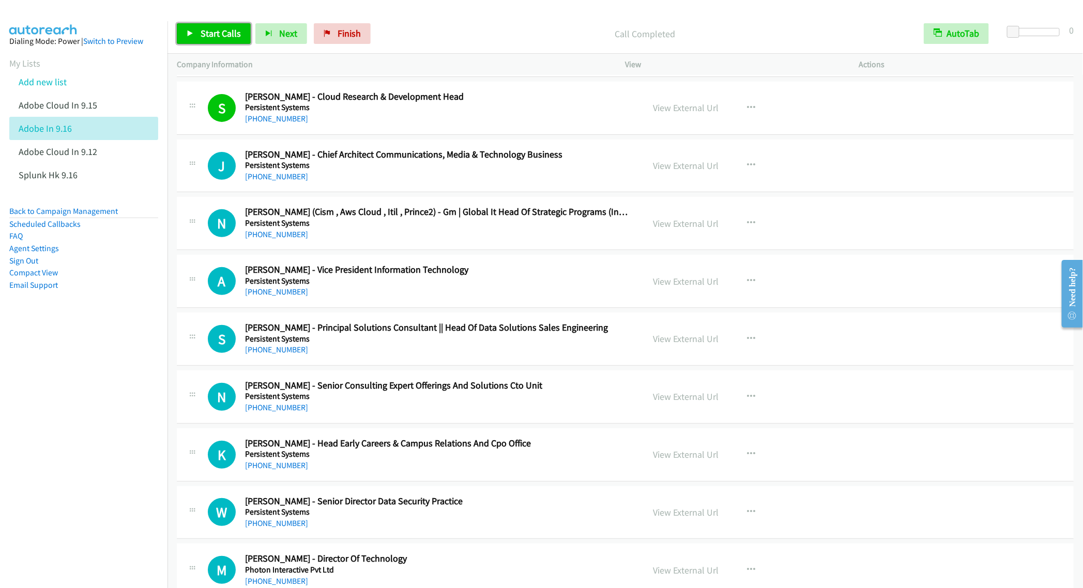
click at [202, 33] on span "Start Calls" at bounding box center [221, 33] width 40 height 12
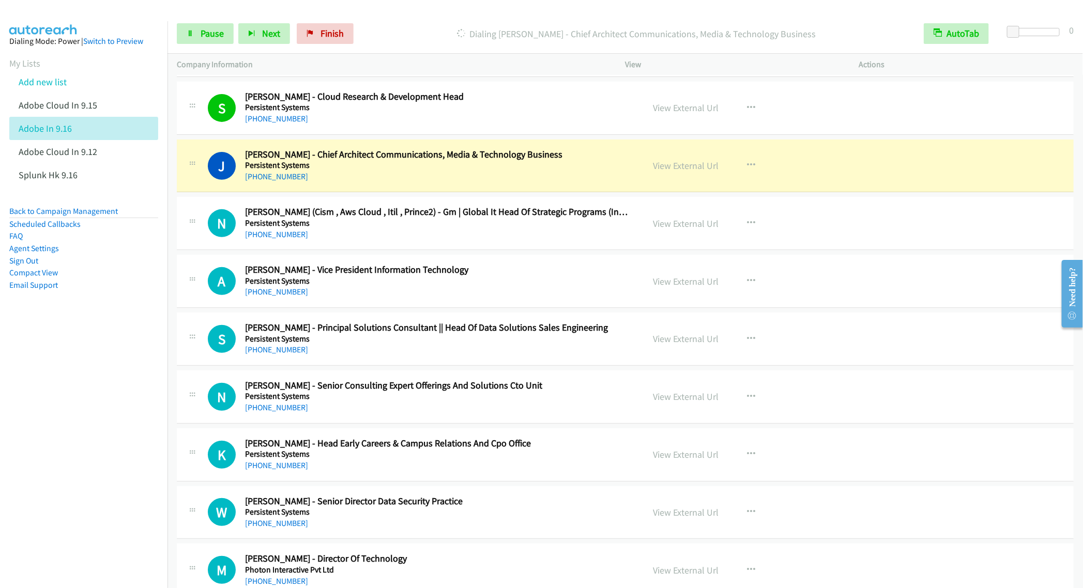
scroll to position [8915, 0]
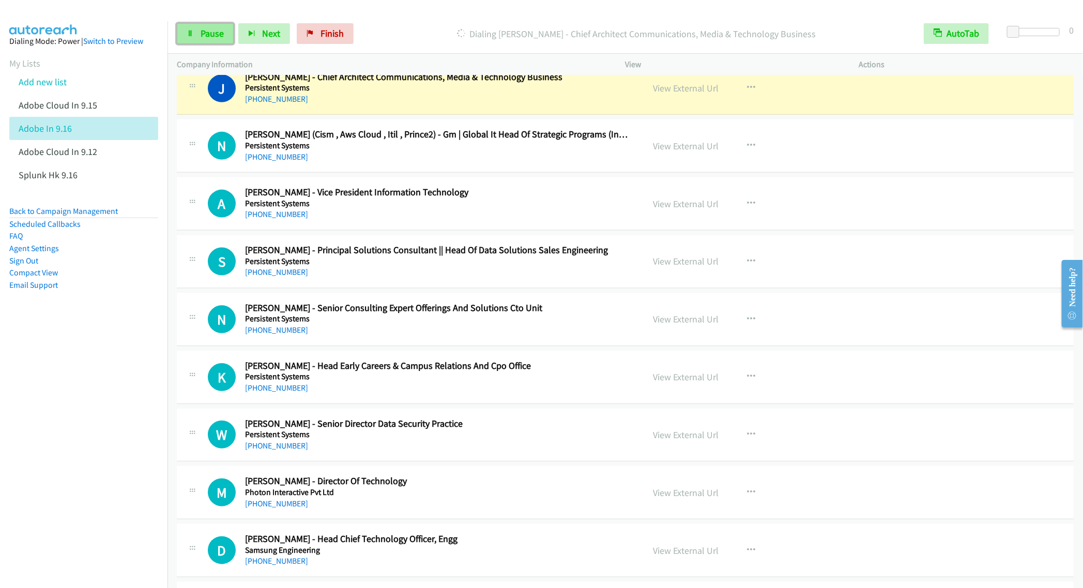
click at [202, 38] on span "Pause" at bounding box center [212, 33] width 23 height 12
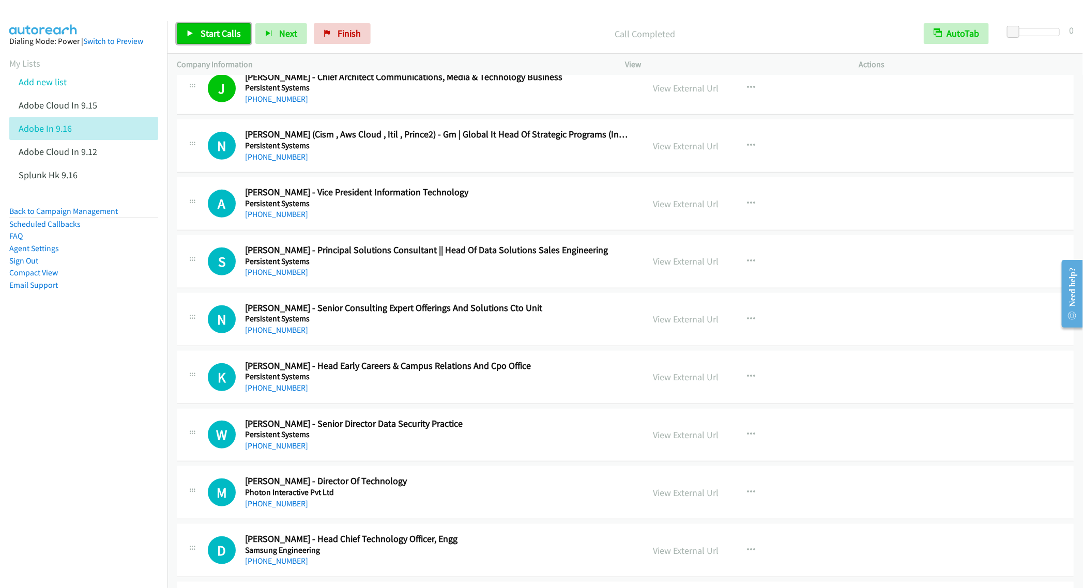
click at [214, 28] on span "Start Calls" at bounding box center [221, 33] width 40 height 12
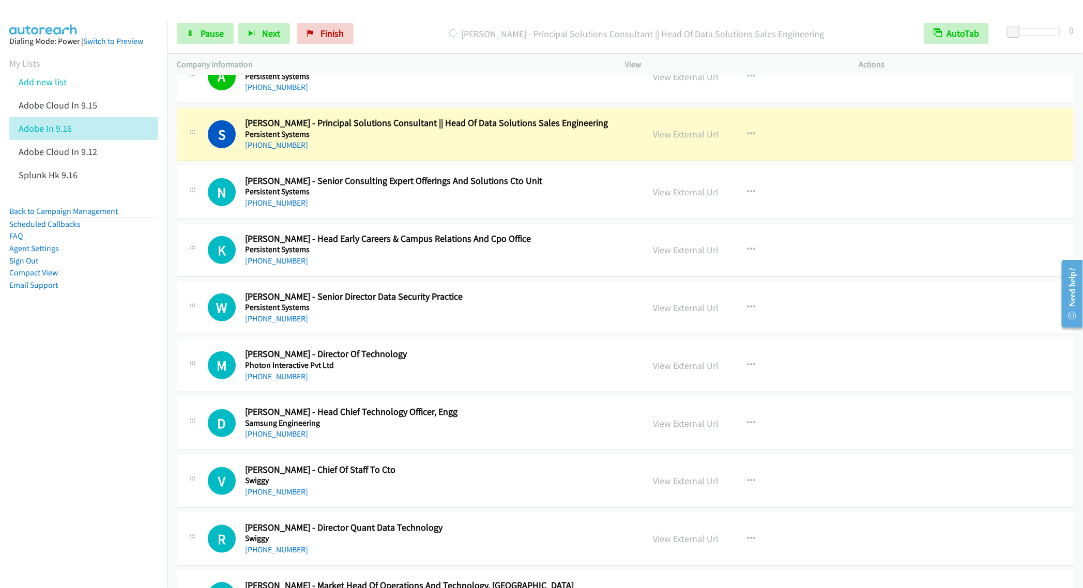
scroll to position [9070, 0]
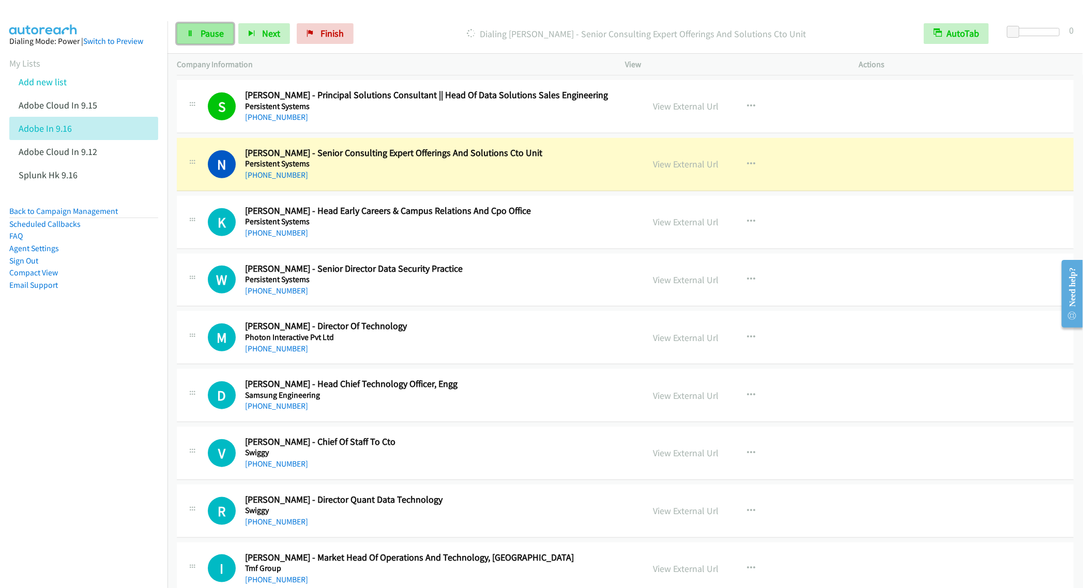
click at [189, 36] on icon at bounding box center [190, 33] width 7 height 7
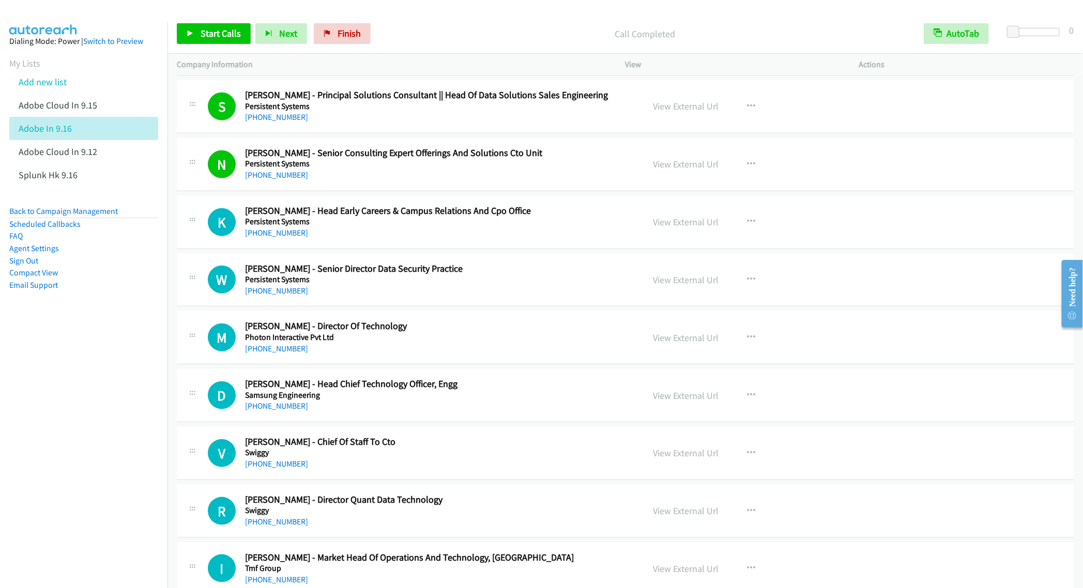
click at [496, 285] on h5 "Persistent Systems" at bounding box center [437, 279] width 384 height 10
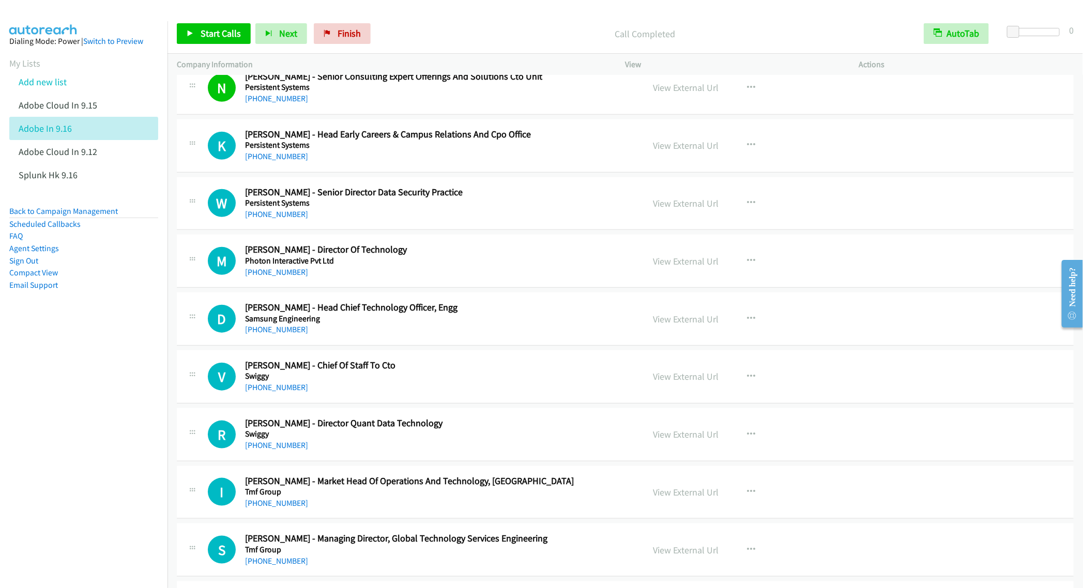
scroll to position [9147, 0]
click at [550, 278] on div "+91 99900 03264" at bounding box center [437, 271] width 384 height 12
click at [737, 270] on button "button" at bounding box center [751, 260] width 28 height 21
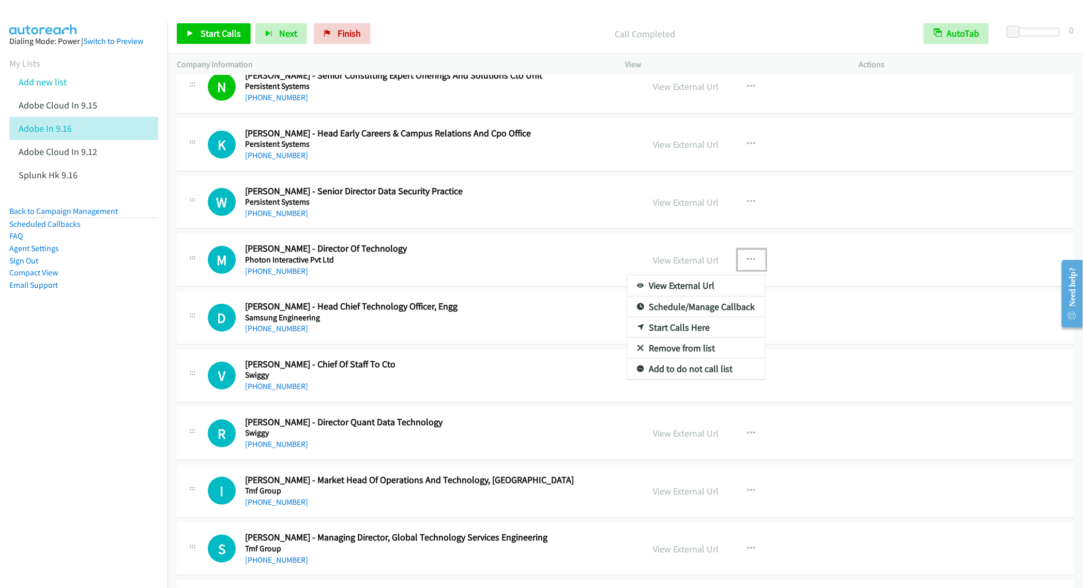
click at [671, 338] on link "Start Calls Here" at bounding box center [695, 327] width 137 height 21
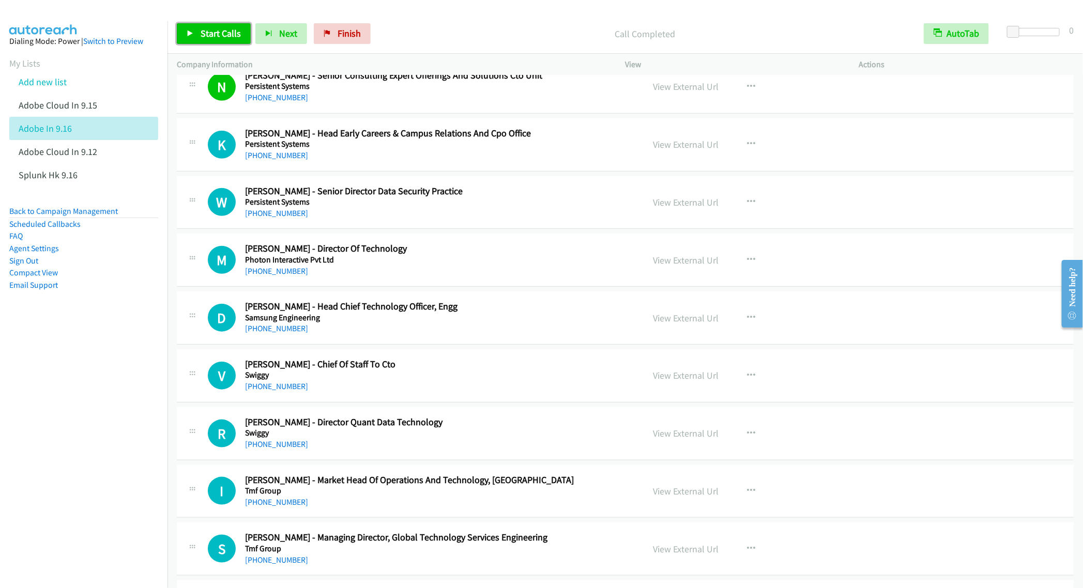
click at [202, 33] on span "Start Calls" at bounding box center [221, 33] width 40 height 12
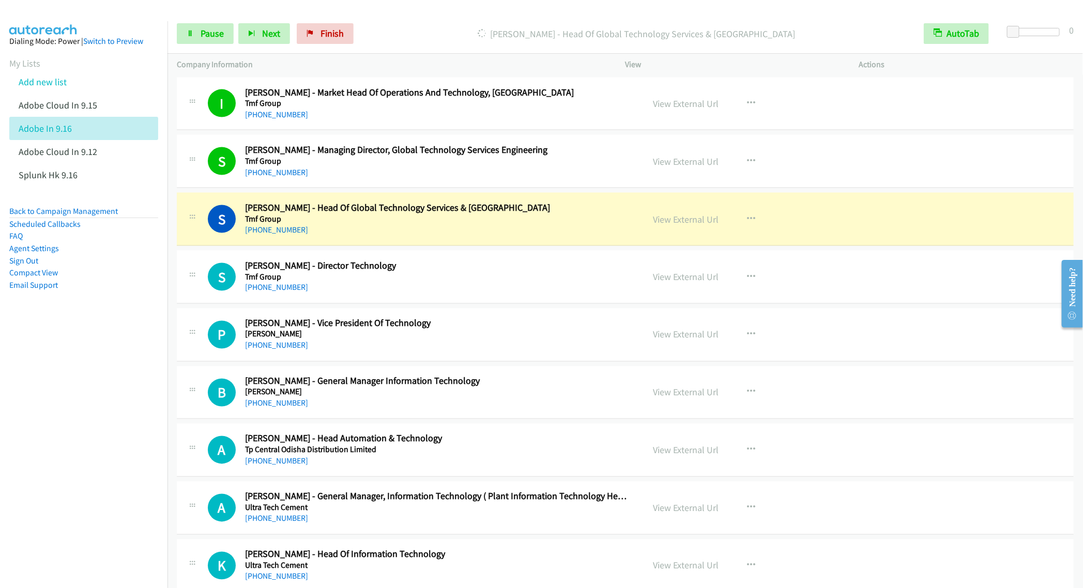
scroll to position [9612, 0]
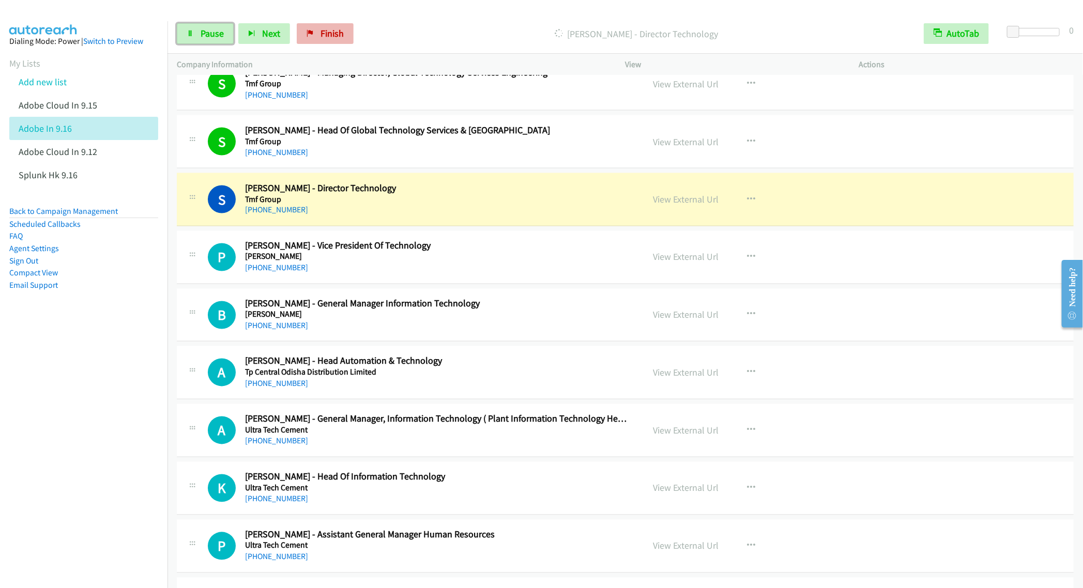
drag, startPoint x: 205, startPoint y: 36, endPoint x: 309, endPoint y: 35, distance: 103.4
click at [205, 36] on span "Pause" at bounding box center [212, 33] width 23 height 12
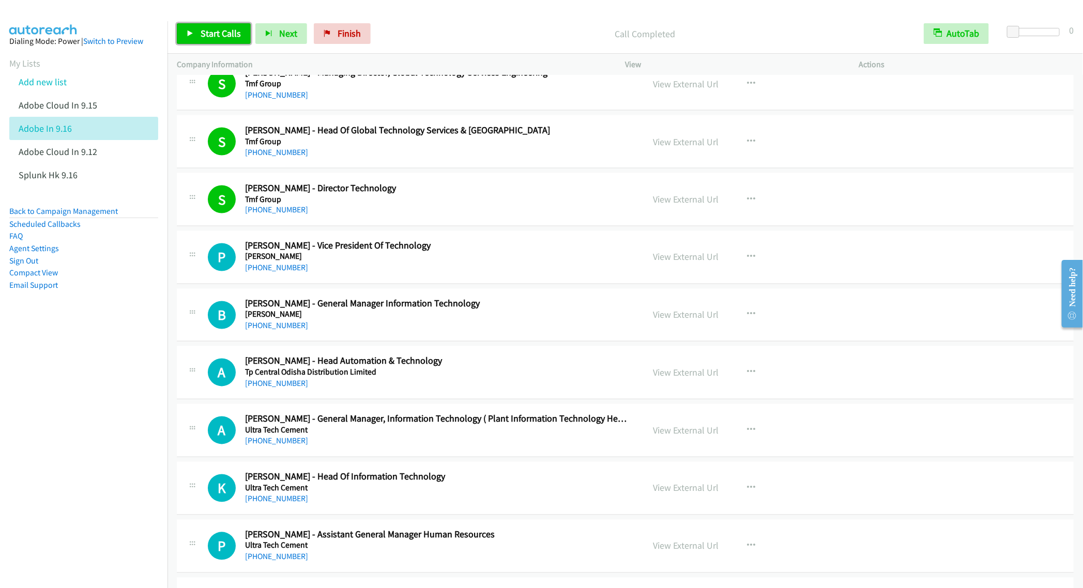
click at [211, 29] on span "Start Calls" at bounding box center [221, 33] width 40 height 12
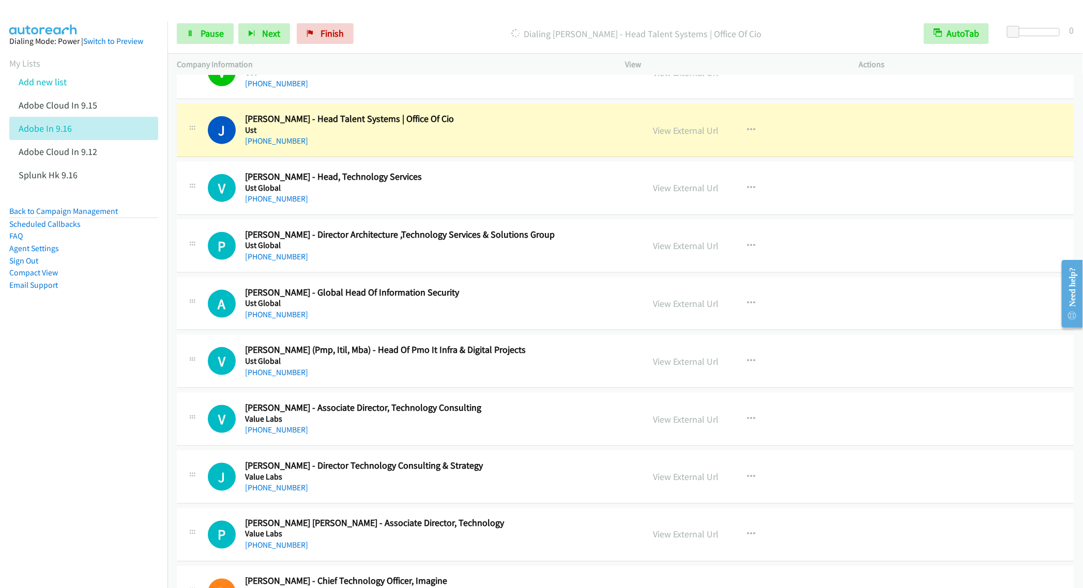
scroll to position [11550, 0]
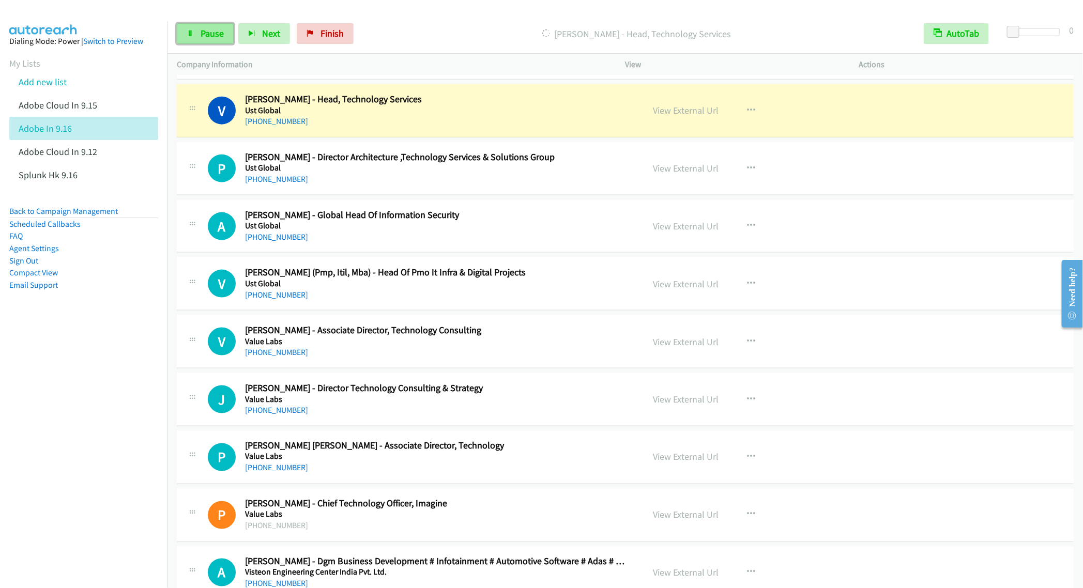
drag, startPoint x: 211, startPoint y: 31, endPoint x: 213, endPoint y: 36, distance: 5.6
click at [211, 31] on span "Pause" at bounding box center [212, 33] width 23 height 12
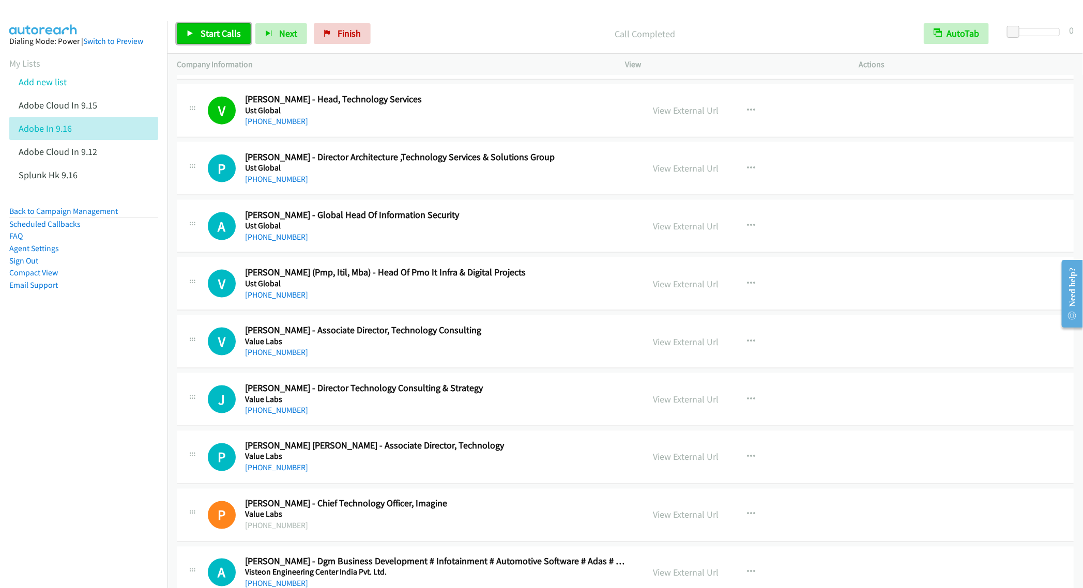
click at [211, 35] on span "Start Calls" at bounding box center [221, 33] width 40 height 12
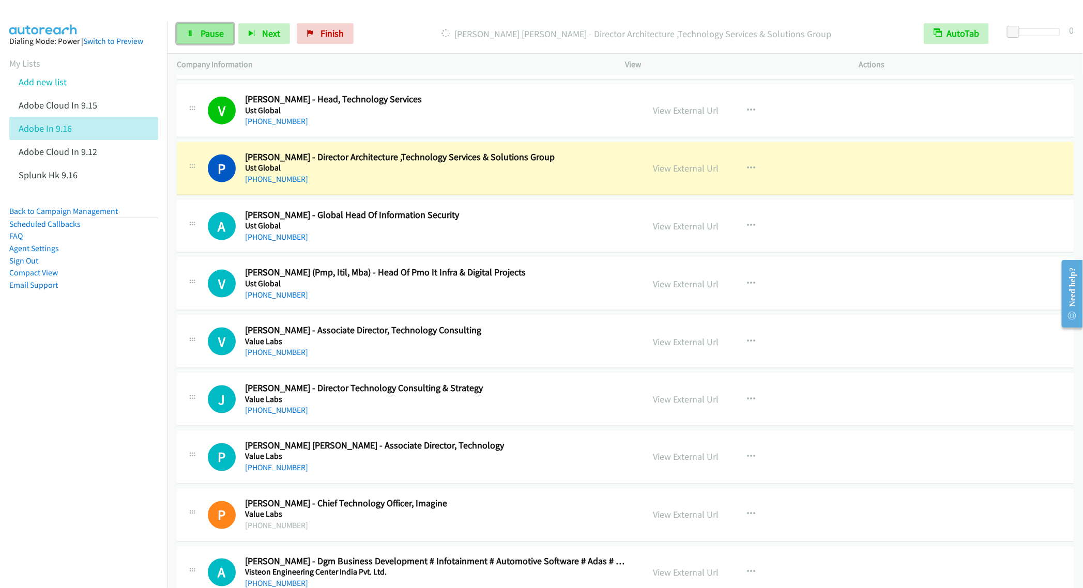
click at [207, 36] on span "Pause" at bounding box center [212, 33] width 23 height 12
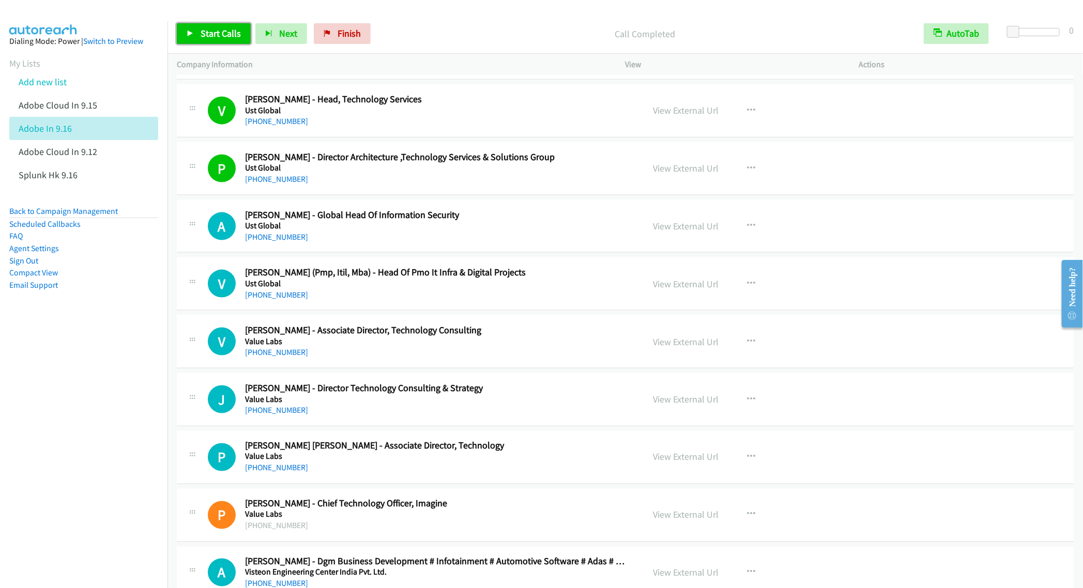
click at [203, 33] on span "Start Calls" at bounding box center [221, 33] width 40 height 12
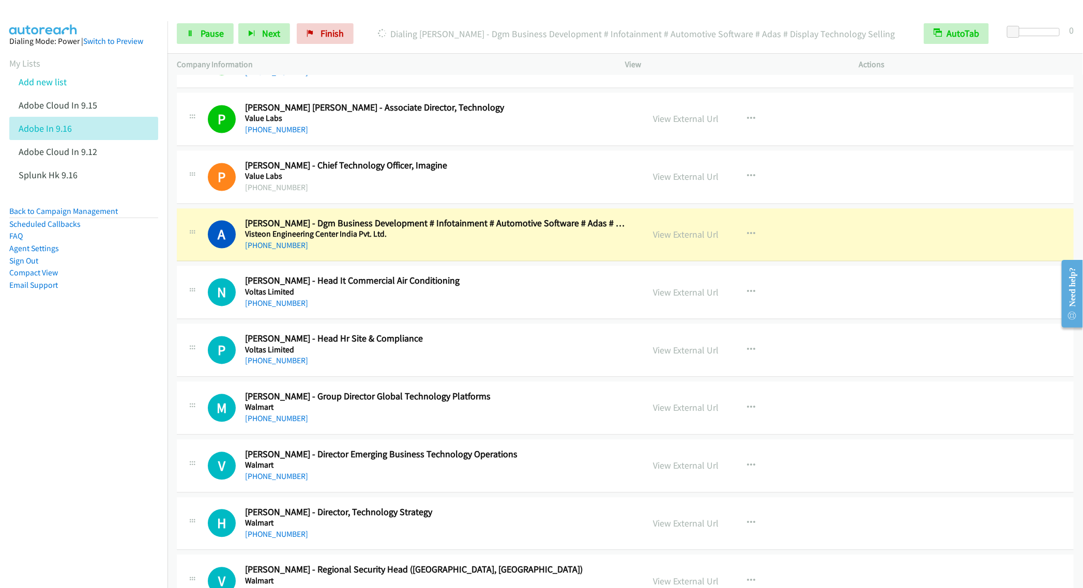
scroll to position [11938, 0]
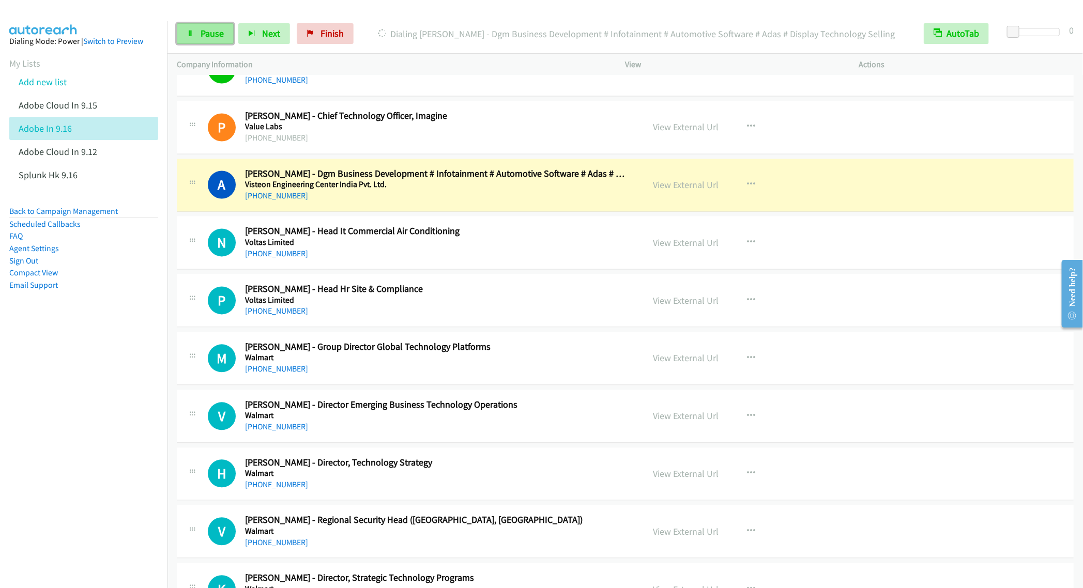
click at [202, 36] on span "Pause" at bounding box center [212, 33] width 23 height 12
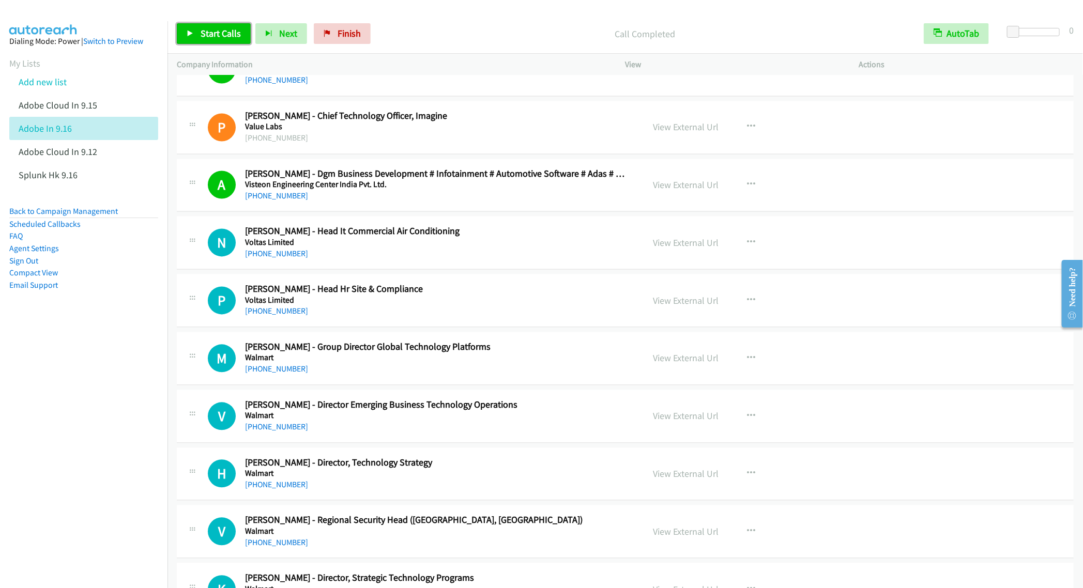
click at [194, 33] on link "Start Calls" at bounding box center [214, 33] width 74 height 21
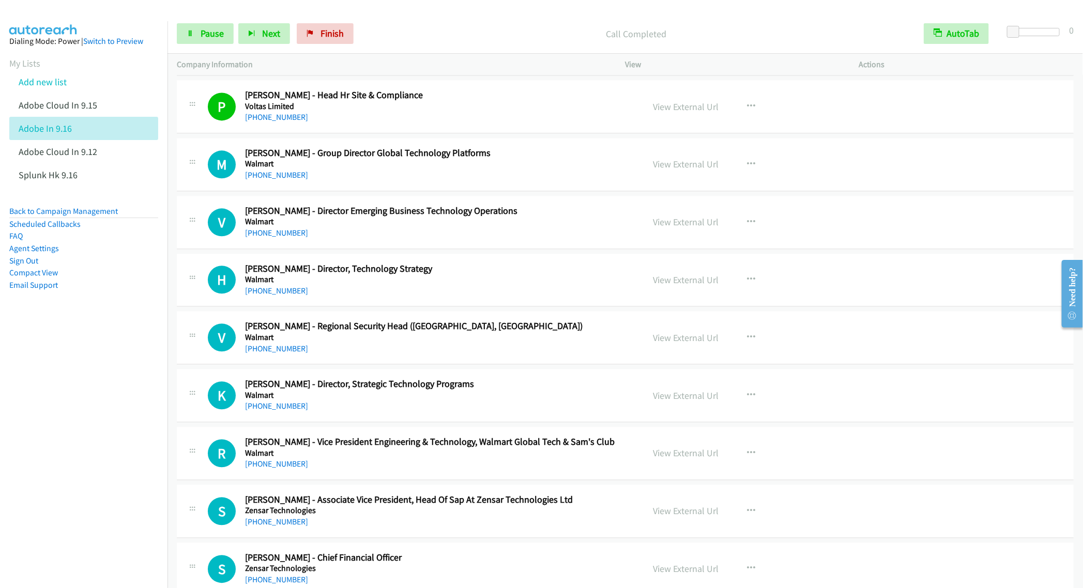
scroll to position [12171, 0]
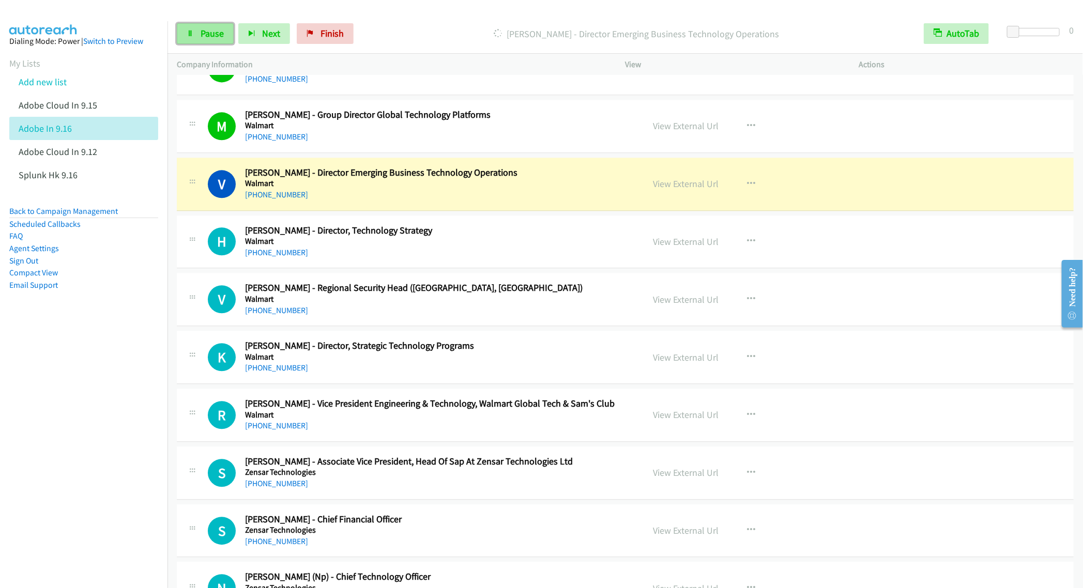
click at [204, 41] on link "Pause" at bounding box center [205, 33] width 57 height 21
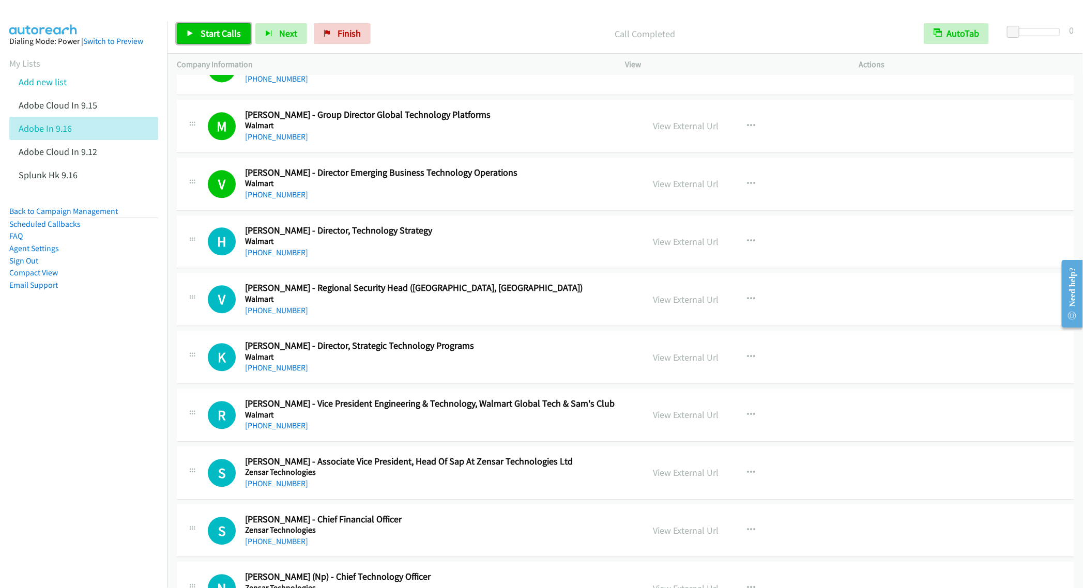
click at [197, 33] on link "Start Calls" at bounding box center [214, 33] width 74 height 21
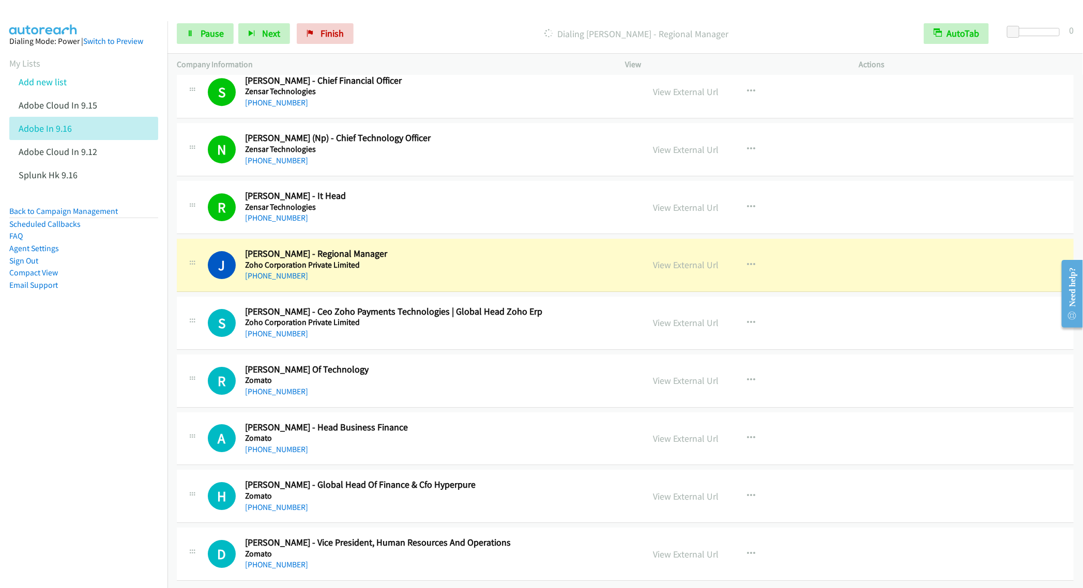
scroll to position [12679, 0]
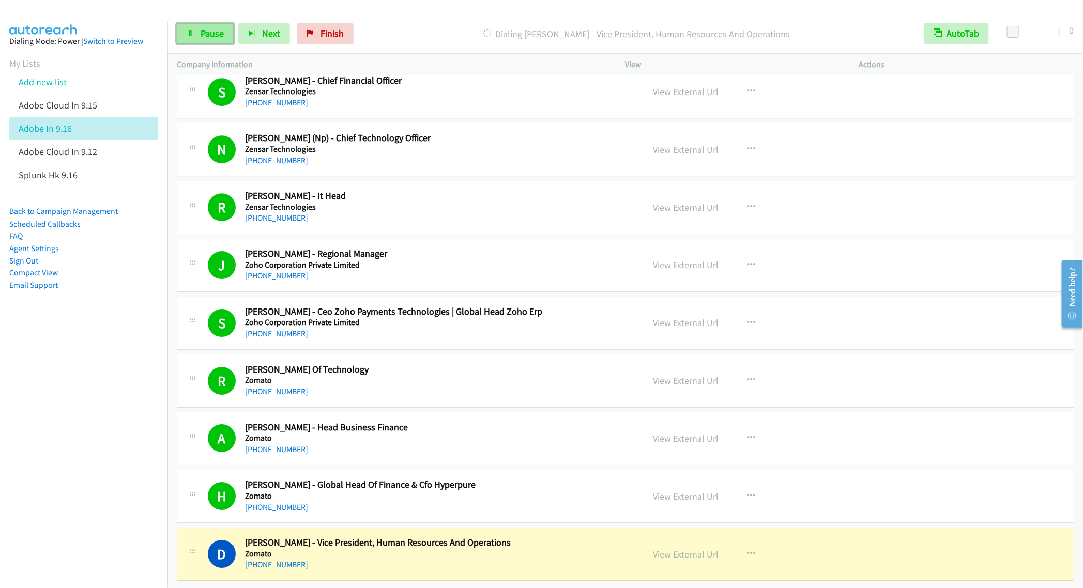
click at [198, 36] on link "Pause" at bounding box center [205, 33] width 57 height 21
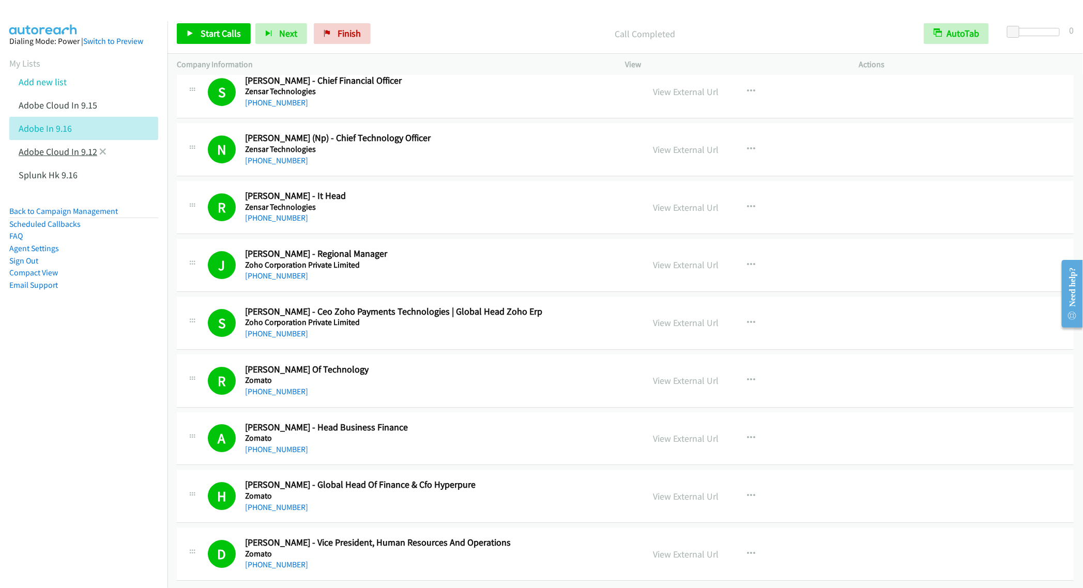
click at [69, 149] on link "Adobe Cloud In 9.12" at bounding box center [58, 152] width 79 height 12
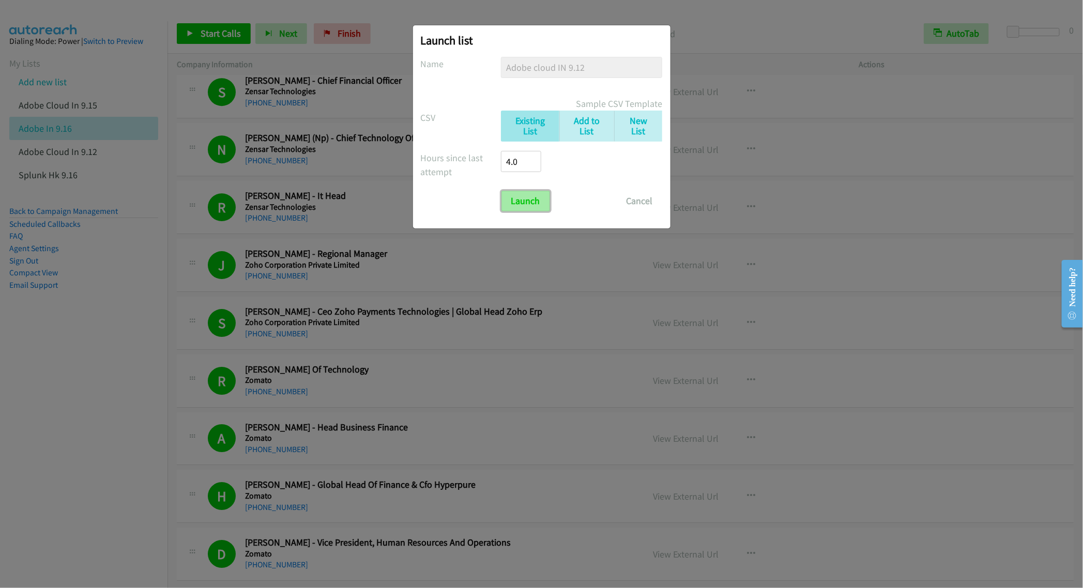
click at [533, 202] on input "Launch" at bounding box center [525, 201] width 49 height 21
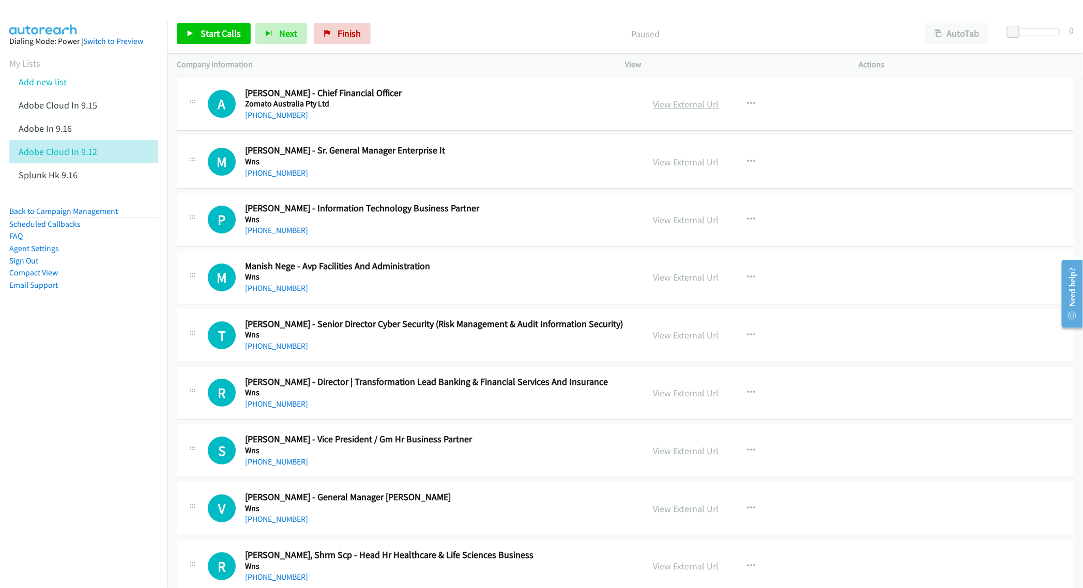
click at [685, 107] on link "View External Url" at bounding box center [686, 104] width 66 height 12
click at [948, 39] on button "AutoTab" at bounding box center [957, 33] width 64 height 21
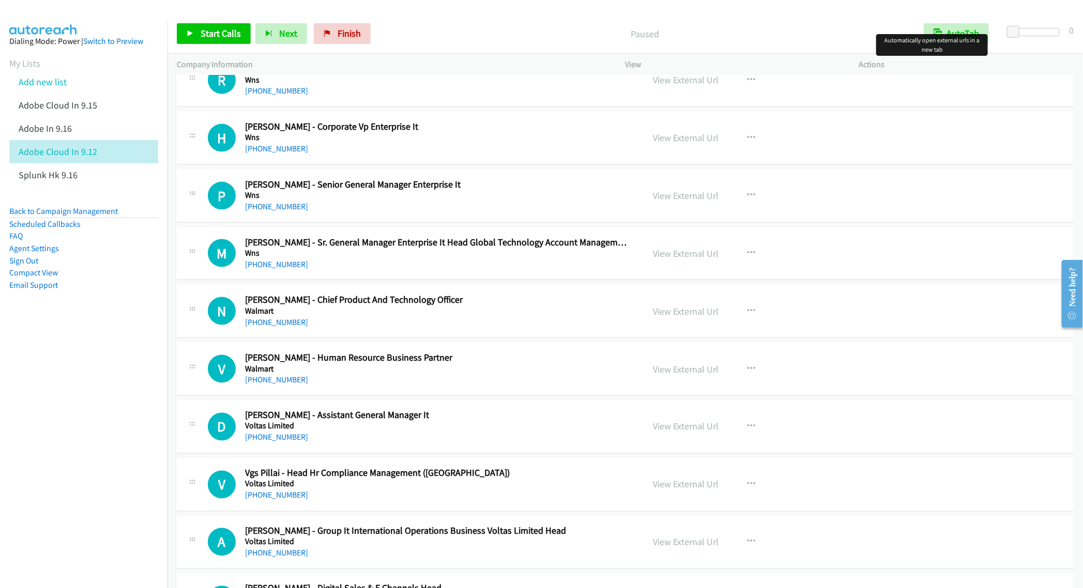
scroll to position [853, 0]
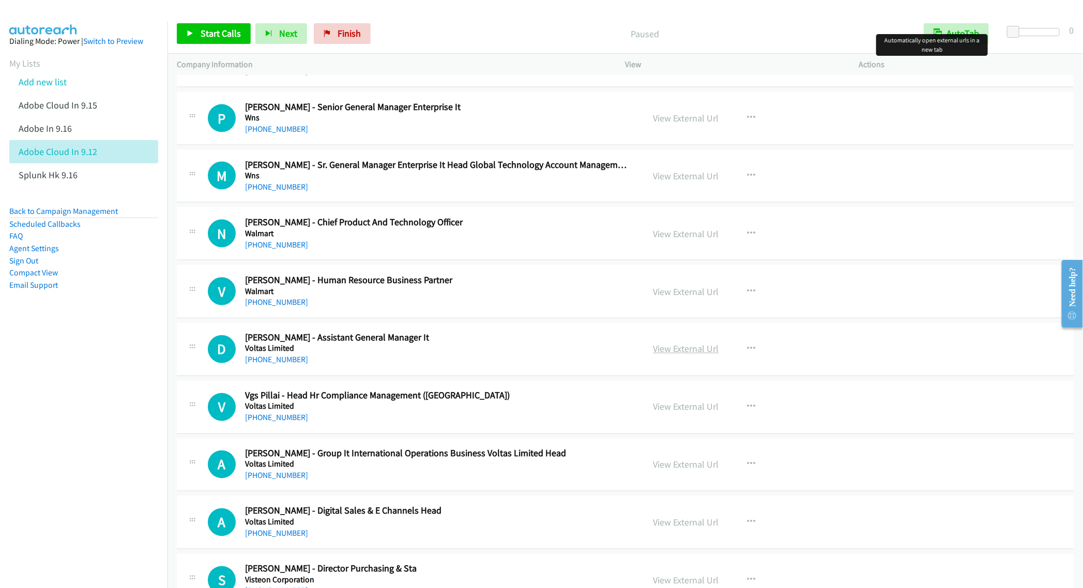
click at [671, 353] on link "View External Url" at bounding box center [686, 349] width 66 height 12
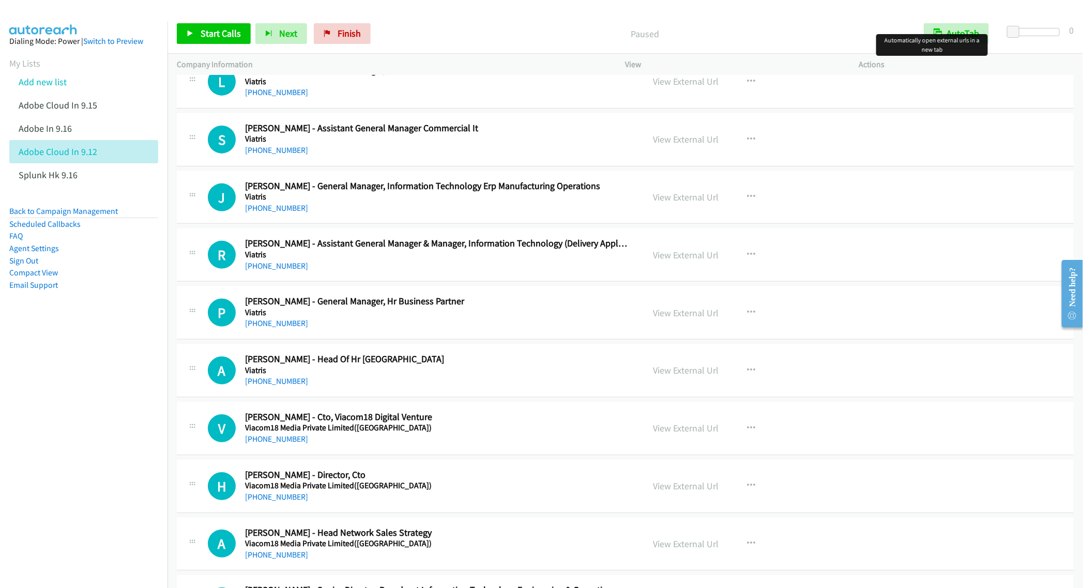
scroll to position [2353, 0]
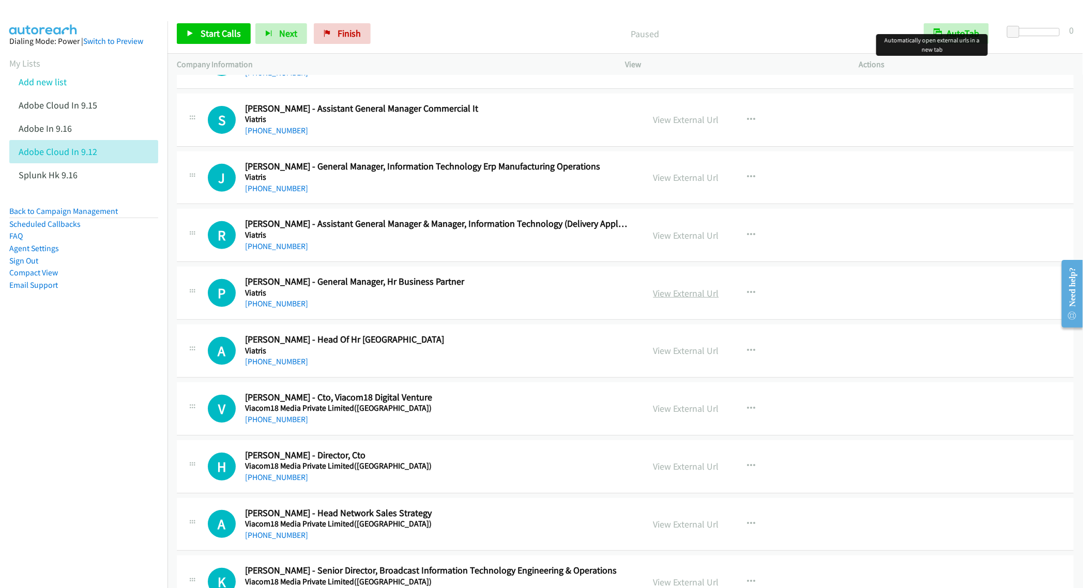
click at [673, 299] on link "View External Url" at bounding box center [686, 293] width 66 height 12
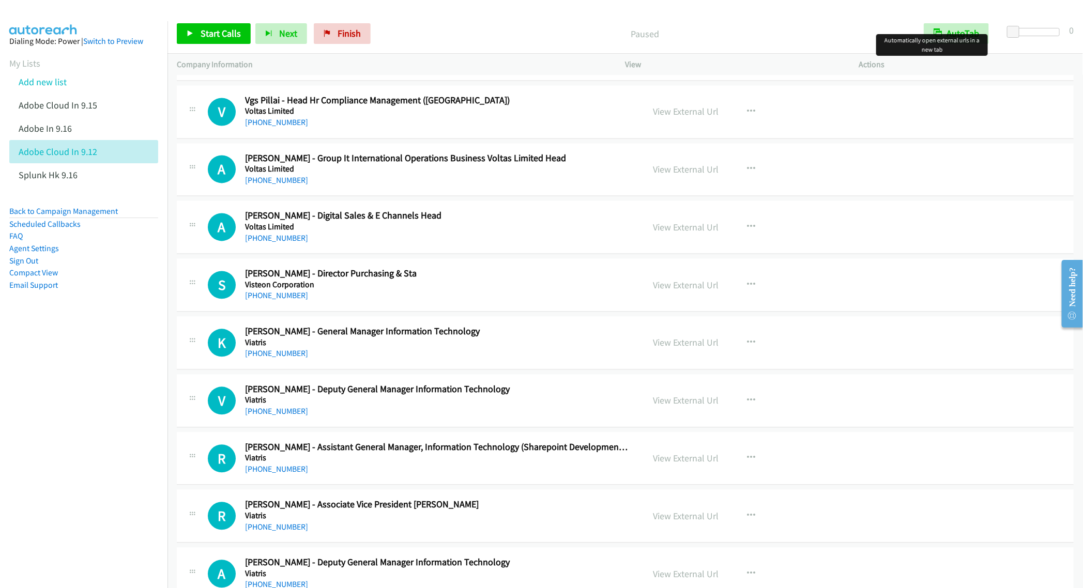
scroll to position [1036, 0]
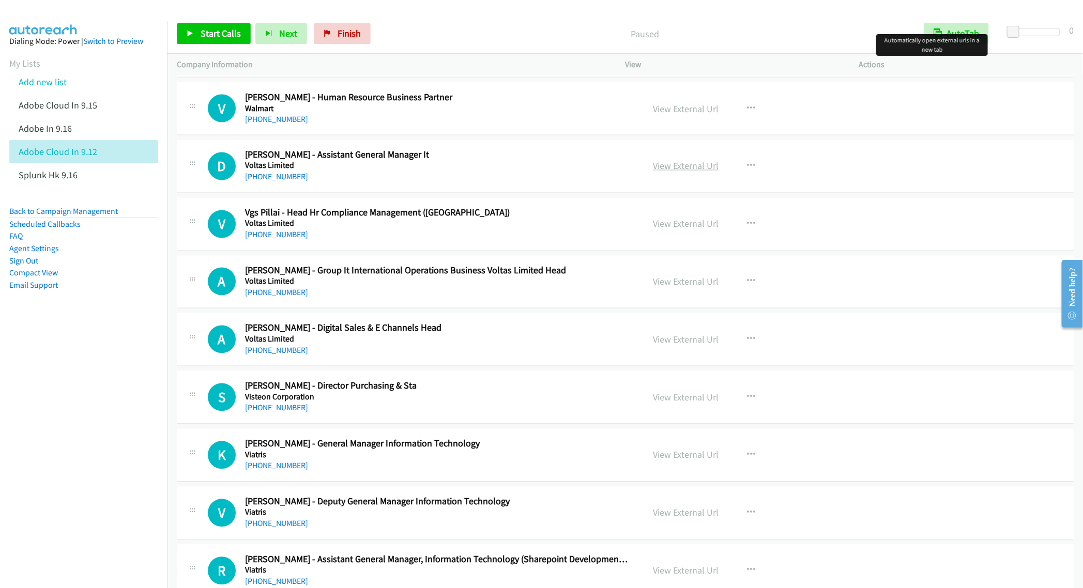
click at [684, 172] on link "View External Url" at bounding box center [686, 166] width 66 height 12
click at [747, 284] on icon "button" at bounding box center [751, 282] width 8 height 8
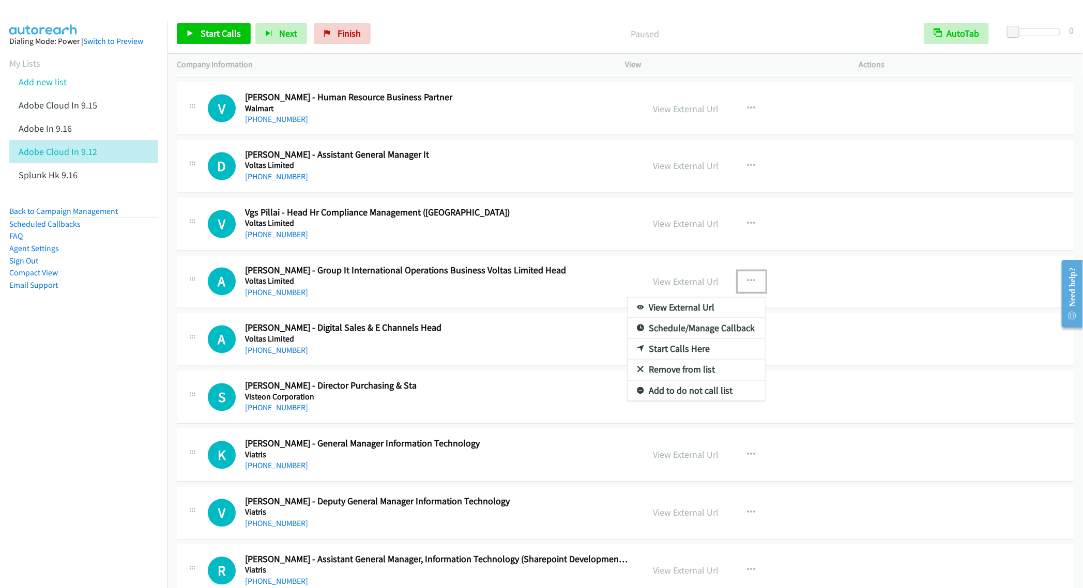
click at [694, 357] on link "Start Calls Here" at bounding box center [695, 349] width 137 height 21
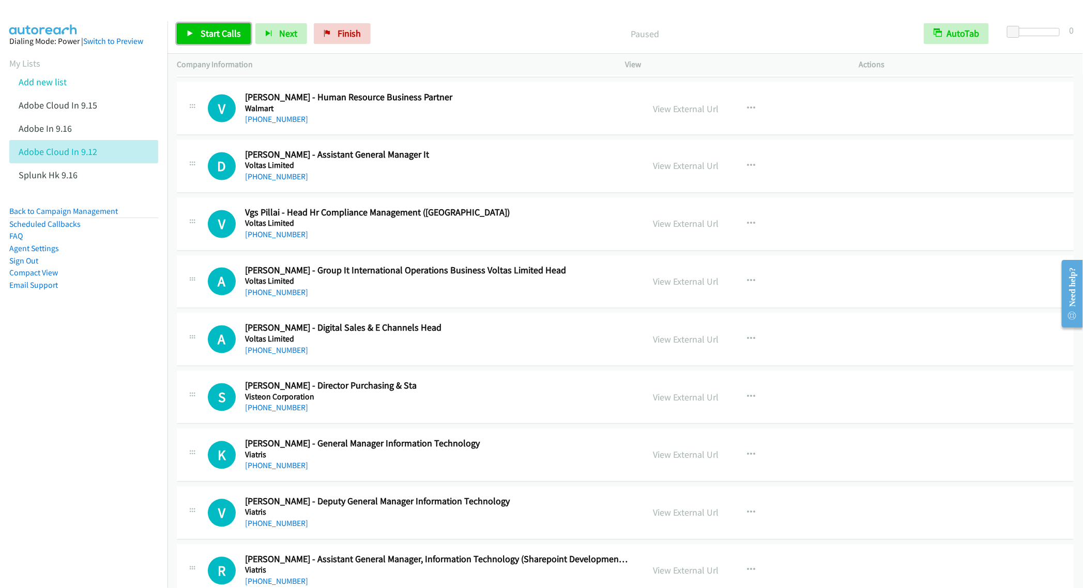
click at [211, 36] on span "Start Calls" at bounding box center [221, 33] width 40 height 12
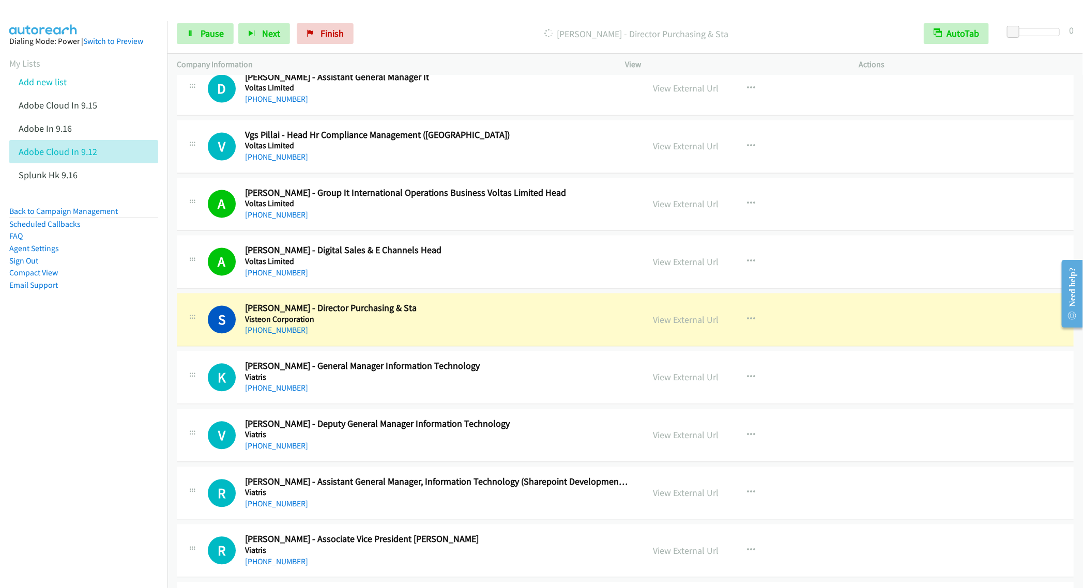
scroll to position [1191, 0]
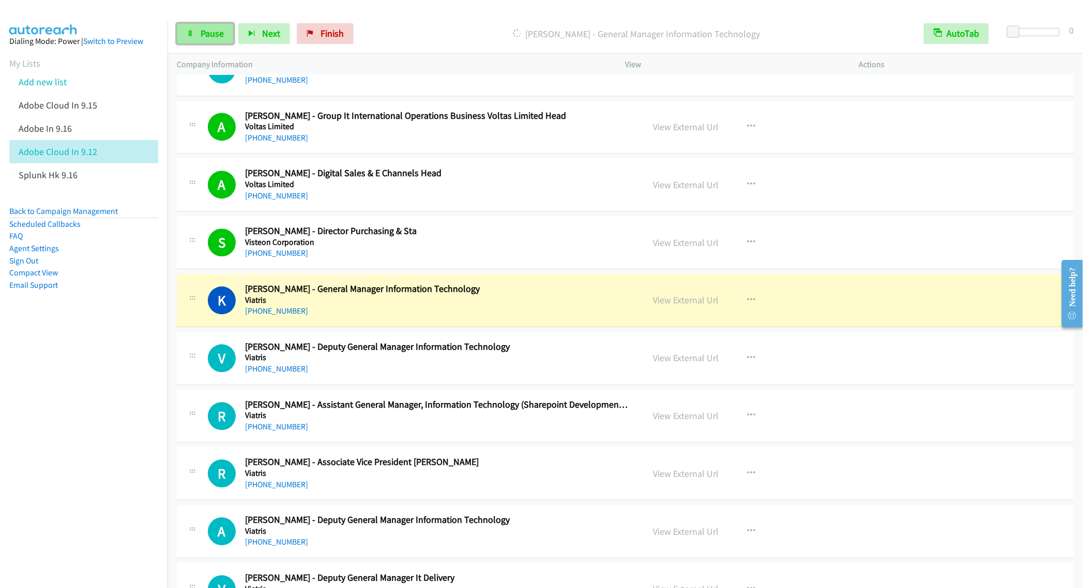
click at [200, 36] on link "Pause" at bounding box center [205, 33] width 57 height 21
